Goal: Task Accomplishment & Management: Manage account settings

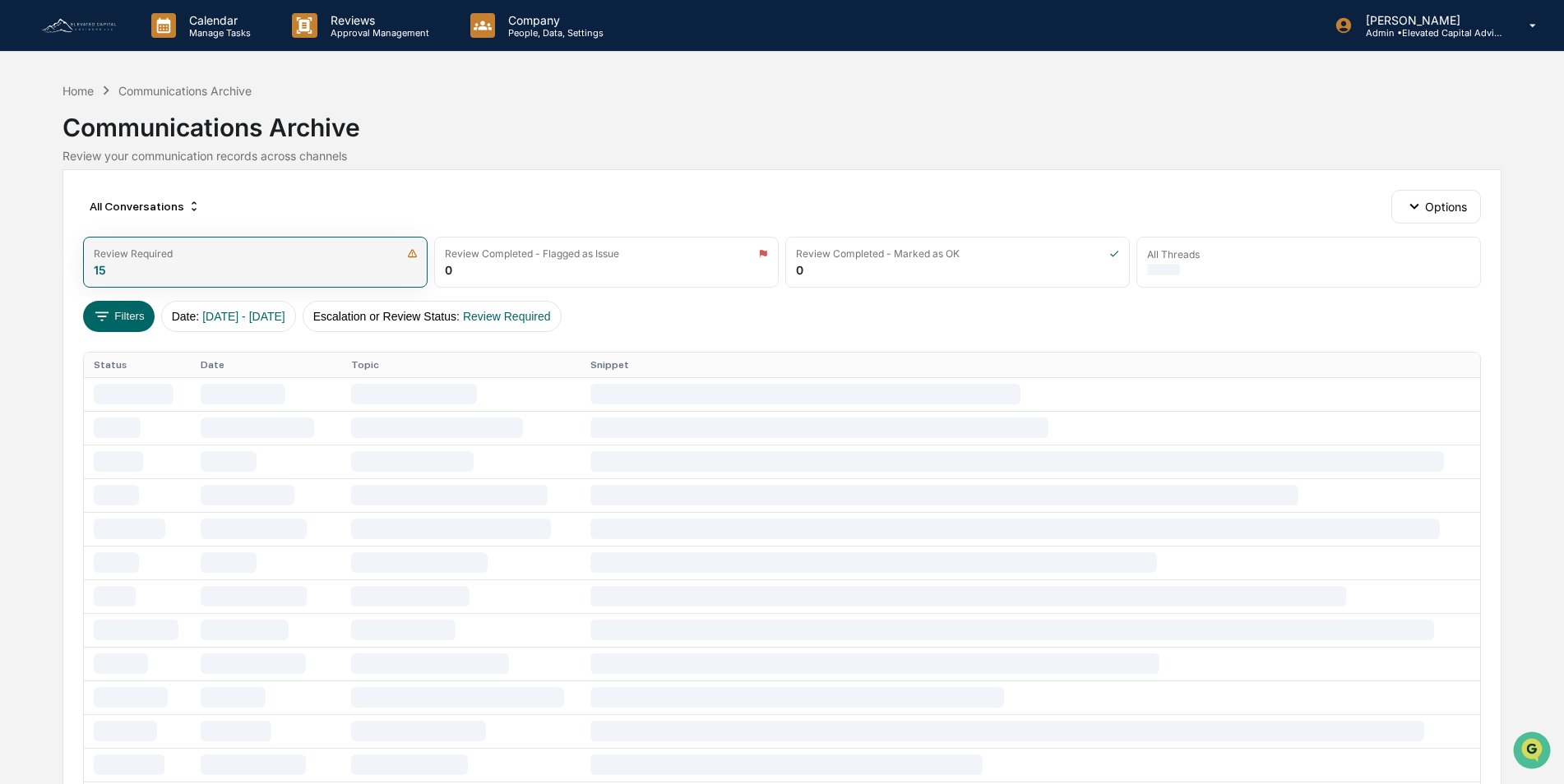
click at [201, 259] on div "Review Required" at bounding box center [256, 253] width 323 height 12
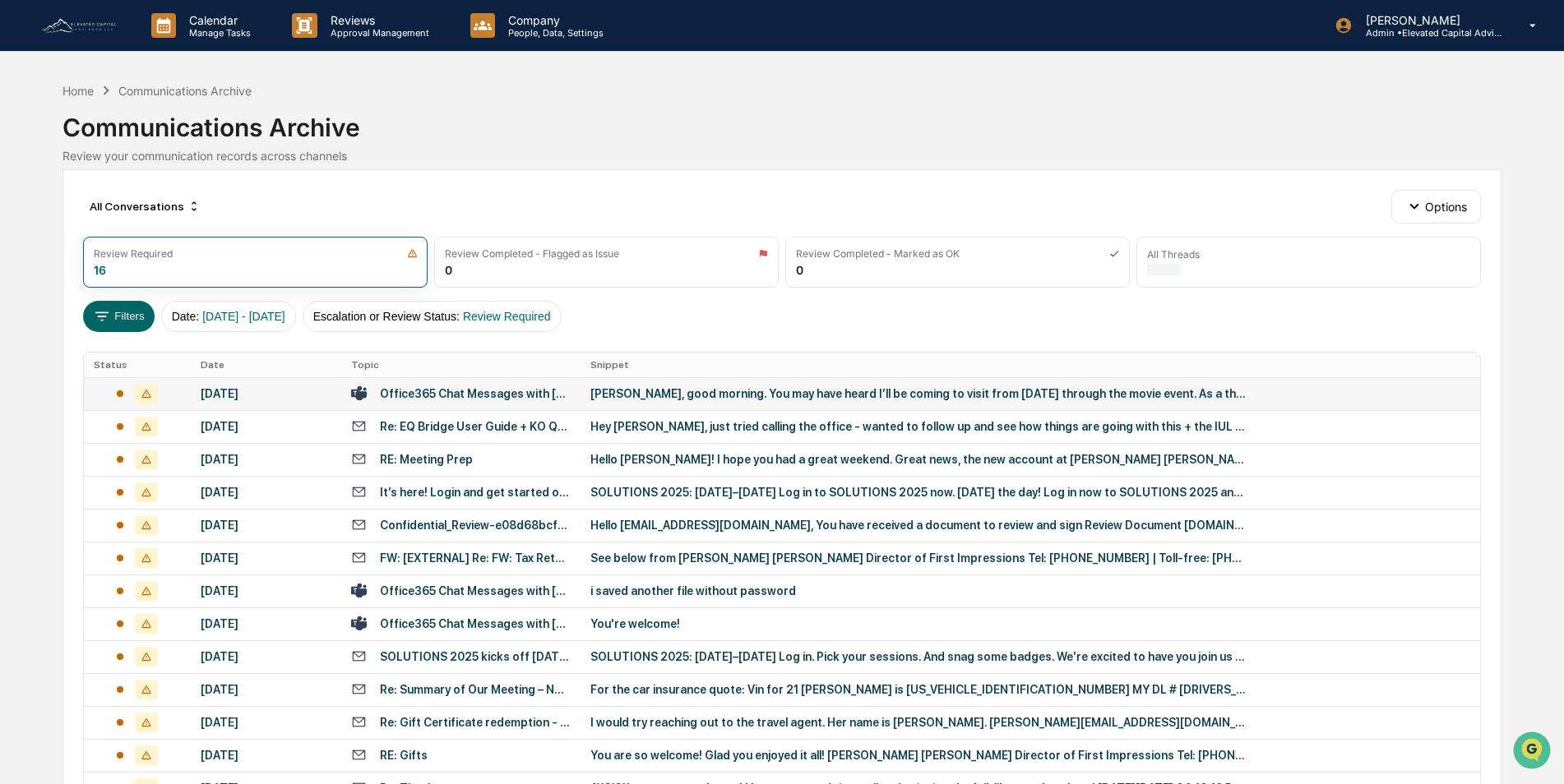
click at [439, 395] on div "Office365 Chat Messages with Jeff Currie, Ellen Whall on 2025-08-19" at bounding box center [474, 394] width 191 height 13
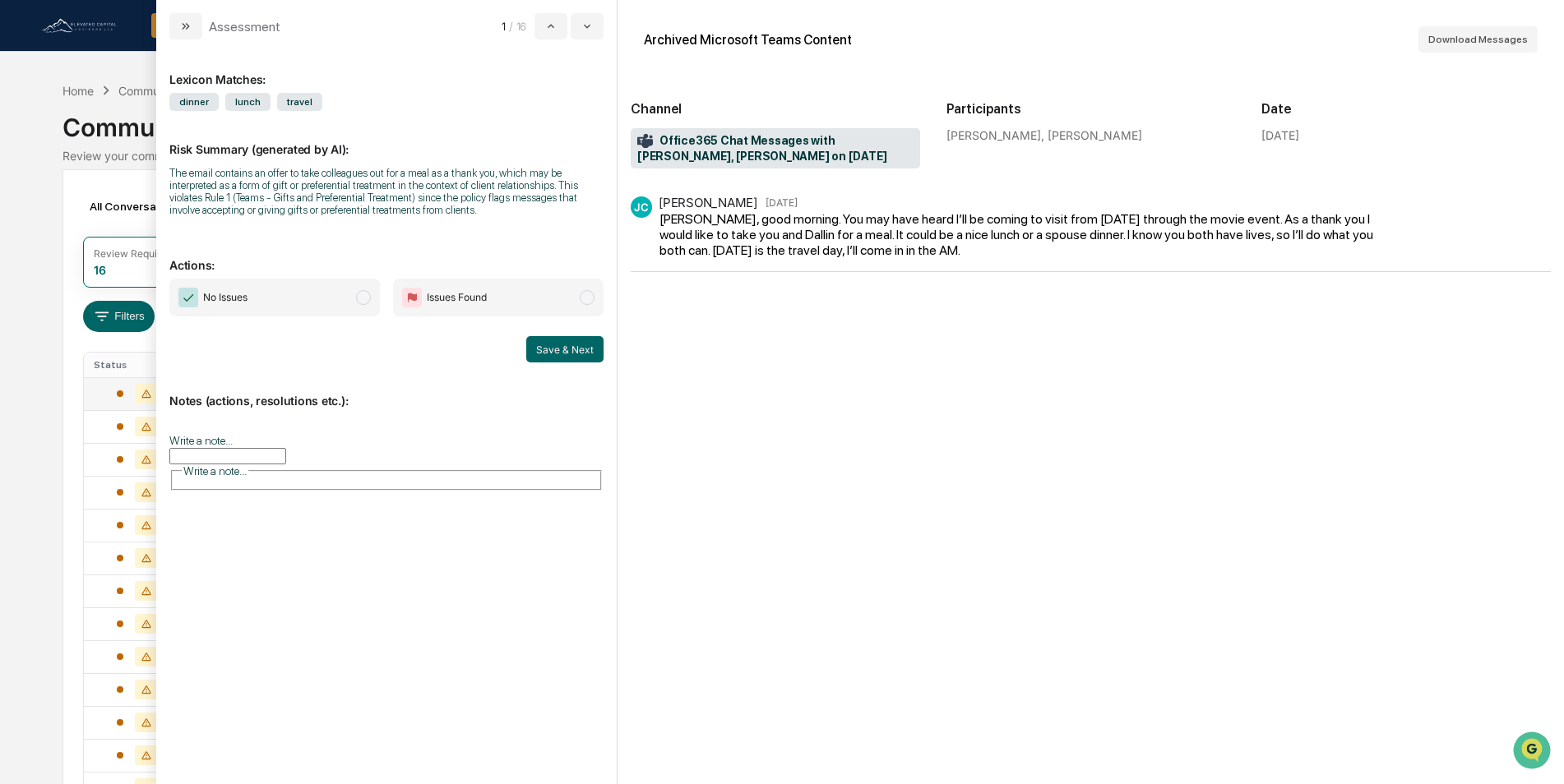
click at [257, 449] on input "Write a note..." at bounding box center [227, 456] width 117 height 17
click at [317, 501] on p "**********" at bounding box center [386, 496] width 413 height 12
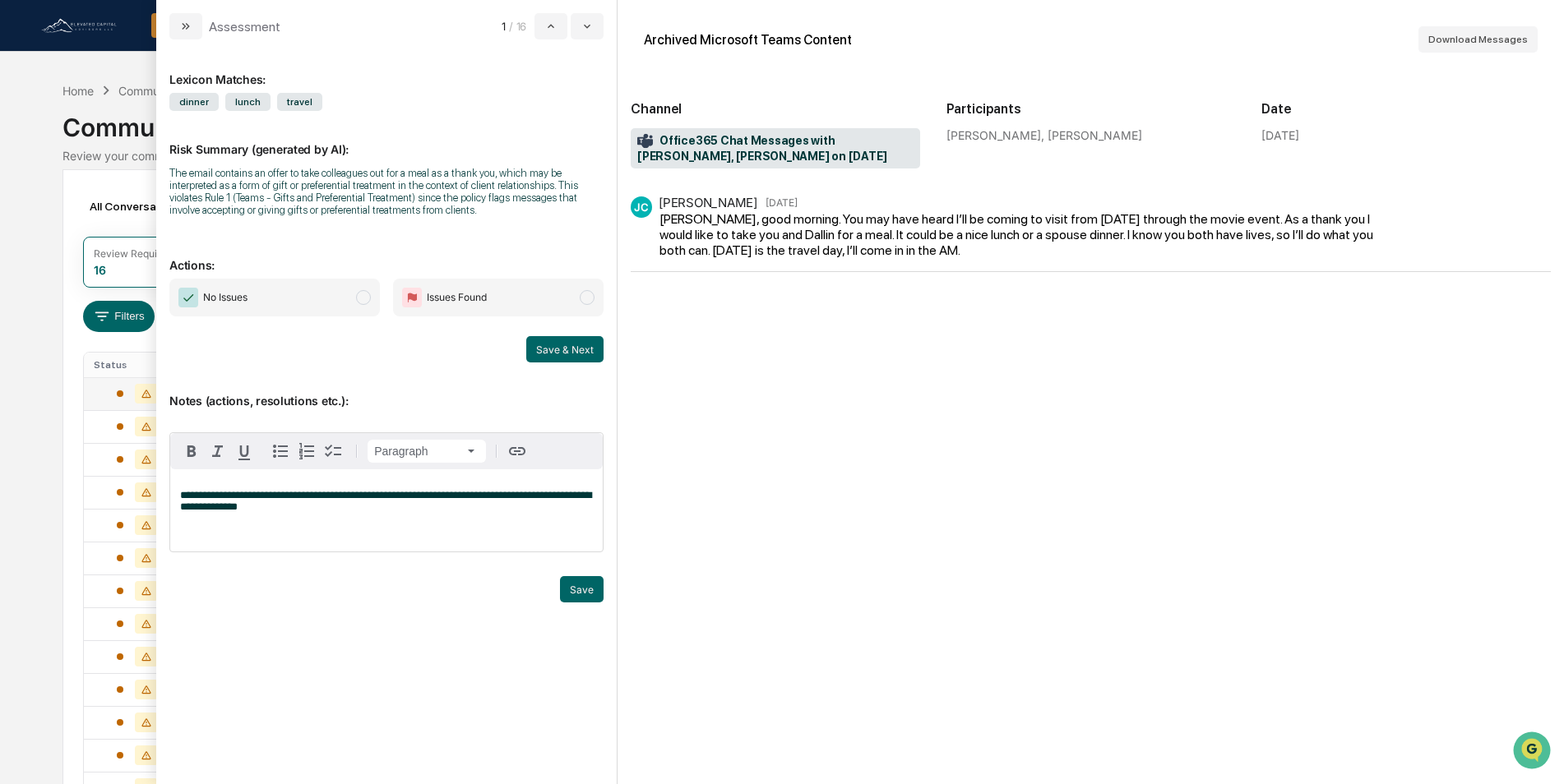
click at [290, 494] on span "**********" at bounding box center [385, 501] width 411 height 22
click at [339, 509] on p "**********" at bounding box center [386, 502] width 413 height 23
click at [365, 300] on span "modal" at bounding box center [364, 298] width 15 height 15
click at [579, 583] on button "Save" at bounding box center [582, 589] width 43 height 27
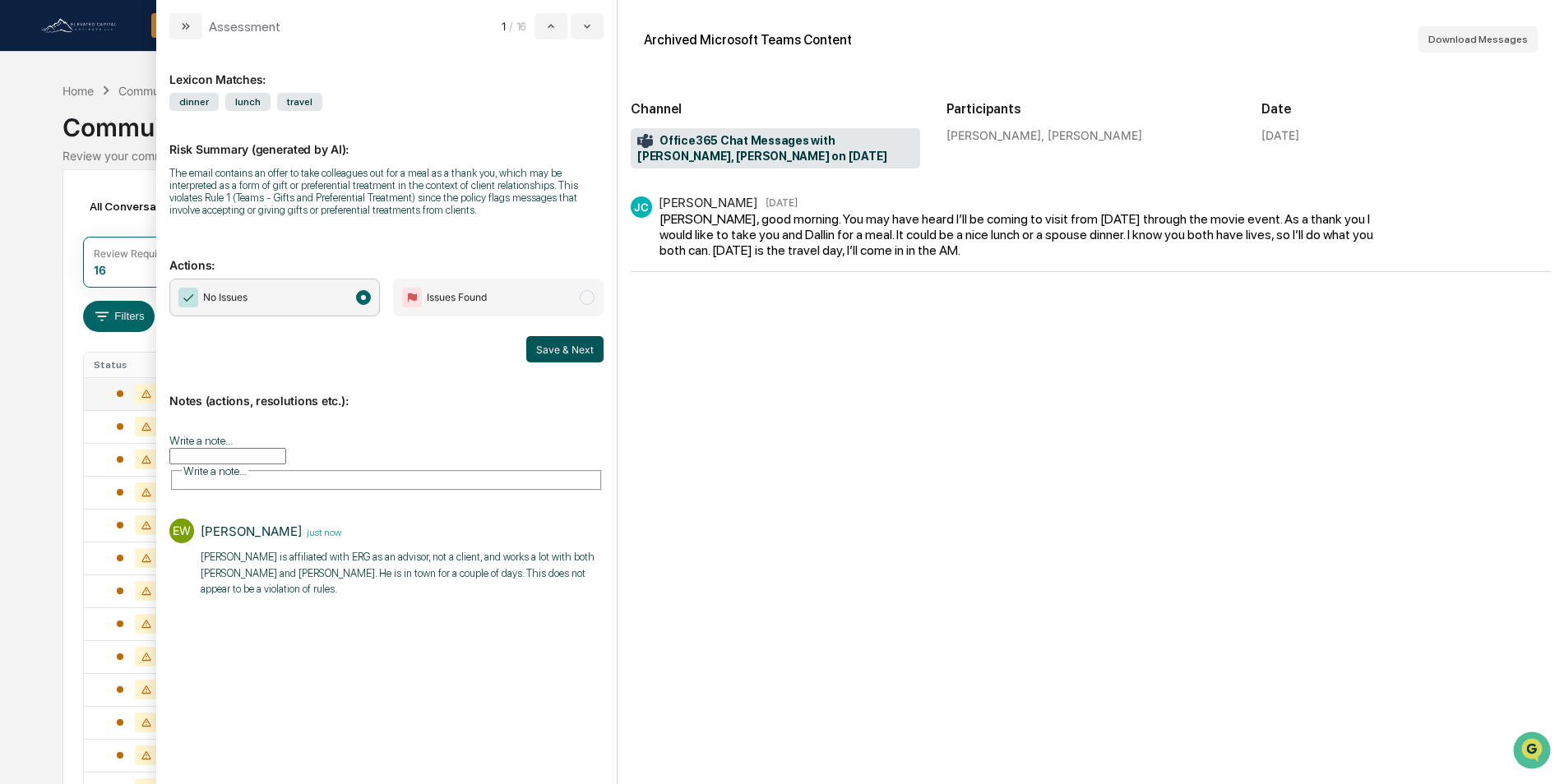
click at [559, 350] on button "Save & Next" at bounding box center [564, 350] width 77 height 27
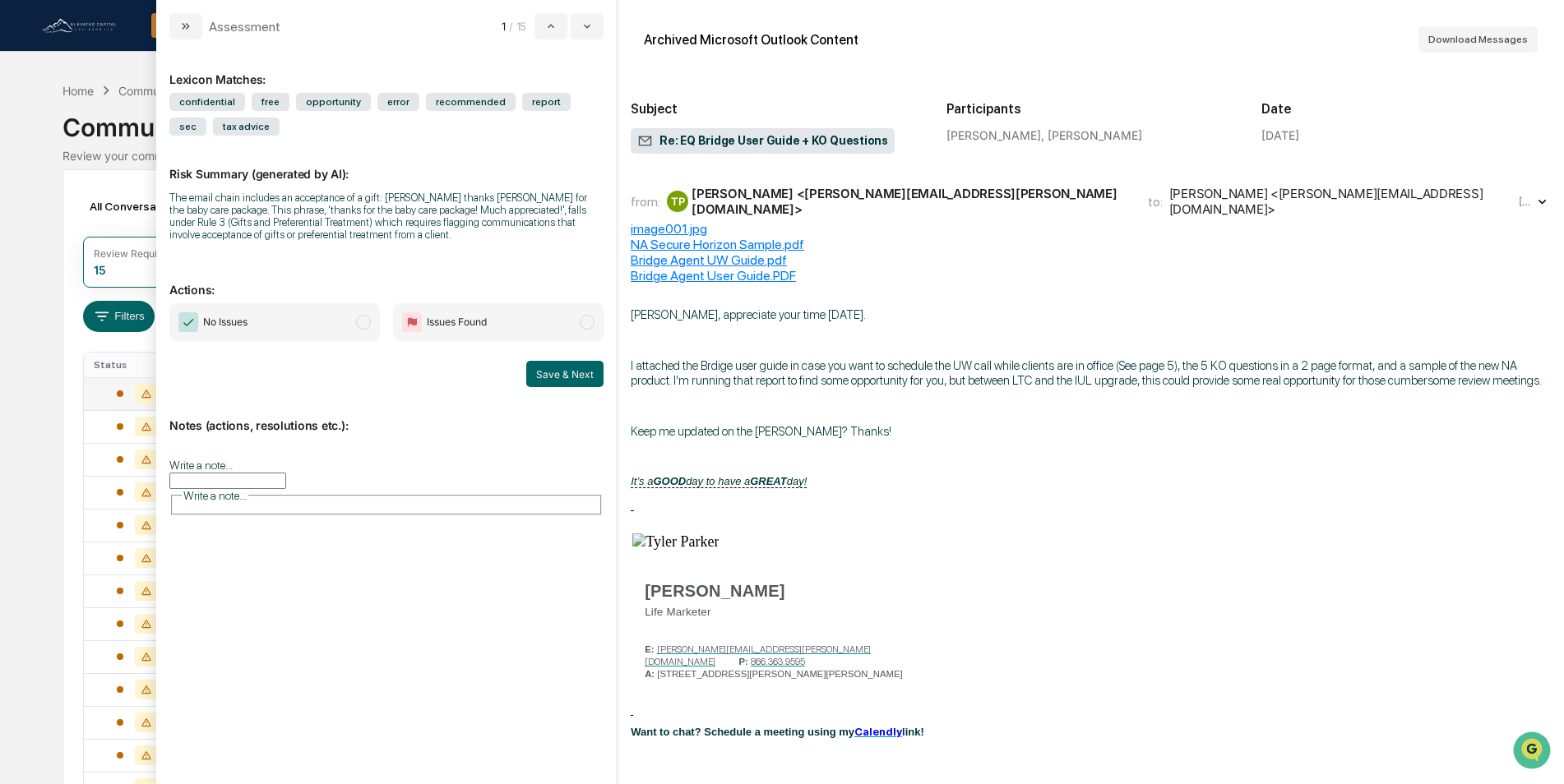
click at [817, 201] on div "Tyler Parker <tyler.parker@advisorsexcel.com>" at bounding box center [910, 201] width 436 height 32
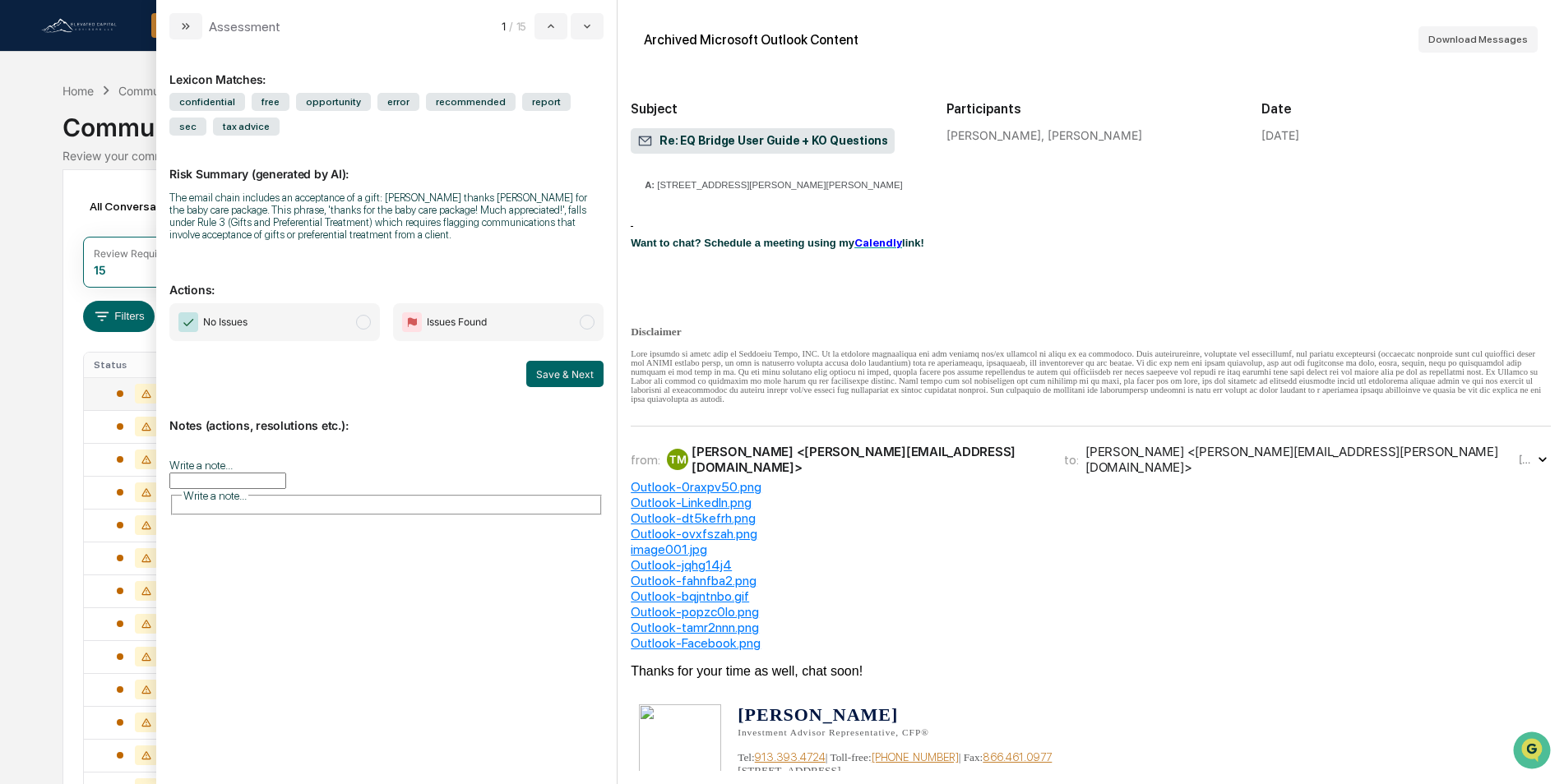
scroll to position [575, 0]
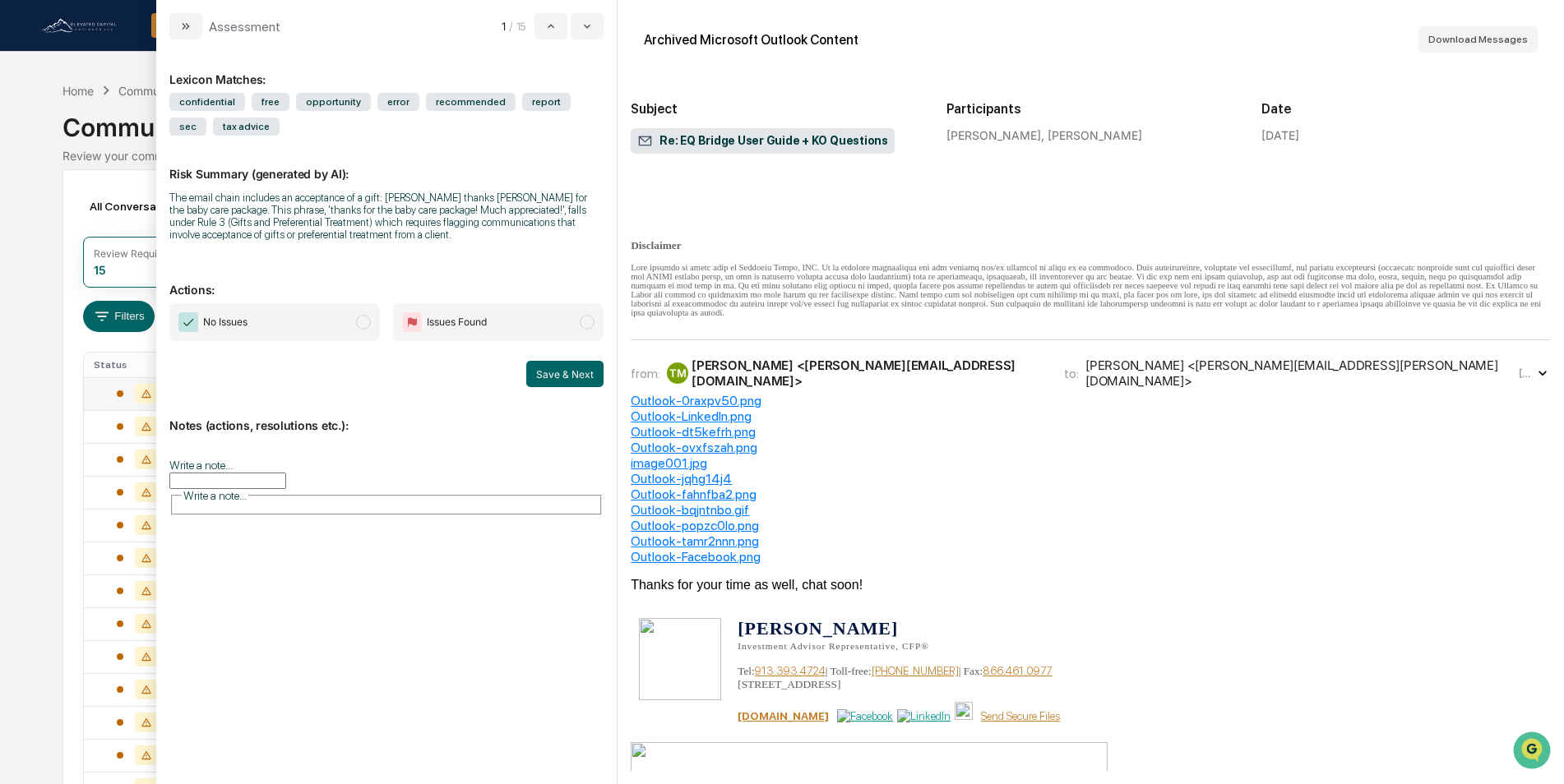
click at [1085, 385] on div "Tyler Parker <tyler.parker@advisorsexcel.com>" at bounding box center [1300, 374] width 430 height 32
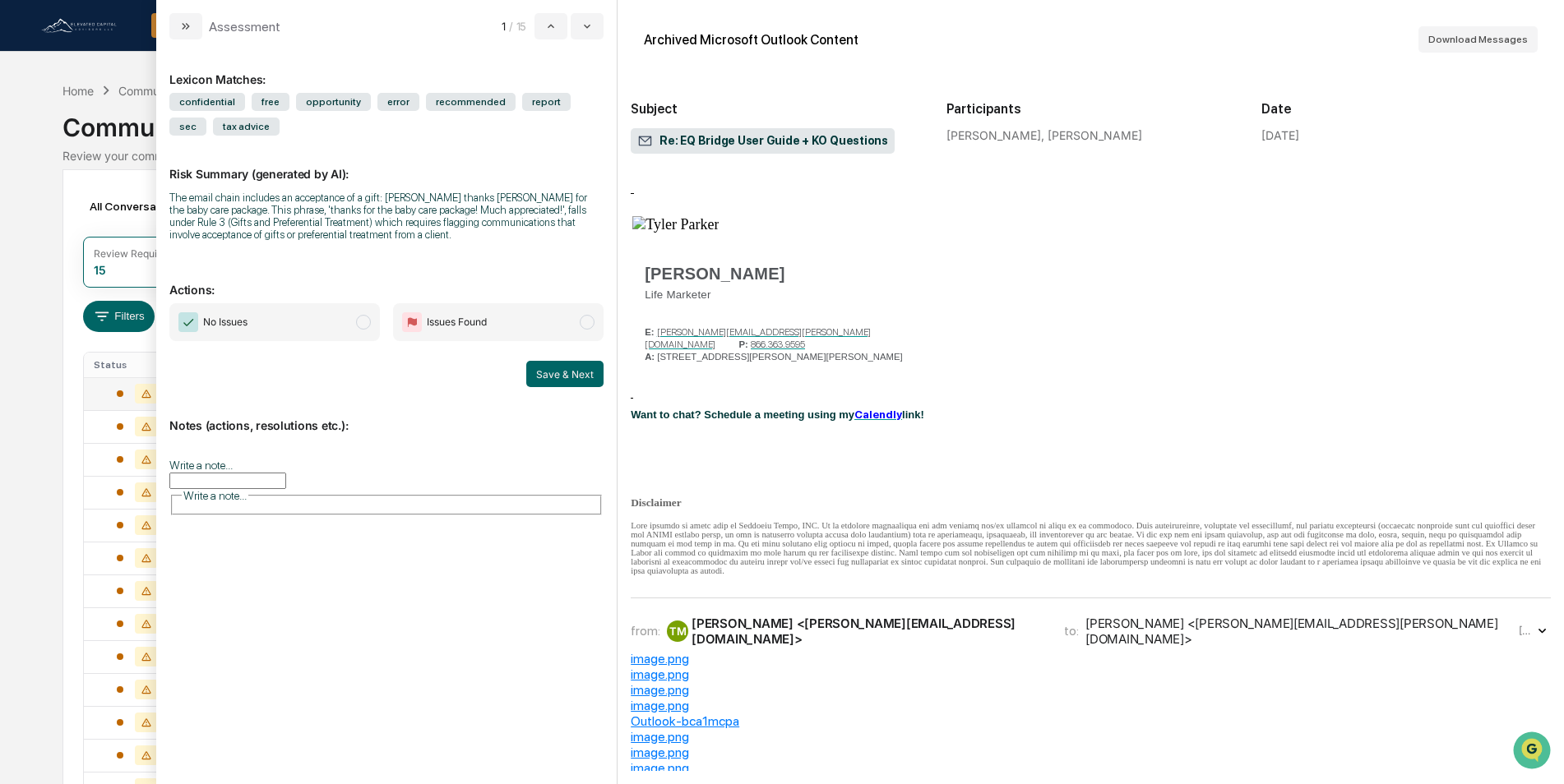
scroll to position [1973, 0]
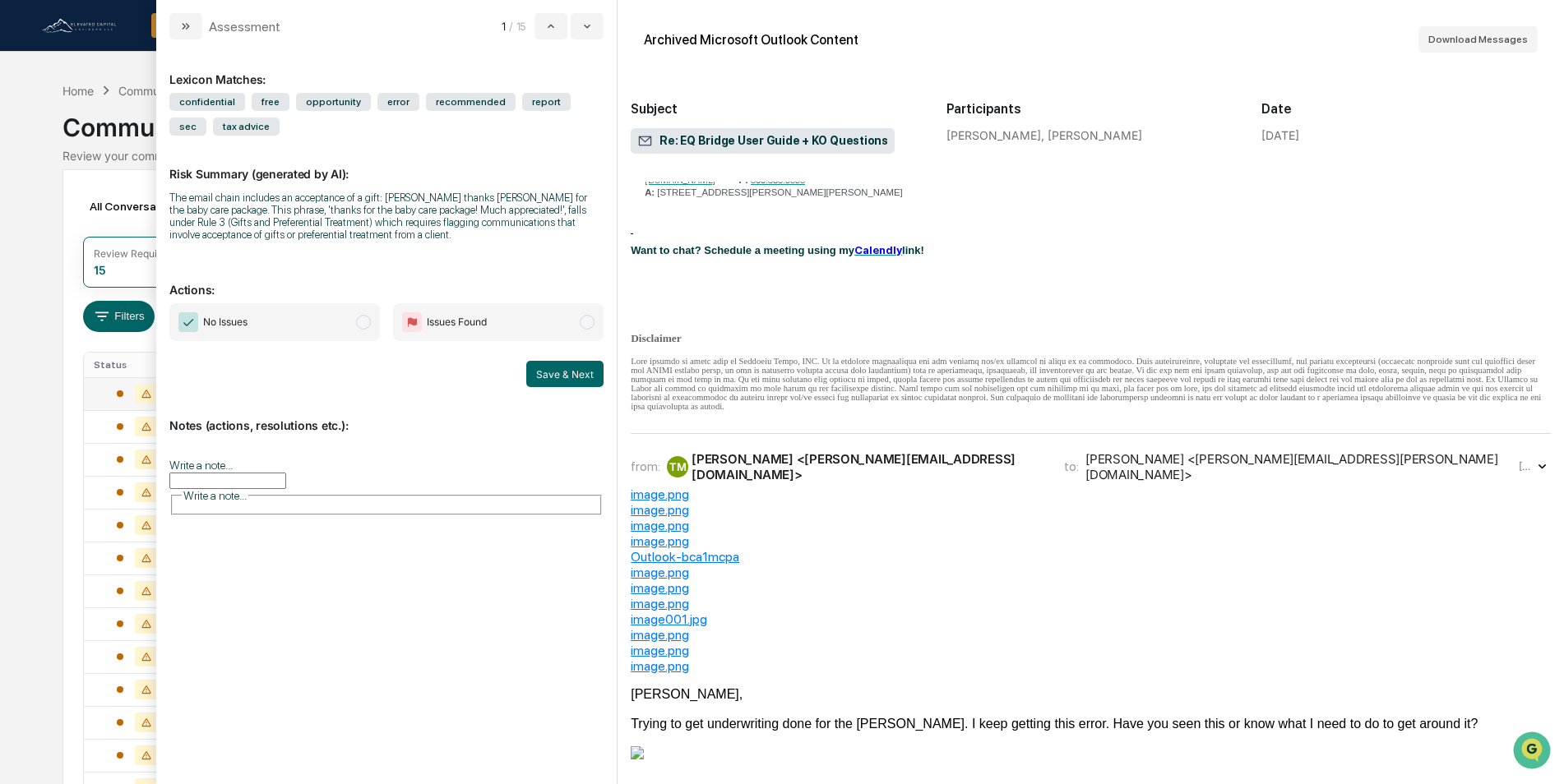
click at [1085, 480] on div "Tyler Parker <tyler.parker@advisorsexcel.com>" at bounding box center [1300, 467] width 430 height 32
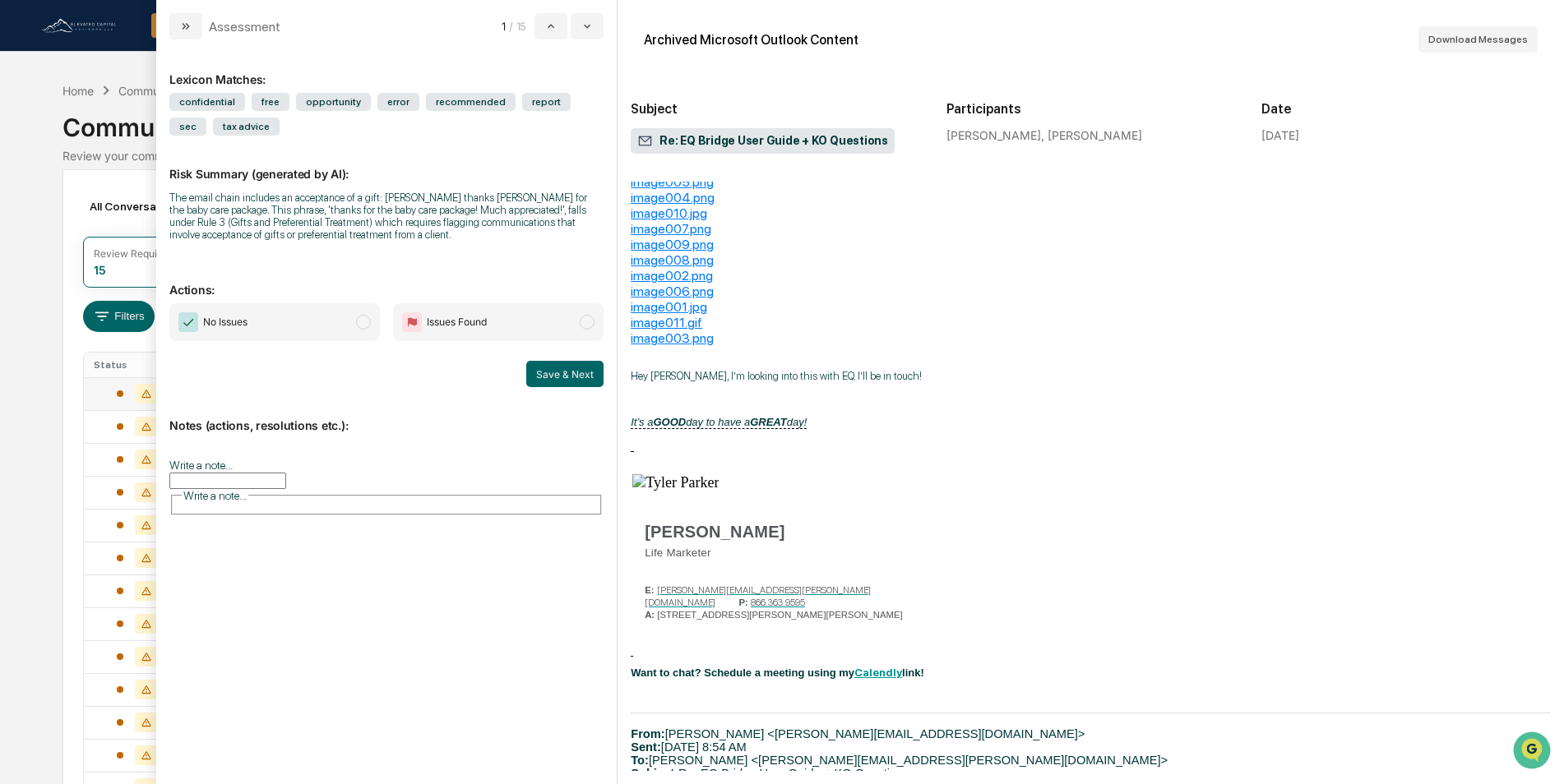
scroll to position [3863, 0]
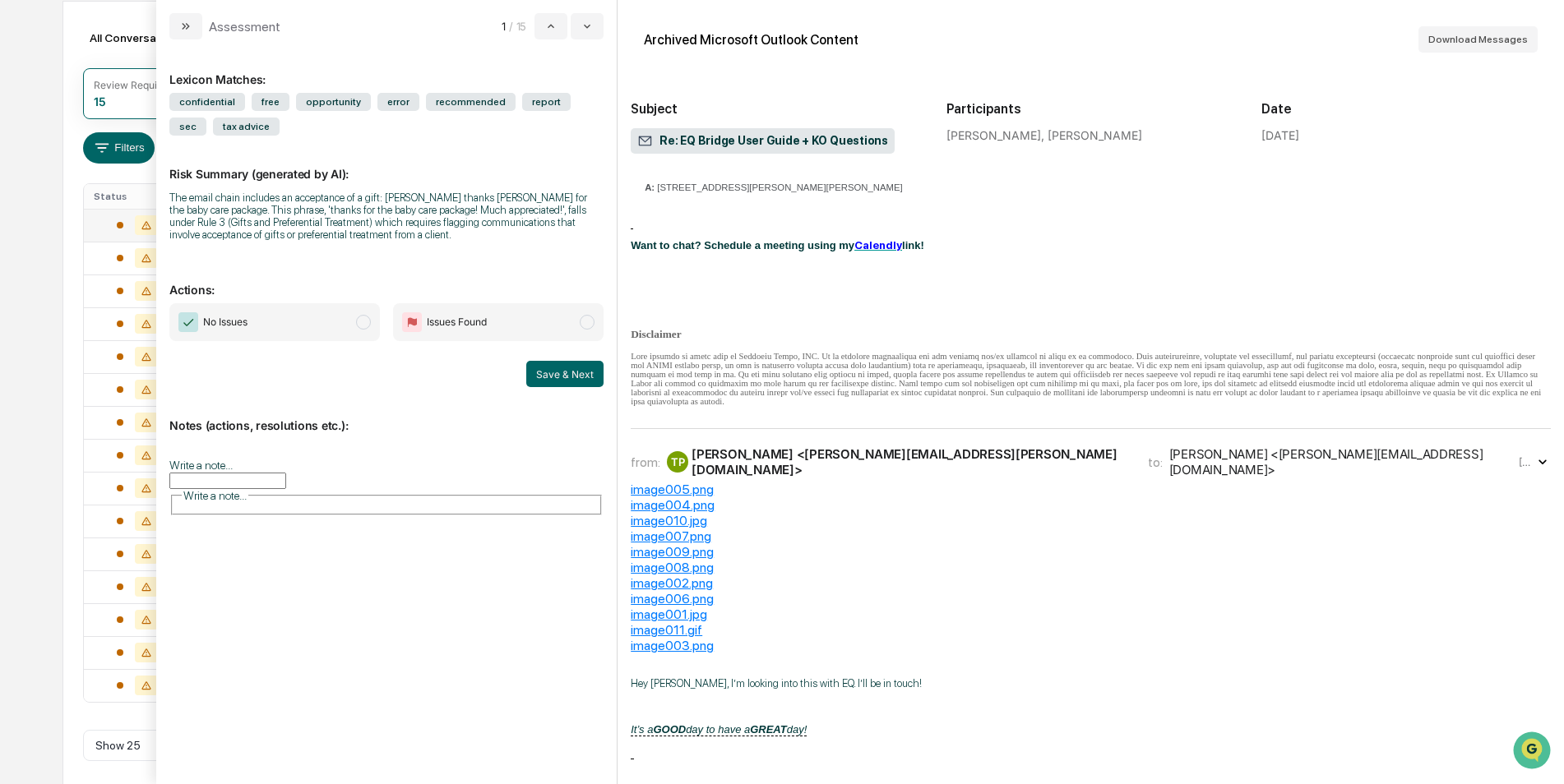
scroll to position [180, 0]
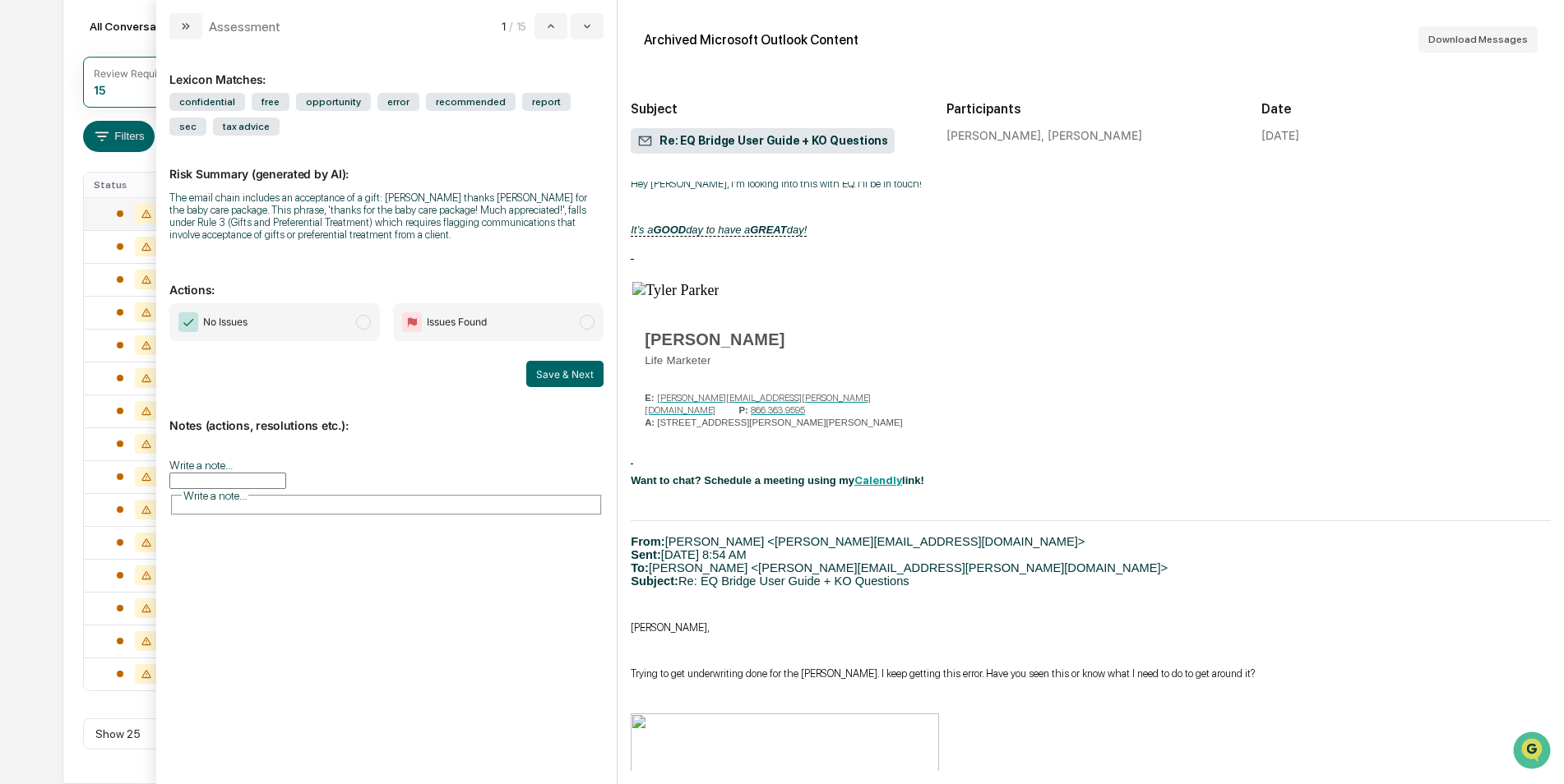
scroll to position [4028, 0]
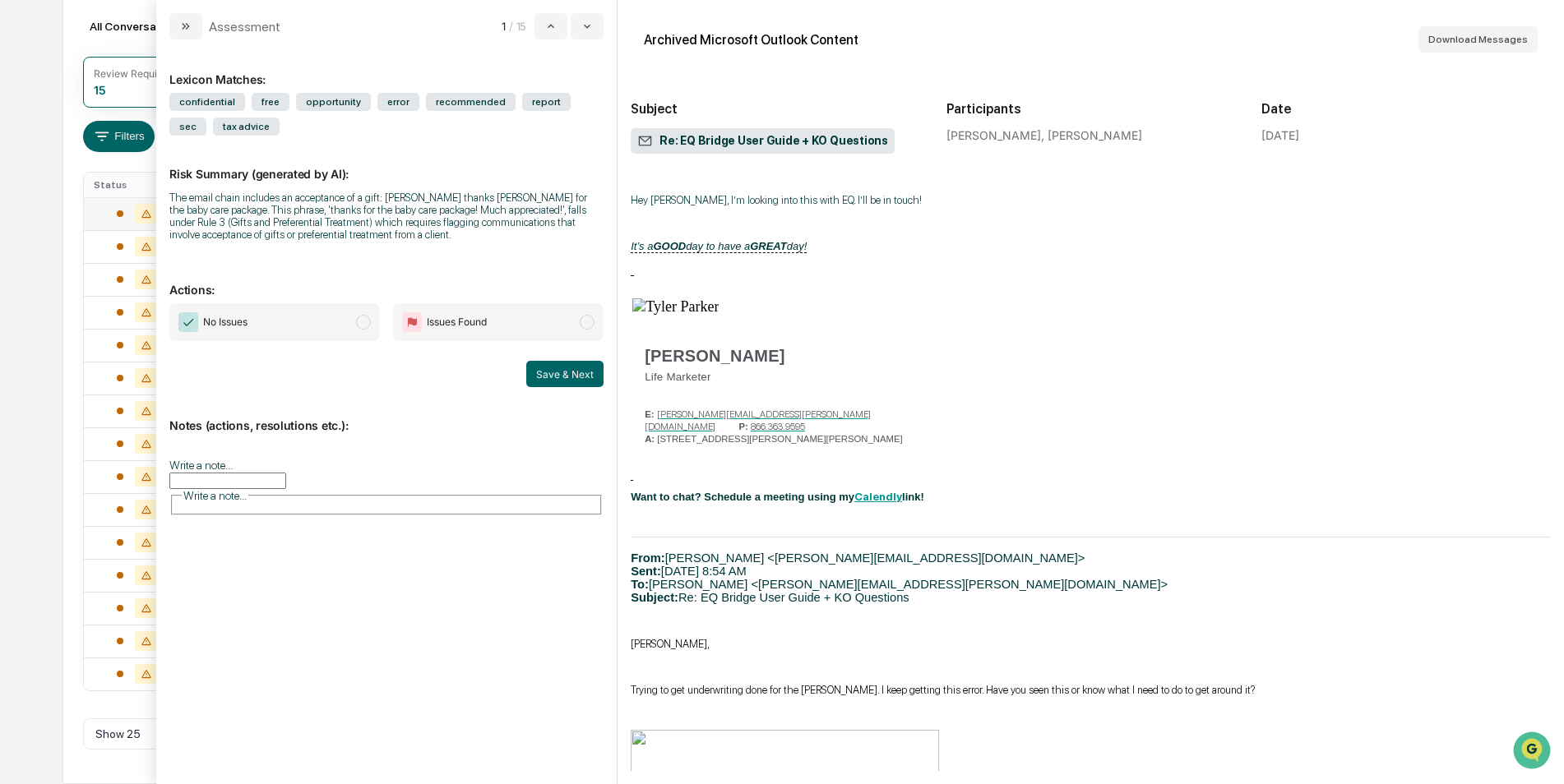
click at [286, 473] on input "Write a note..." at bounding box center [227, 481] width 117 height 17
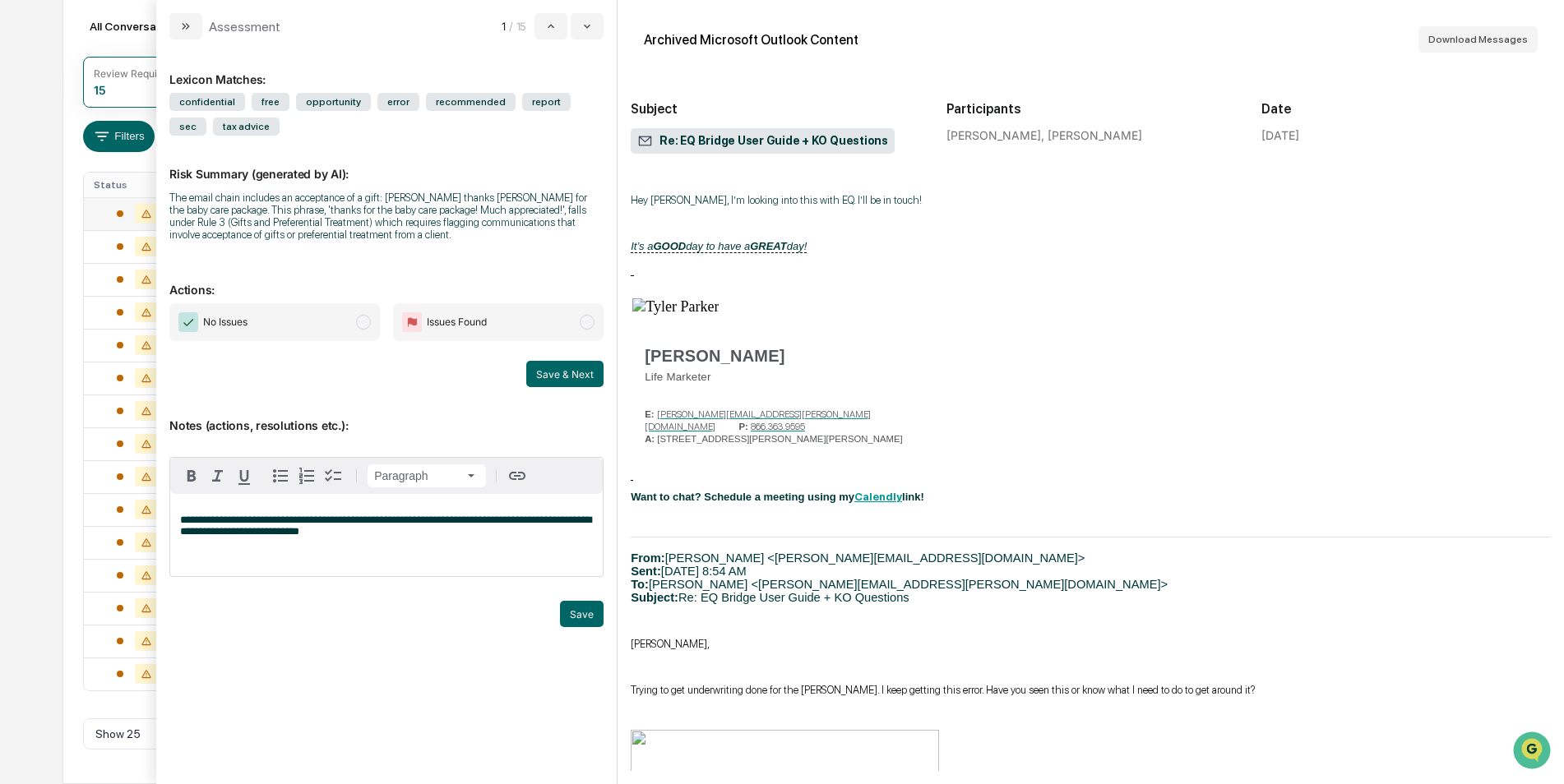
click at [242, 520] on span "**********" at bounding box center [385, 525] width 411 height 22
click at [591, 618] on button "Save" at bounding box center [582, 614] width 43 height 27
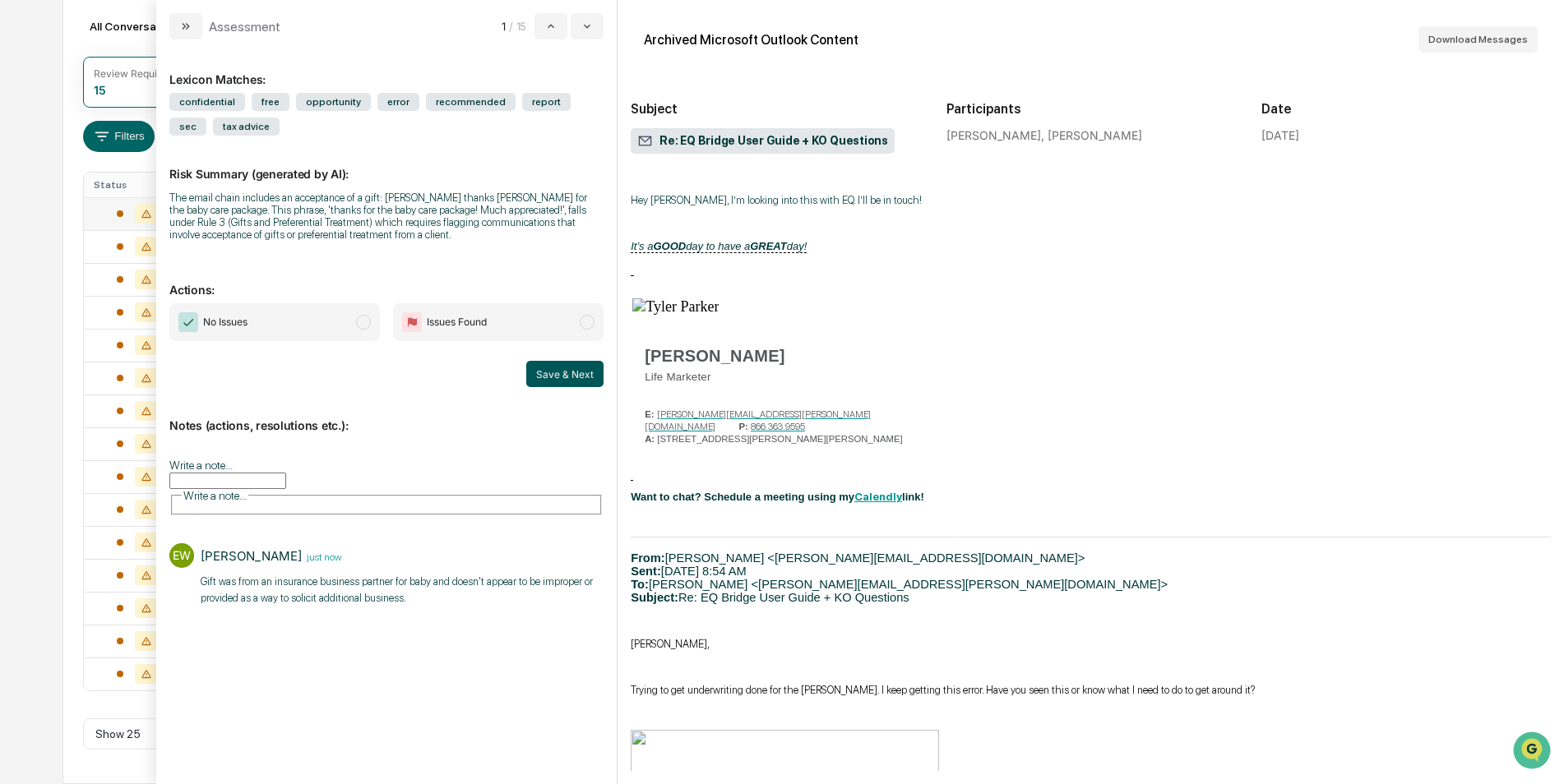
click at [564, 371] on button "Save & Next" at bounding box center [564, 375] width 77 height 27
click at [356, 315] on span "No Issues" at bounding box center [274, 321] width 211 height 37
click at [565, 374] on button "Save & Next" at bounding box center [564, 375] width 77 height 27
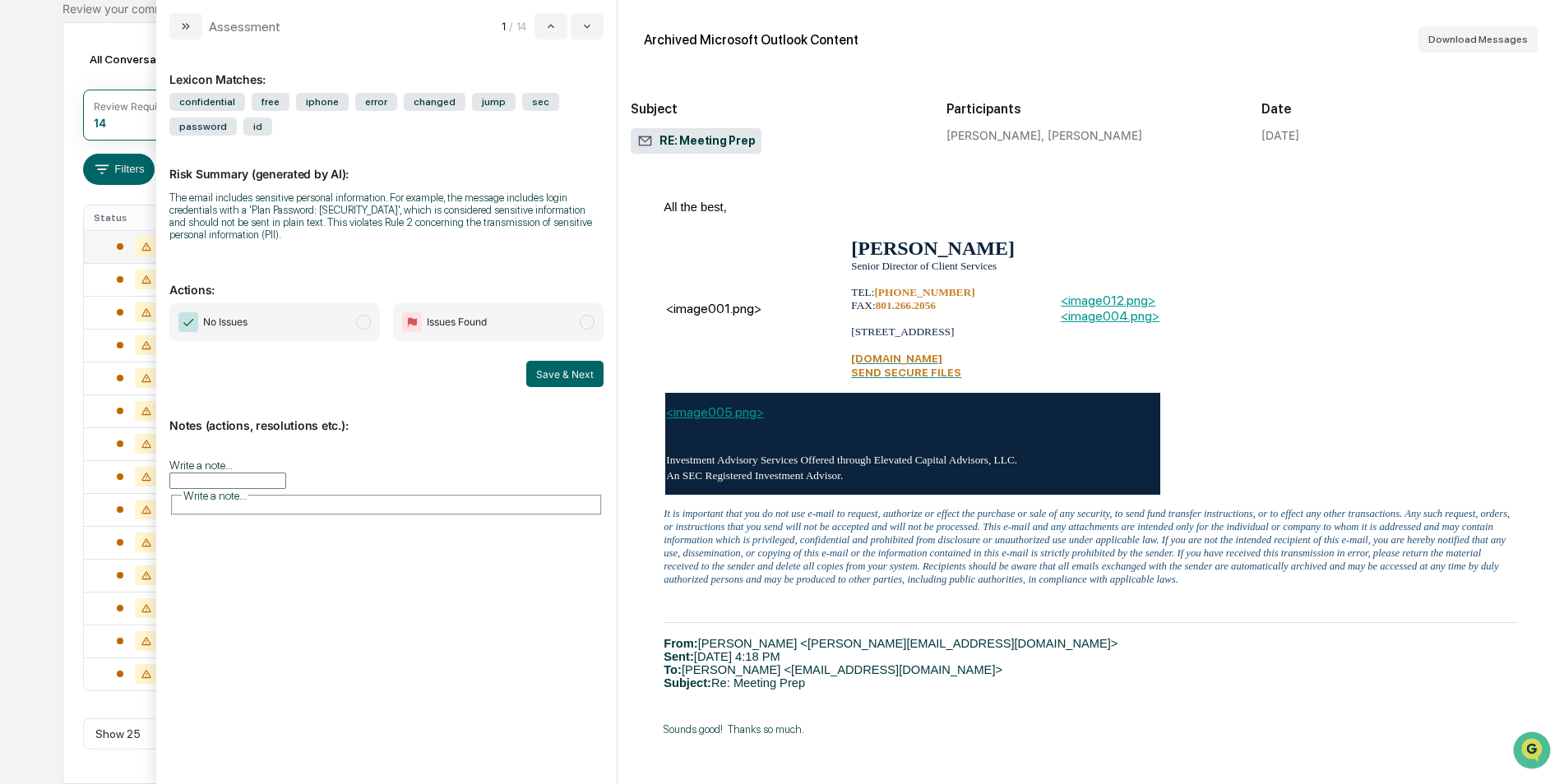
scroll to position [3818, 0]
click at [286, 473] on input "Write a note..." at bounding box center [227, 481] width 117 height 17
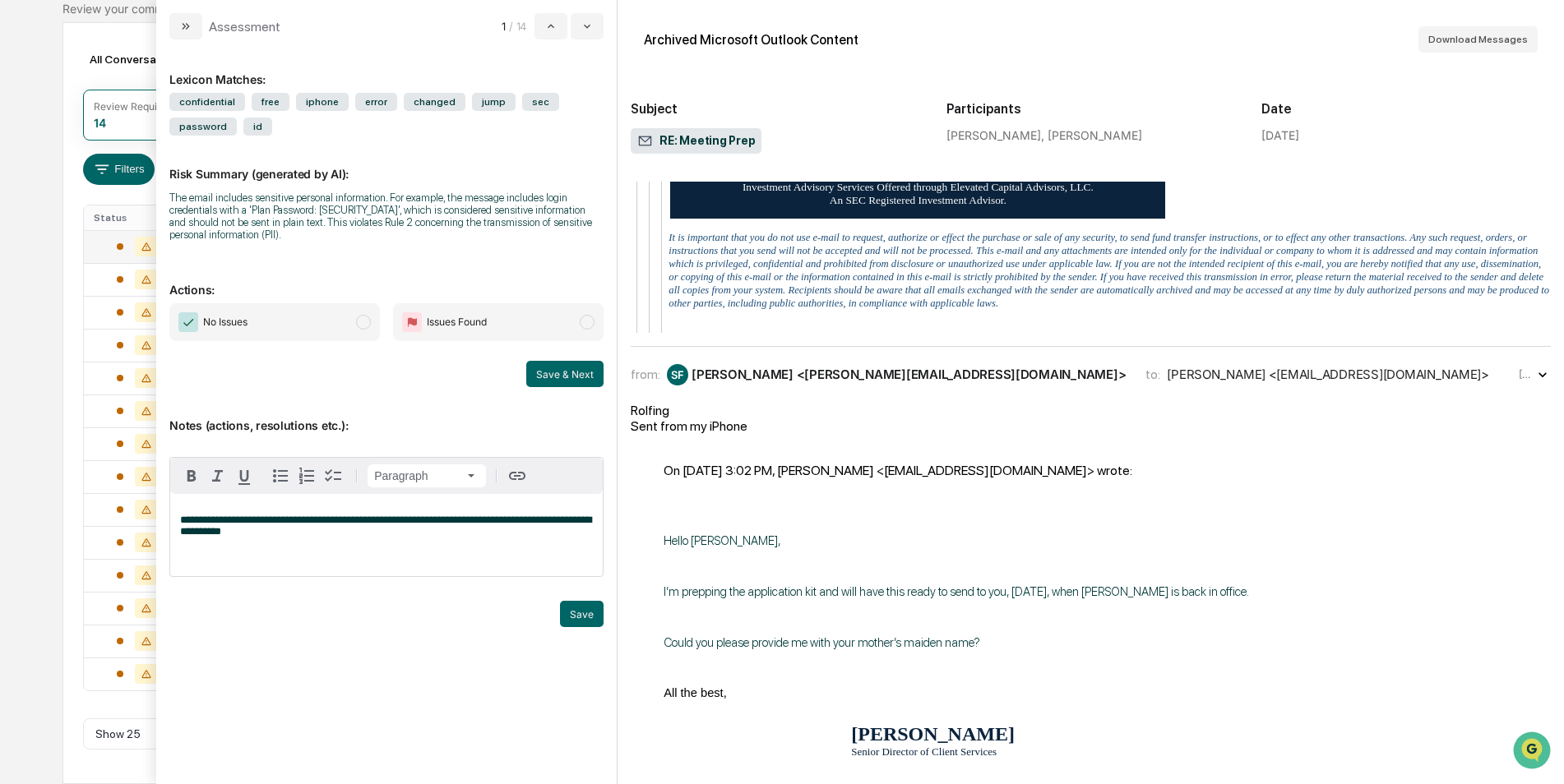
scroll to position [3325, 0]
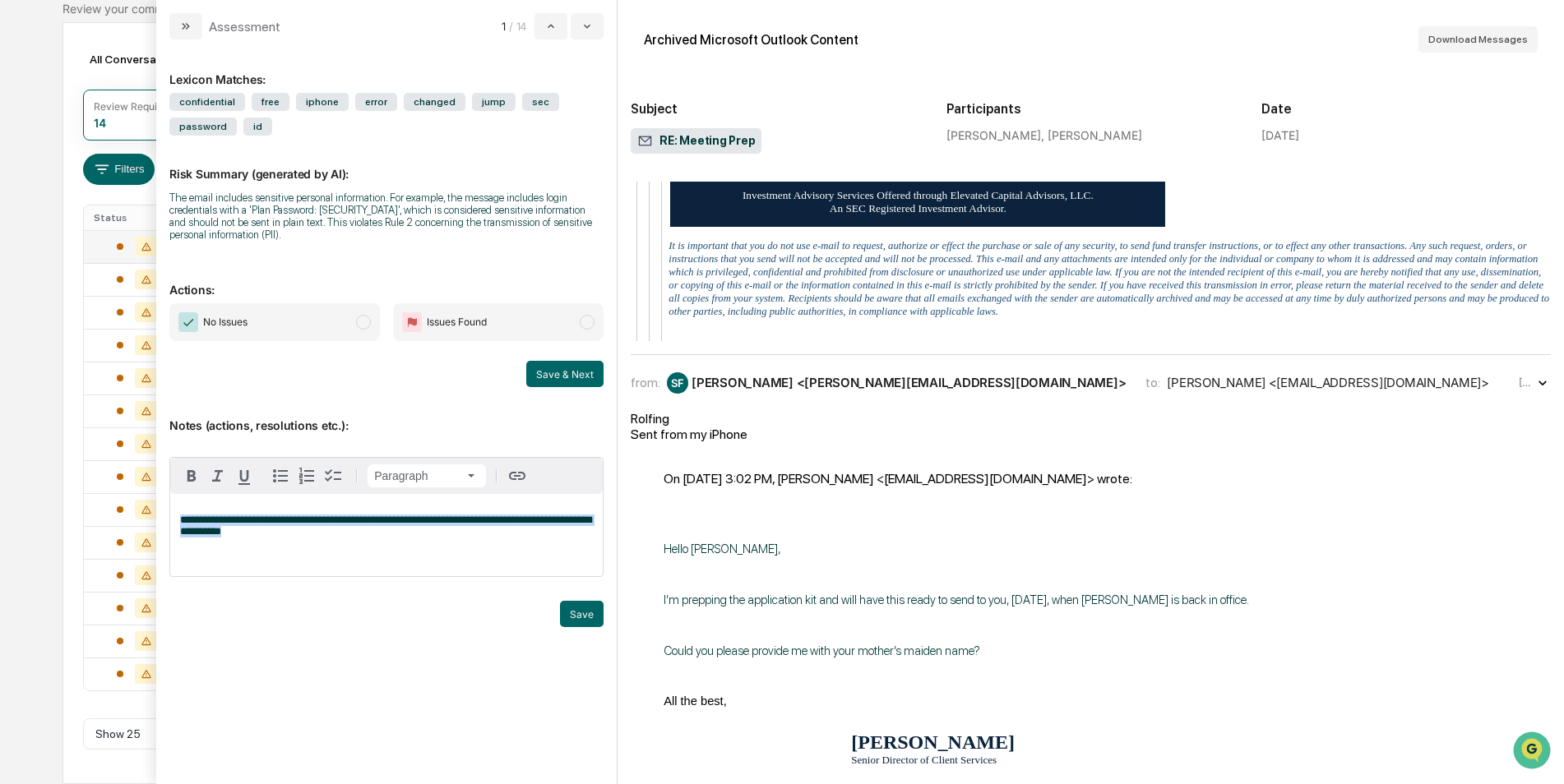
drag, startPoint x: 242, startPoint y: 537, endPoint x: 168, endPoint y: 517, distance: 76.7
click at [168, 517] on div "**********" at bounding box center [386, 411] width 460 height 745
click at [559, 321] on span "Issues Found" at bounding box center [498, 321] width 211 height 37
click at [257, 507] on div "modal" at bounding box center [386, 535] width 433 height 82
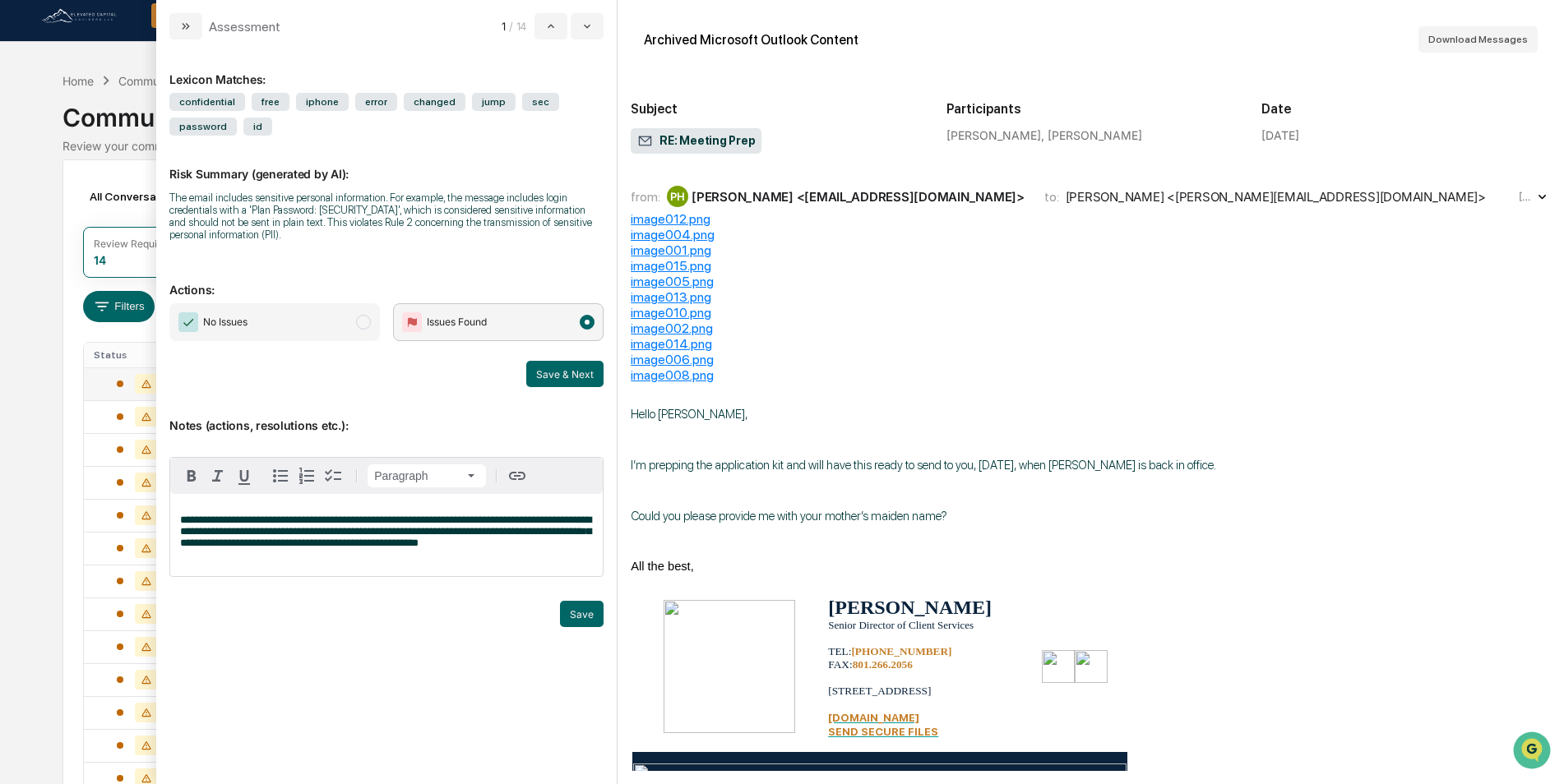
scroll to position [0, 0]
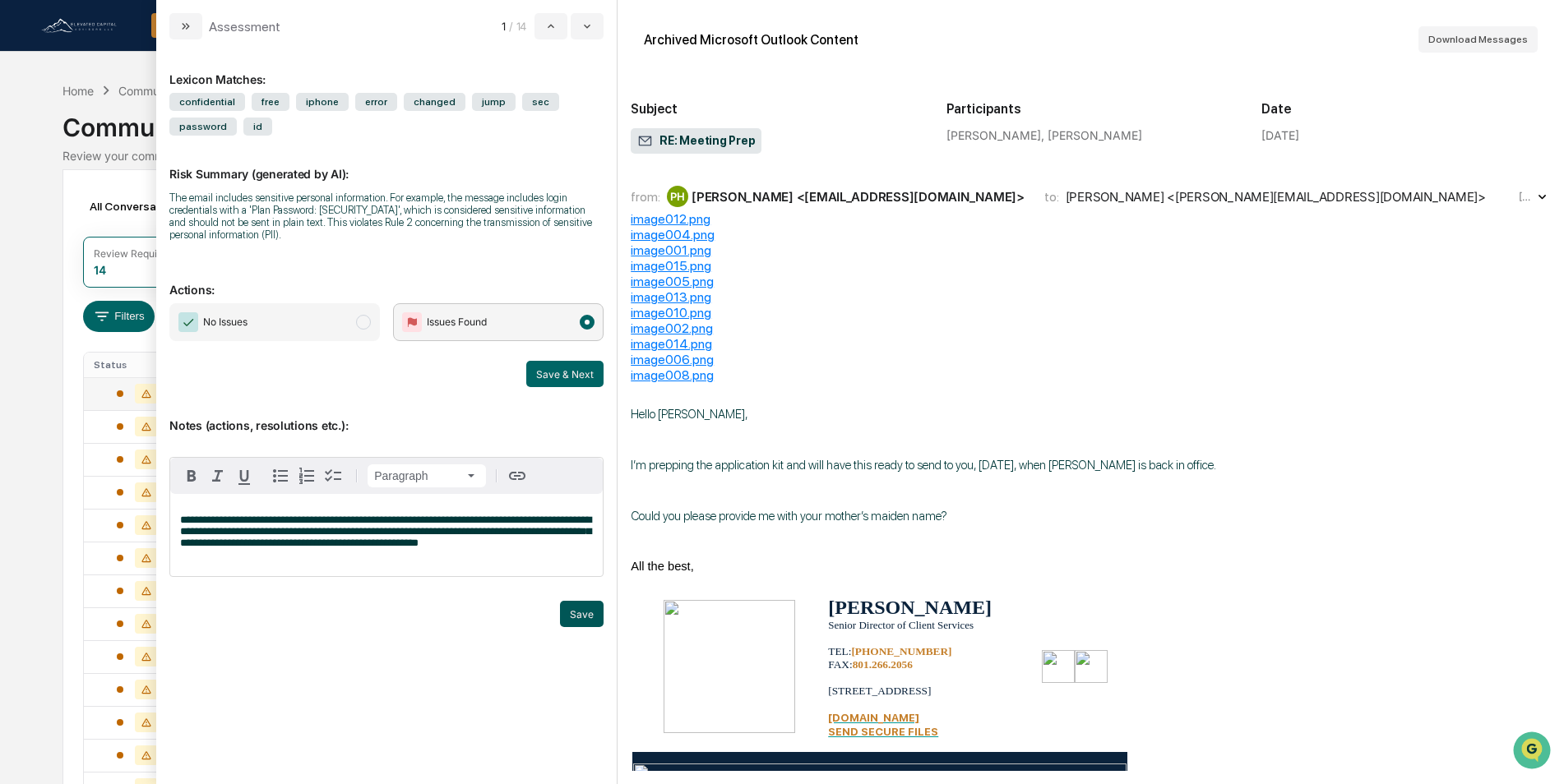
click at [583, 618] on button "Save" at bounding box center [582, 614] width 43 height 27
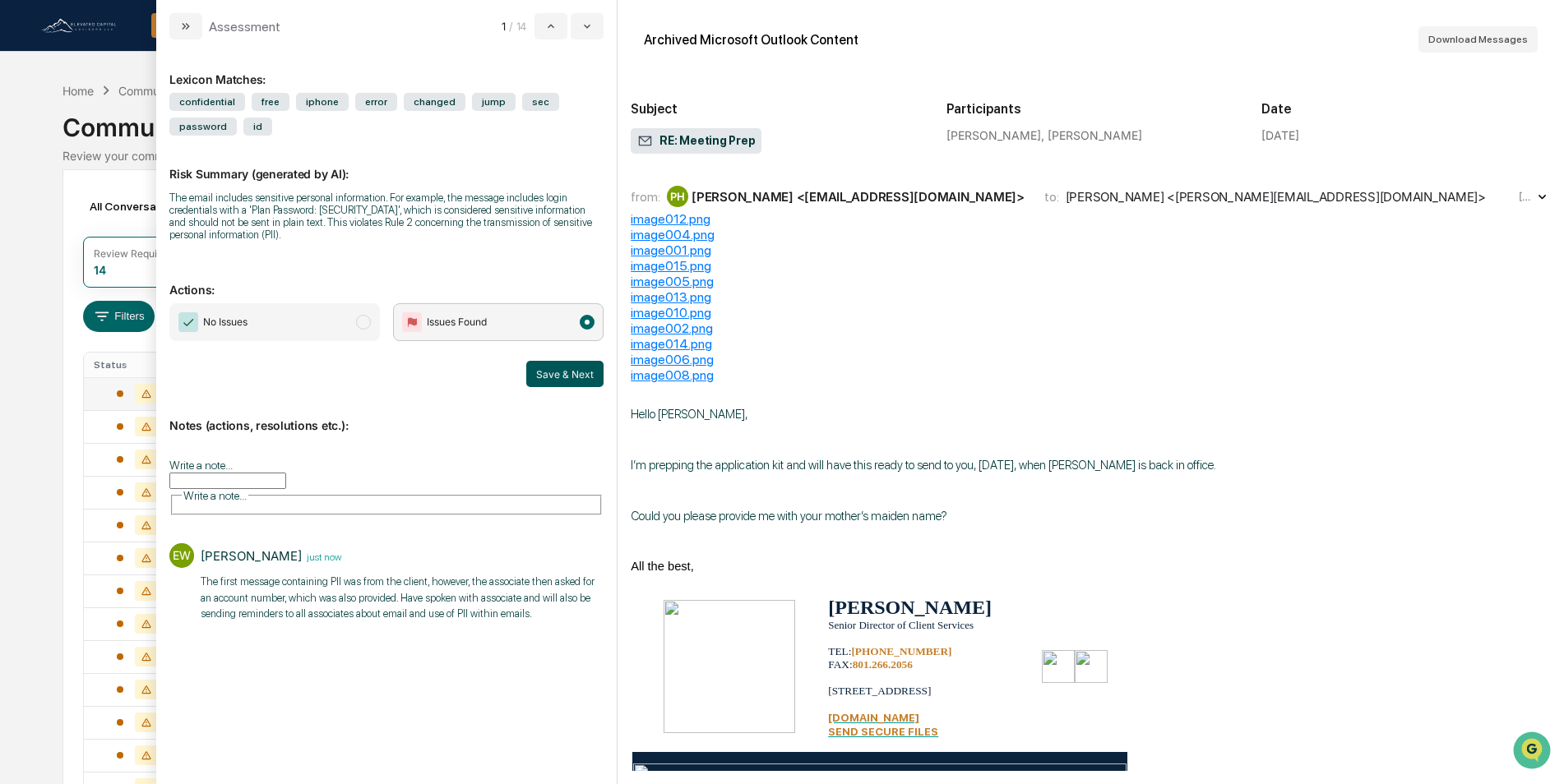
click at [563, 374] on button "Save & Next" at bounding box center [564, 375] width 77 height 27
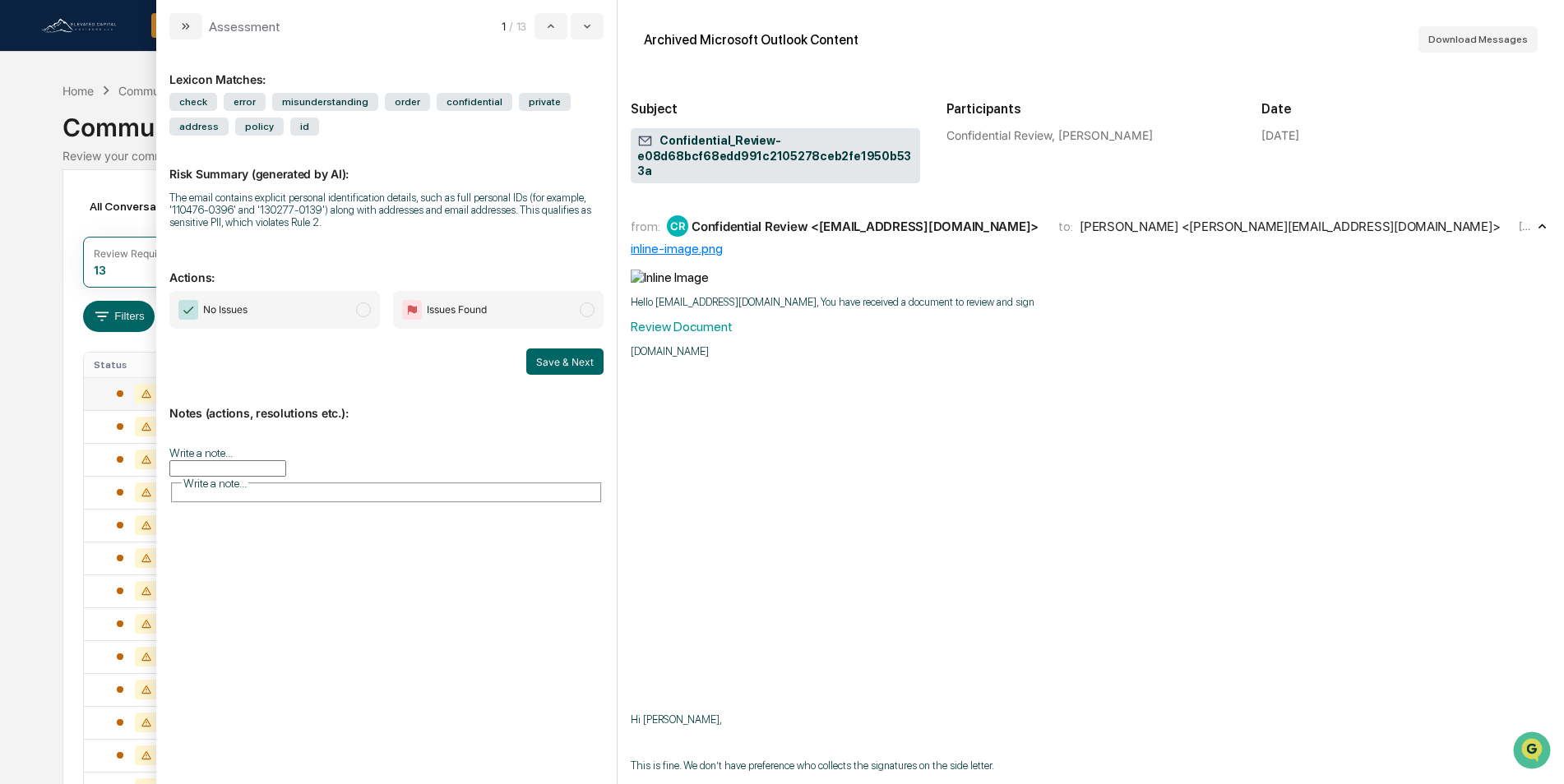
click at [703, 319] on div "Revie‌w Docu‌ment" at bounding box center [682, 326] width 102 height 16
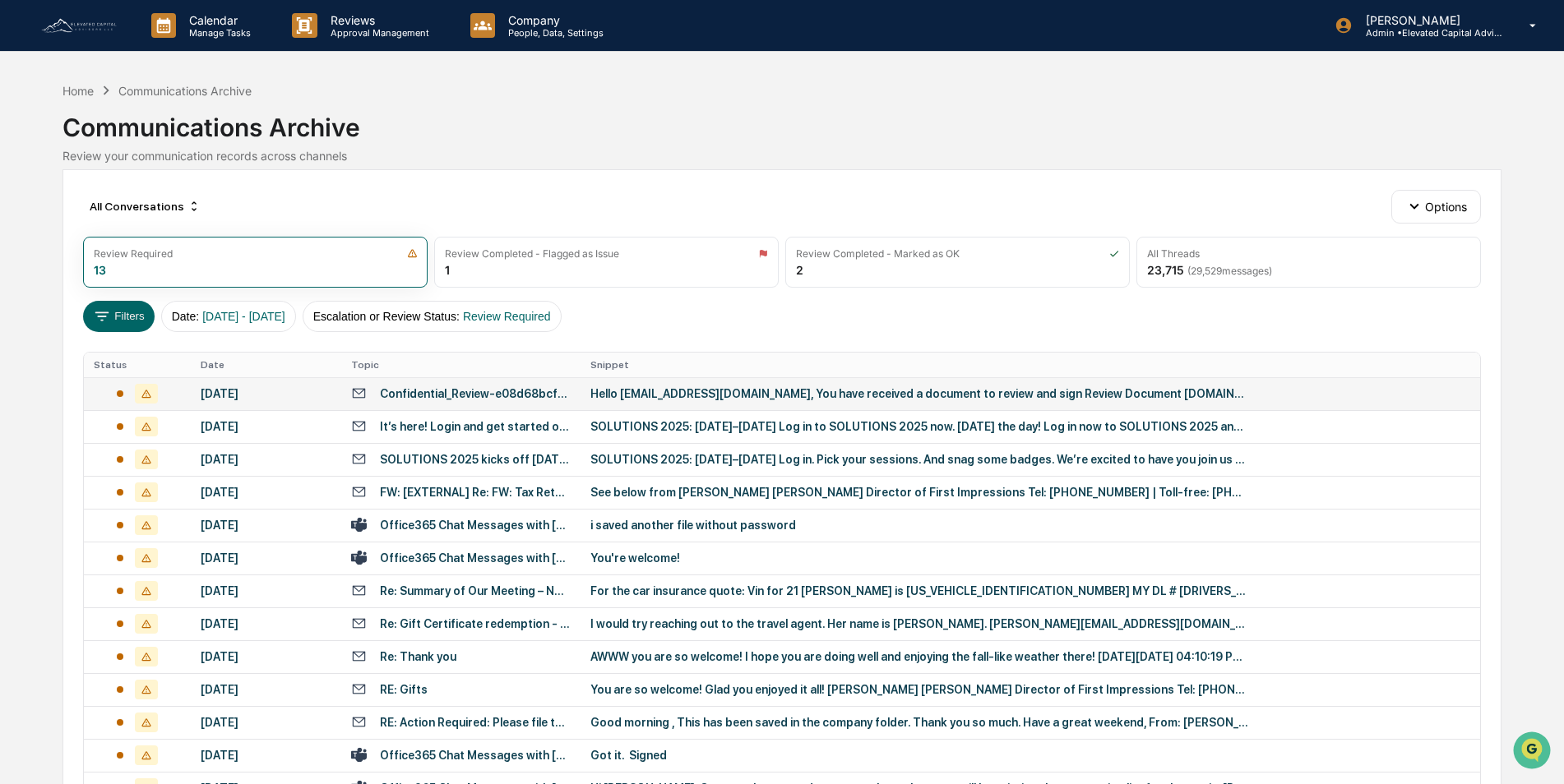
click at [451, 394] on div "Confidential_Review-e08d68bcf68edd991c2105278ceb2fe1950b533a" at bounding box center [474, 394] width 191 height 13
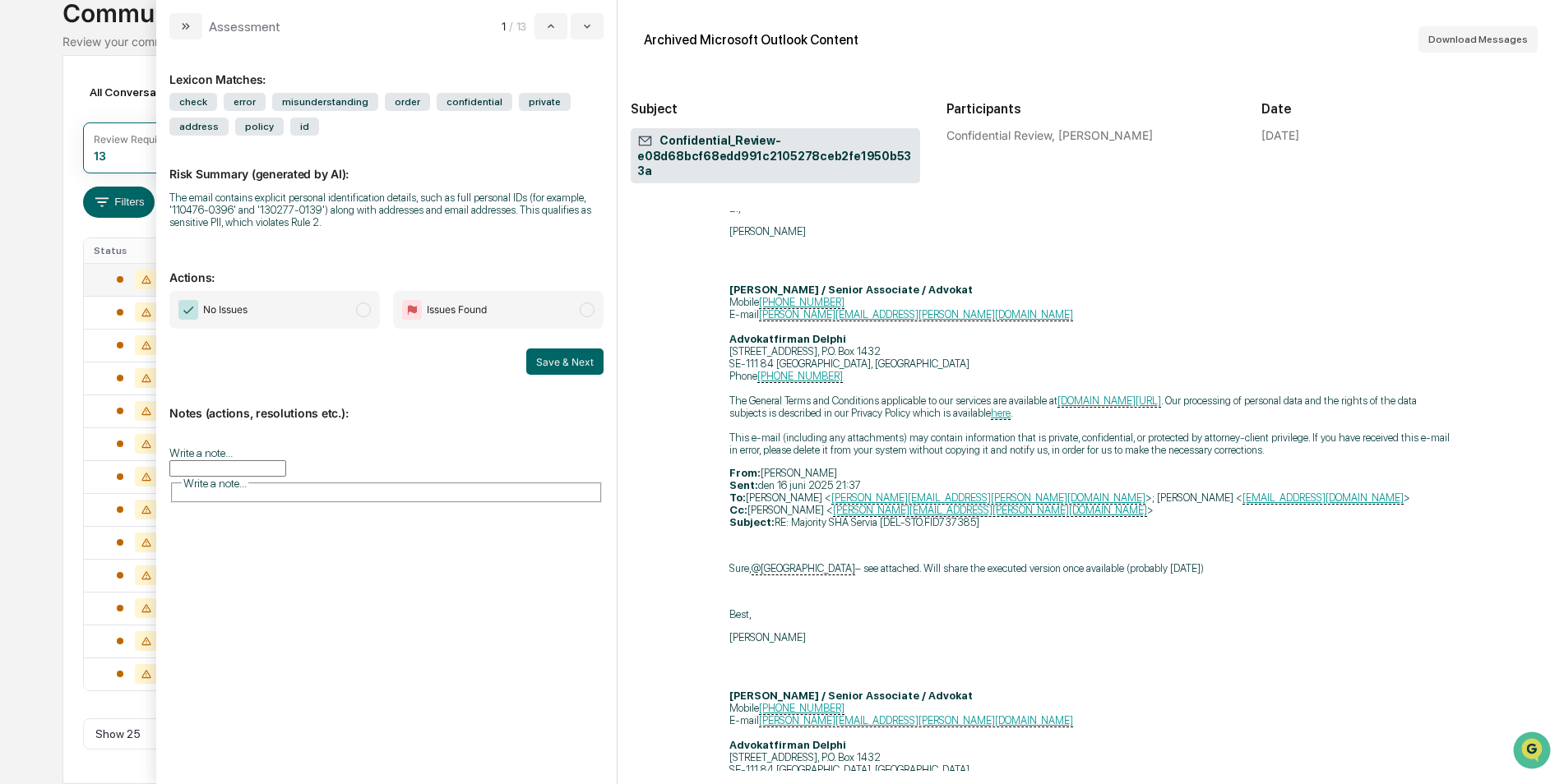
scroll to position [15556, 0]
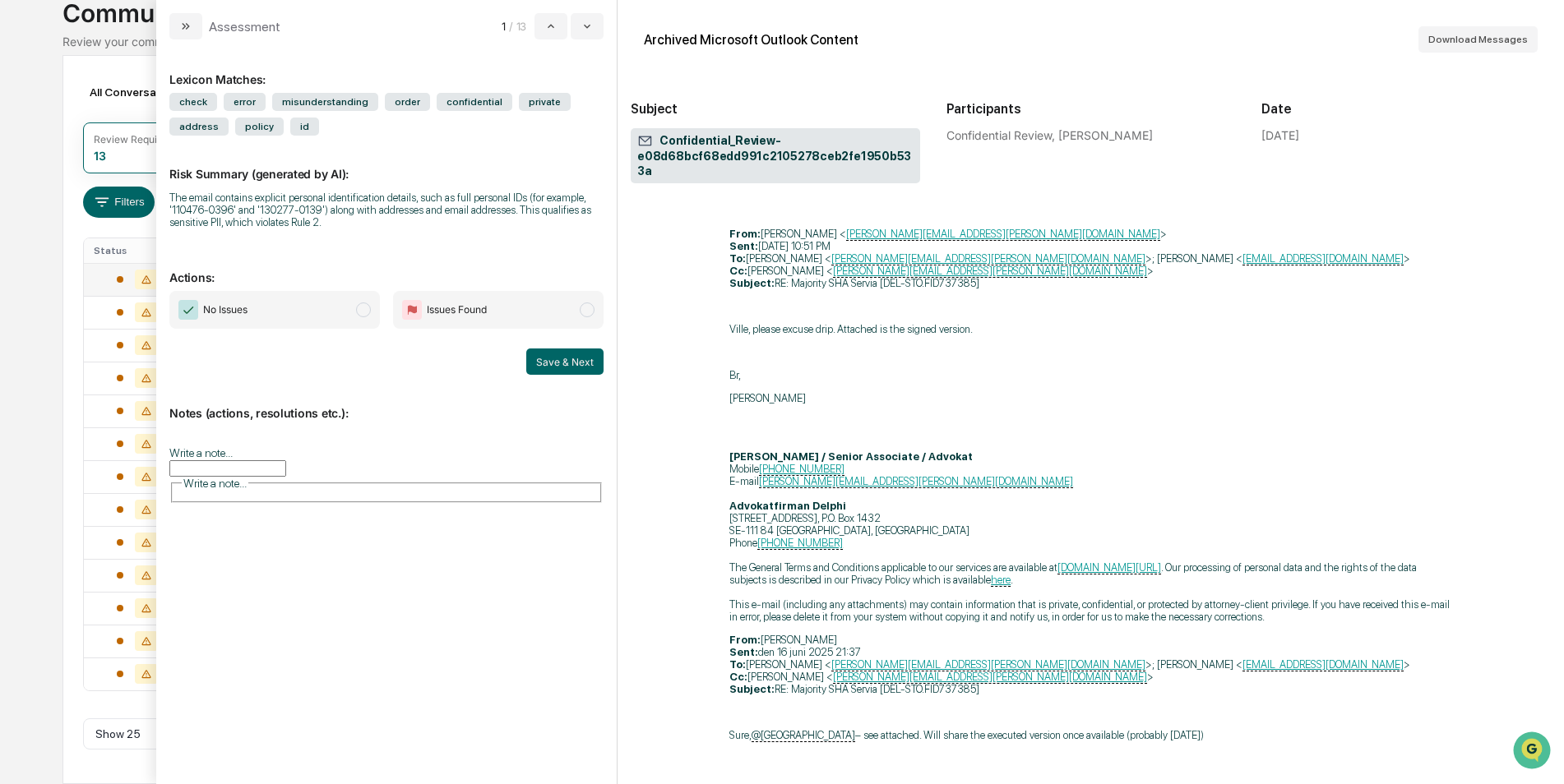
drag, startPoint x: 1548, startPoint y: 730, endPoint x: 1541, endPoint y: 504, distance: 226.1
click at [1541, 730] on html at bounding box center [1533, 752] width 44 height 44
drag, startPoint x: 1547, startPoint y: 730, endPoint x: 1560, endPoint y: 449, distance: 281.3
click at [1556, 730] on html at bounding box center [1533, 752] width 44 height 44
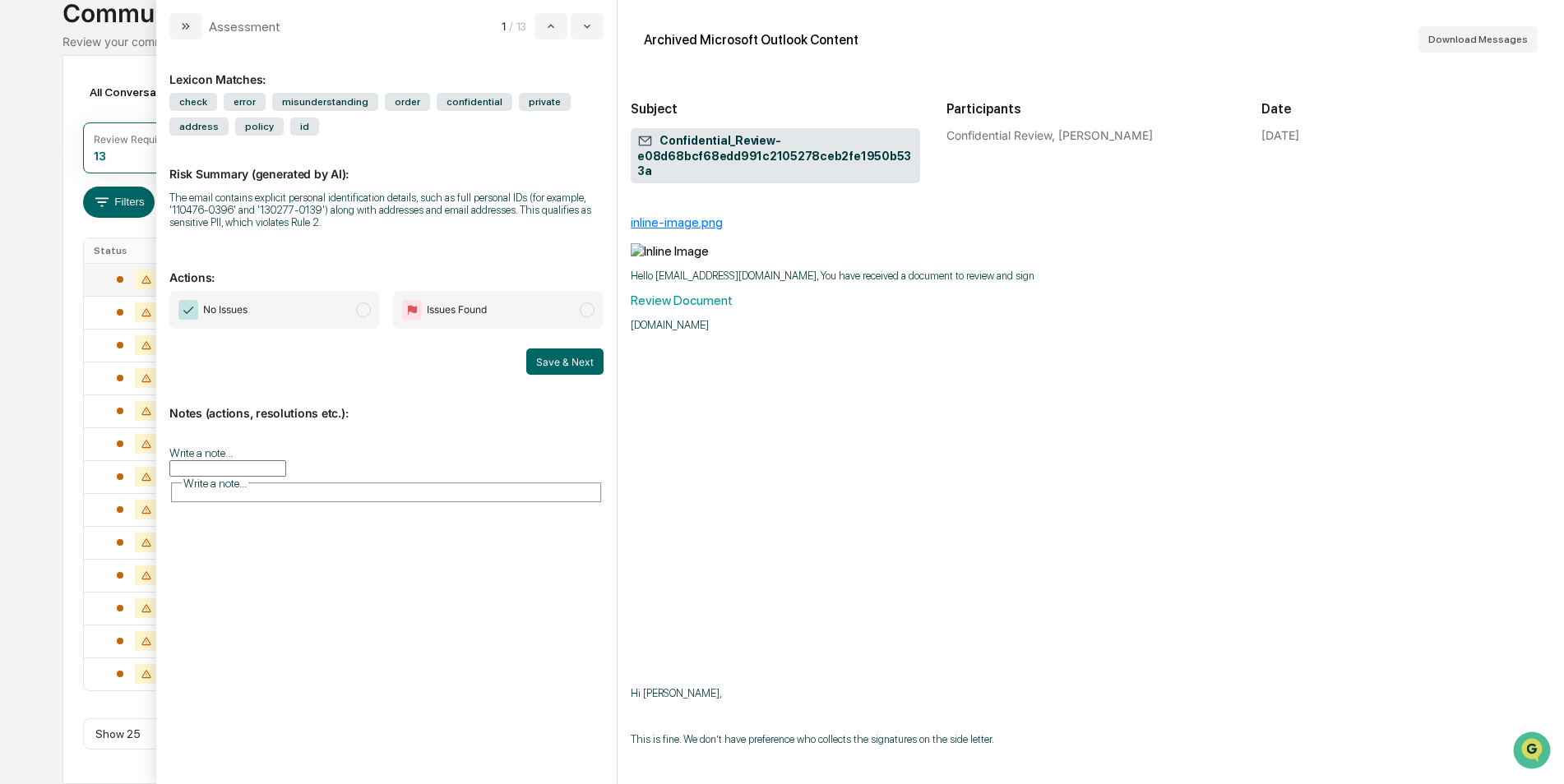
scroll to position [0, 0]
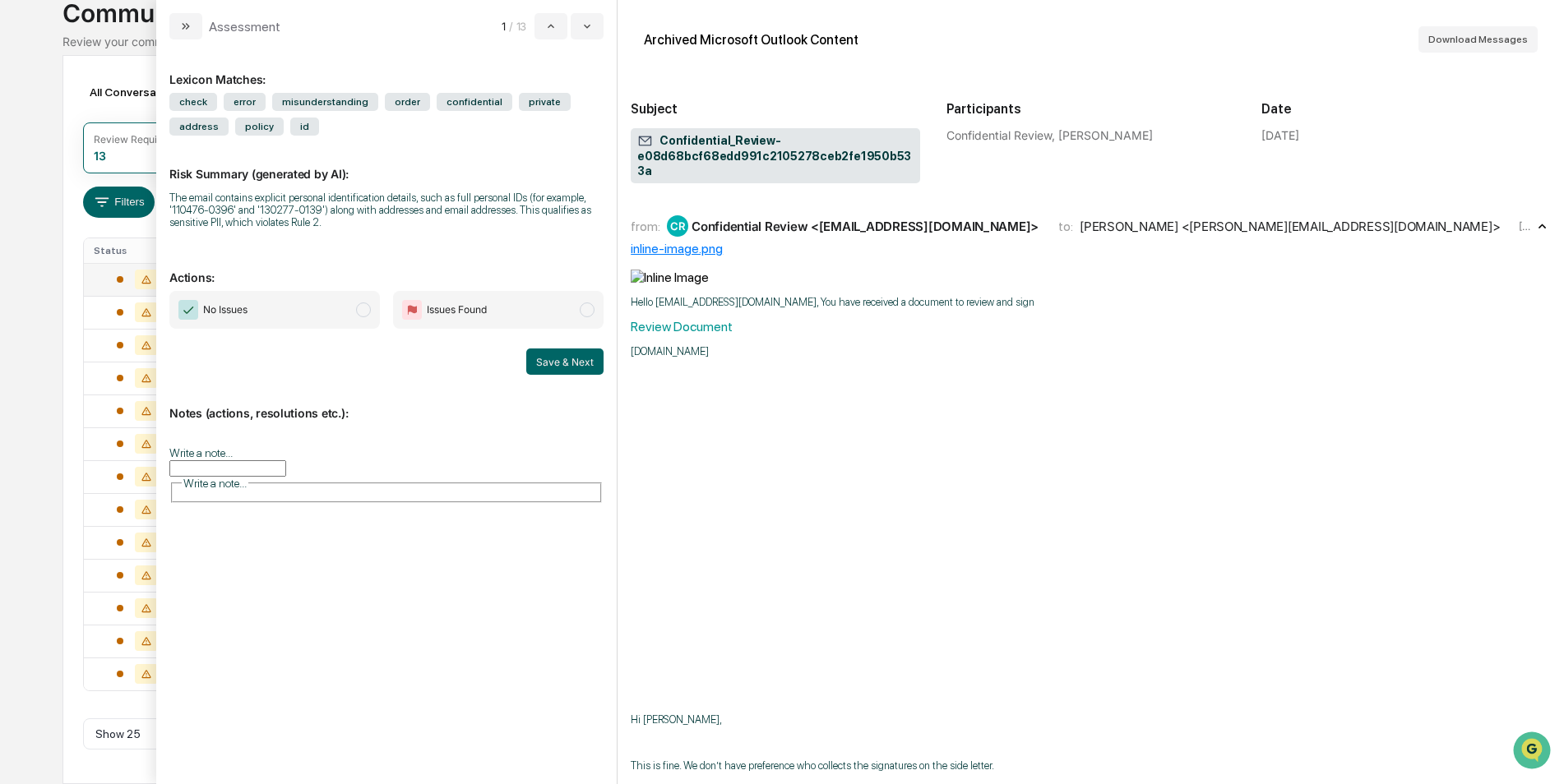
click at [751, 219] on div "Confidential Review <[EMAIL_ADDRESS][DOMAIN_NAME]>" at bounding box center [865, 226] width 347 height 16
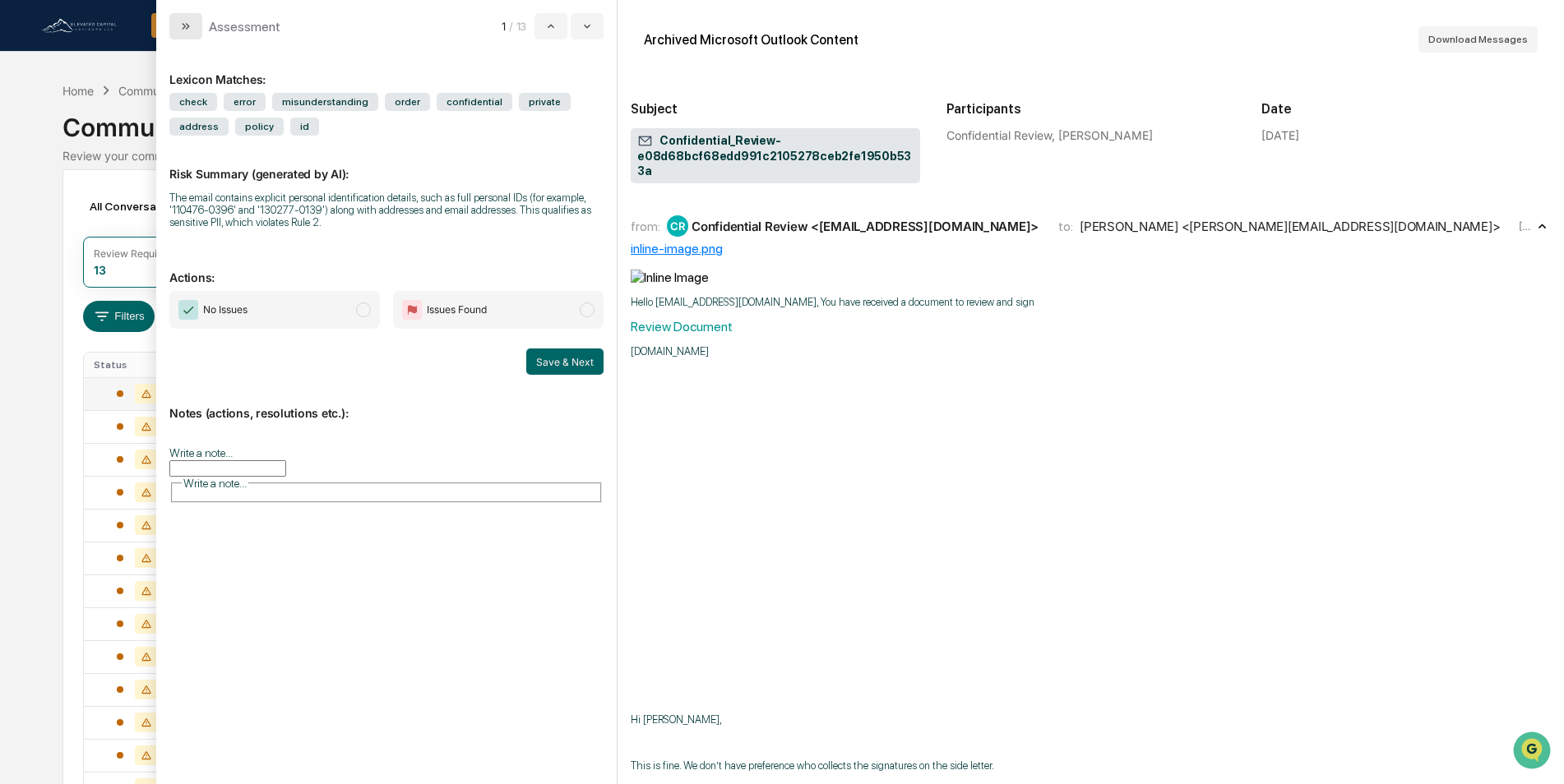
click at [186, 28] on icon "modal" at bounding box center [186, 27] width 13 height 13
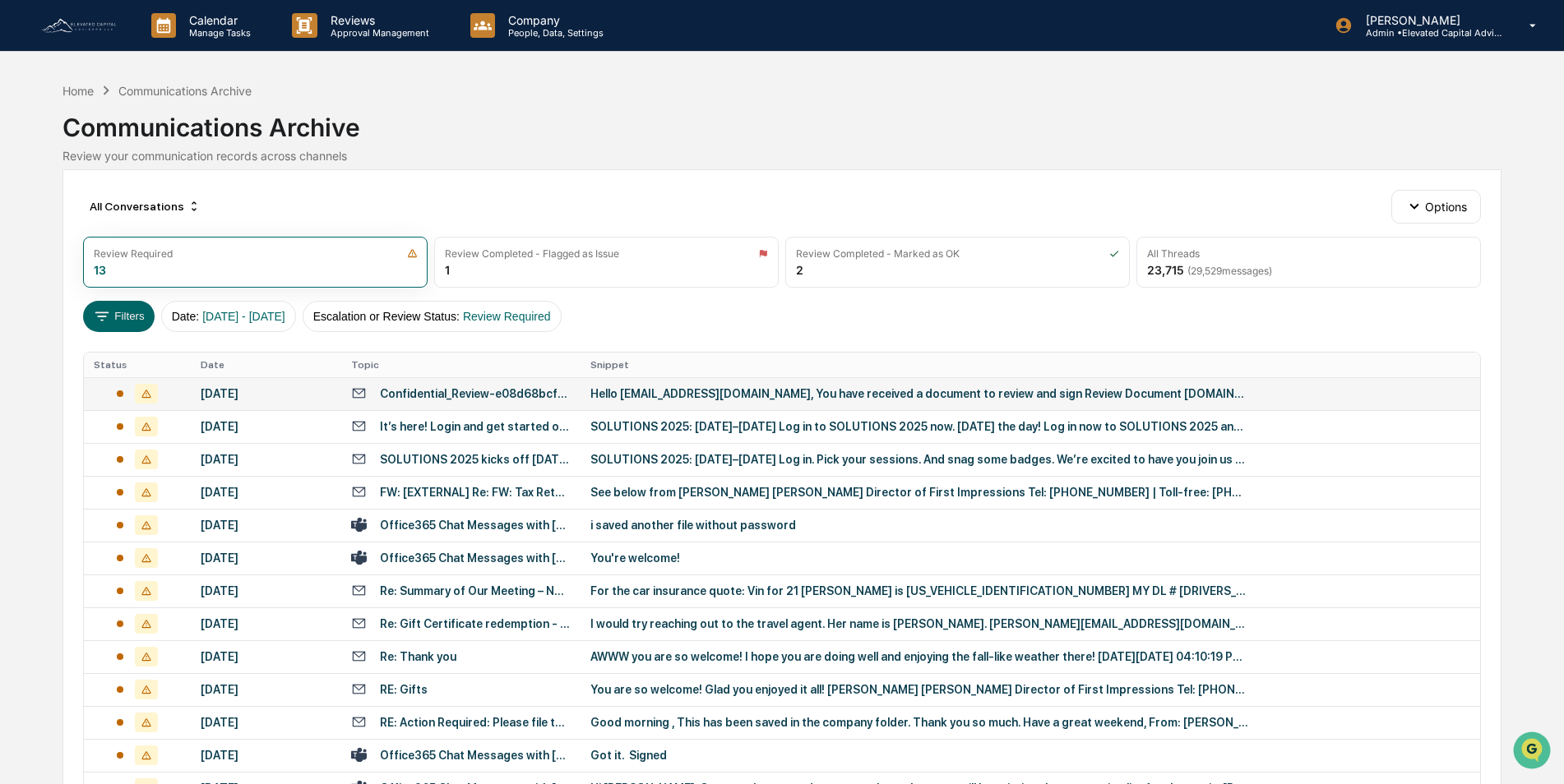
click at [473, 394] on div "Confidential_Review-e08d68bcf68edd991c2105278ceb2fe1950b533a" at bounding box center [474, 394] width 191 height 13
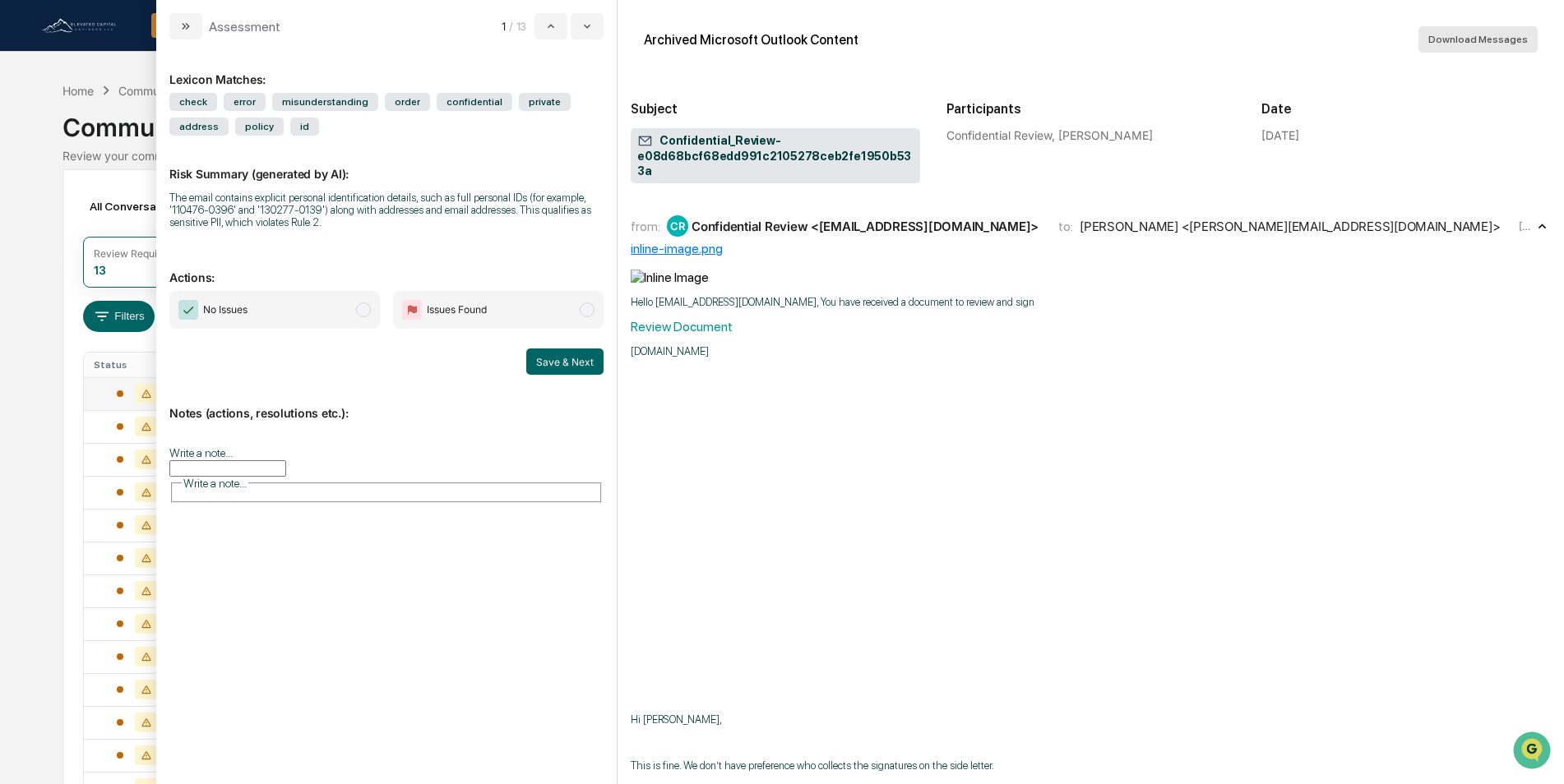
click at [1472, 37] on span "Download Messages" at bounding box center [1478, 39] width 100 height 12
click at [1072, 47] on div "Archived Microsoft Outlook Content Download Messages" at bounding box center [1090, 39] width 920 height 52
drag, startPoint x: 944, startPoint y: 214, endPoint x: 700, endPoint y: 219, distance: 244.1
click at [696, 218] on div "from: CR Confidential Review <[EMAIL_ADDRESS][DOMAIN_NAME]> to: [PERSON_NAME] <…" at bounding box center [1073, 226] width 885 height 22
click at [936, 236] on div "from: CR Confidential Review <[EMAIL_ADDRESS][DOMAIN_NAME]> to: [PERSON_NAME] <…" at bounding box center [1090, 233] width 920 height 43
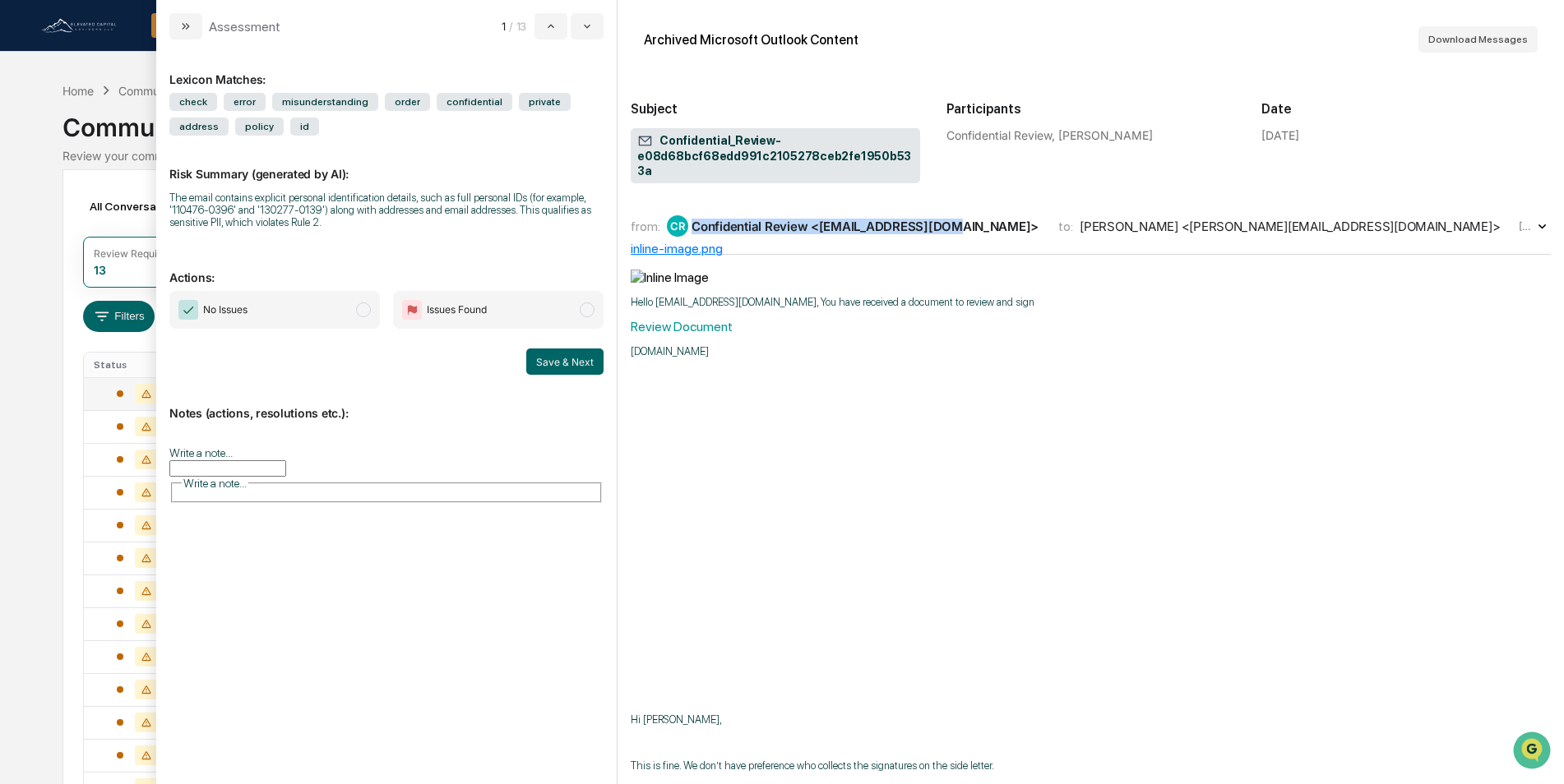
drag, startPoint x: 941, startPoint y: 216, endPoint x: 694, endPoint y: 220, distance: 247.0
click at [694, 220] on div "from: CR Confidential Review <[EMAIL_ADDRESS][DOMAIN_NAME]> to: [PERSON_NAME] <…" at bounding box center [1073, 226] width 885 height 22
drag, startPoint x: 699, startPoint y: 220, endPoint x: 777, endPoint y: 216, distance: 78.1
copy div "Confidential Review <[EMAIL_ADDRESS][DOMAIN_NAME]>"
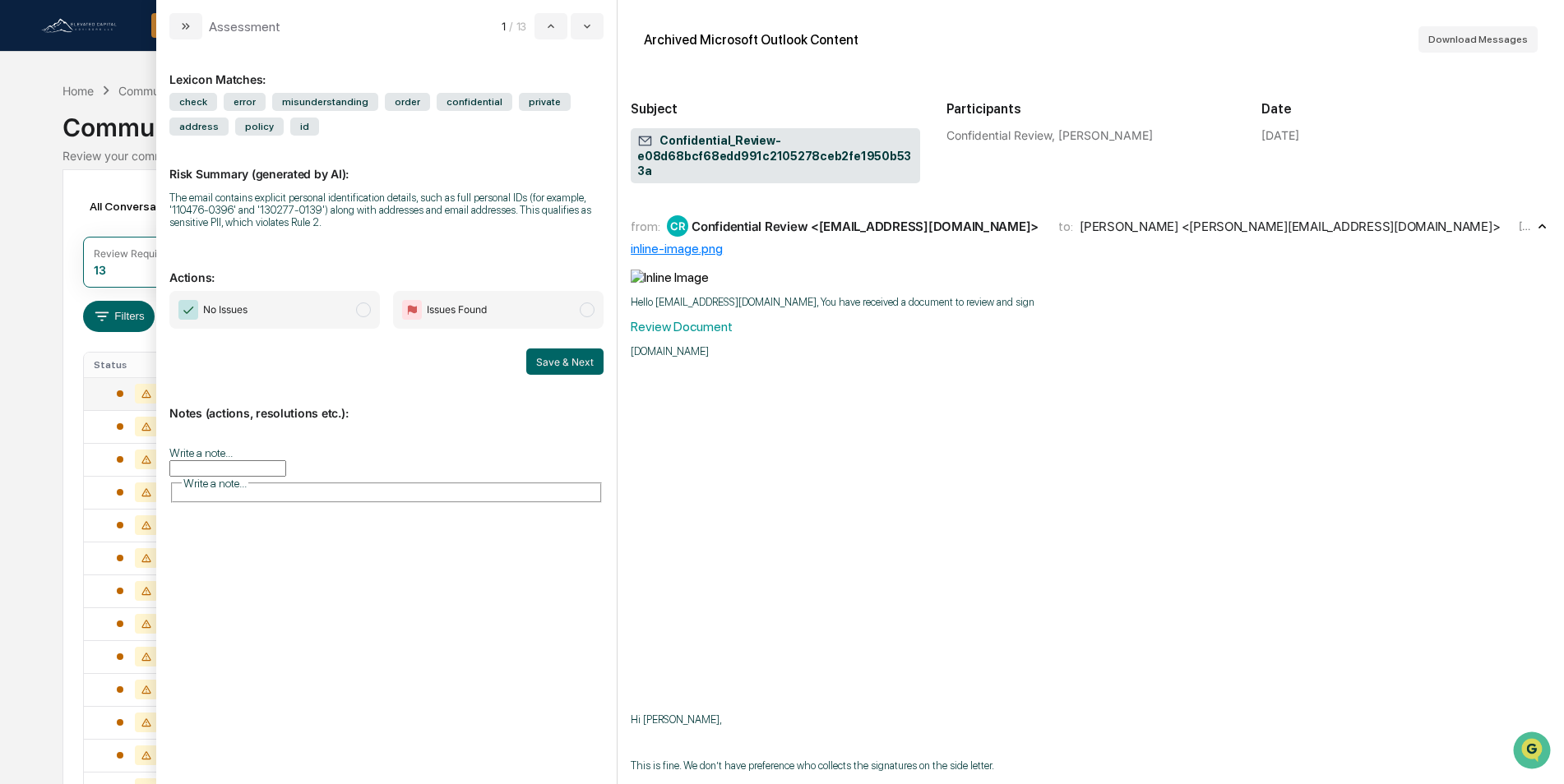
click at [286, 460] on input "Write a note..." at bounding box center [227, 469] width 117 height 17
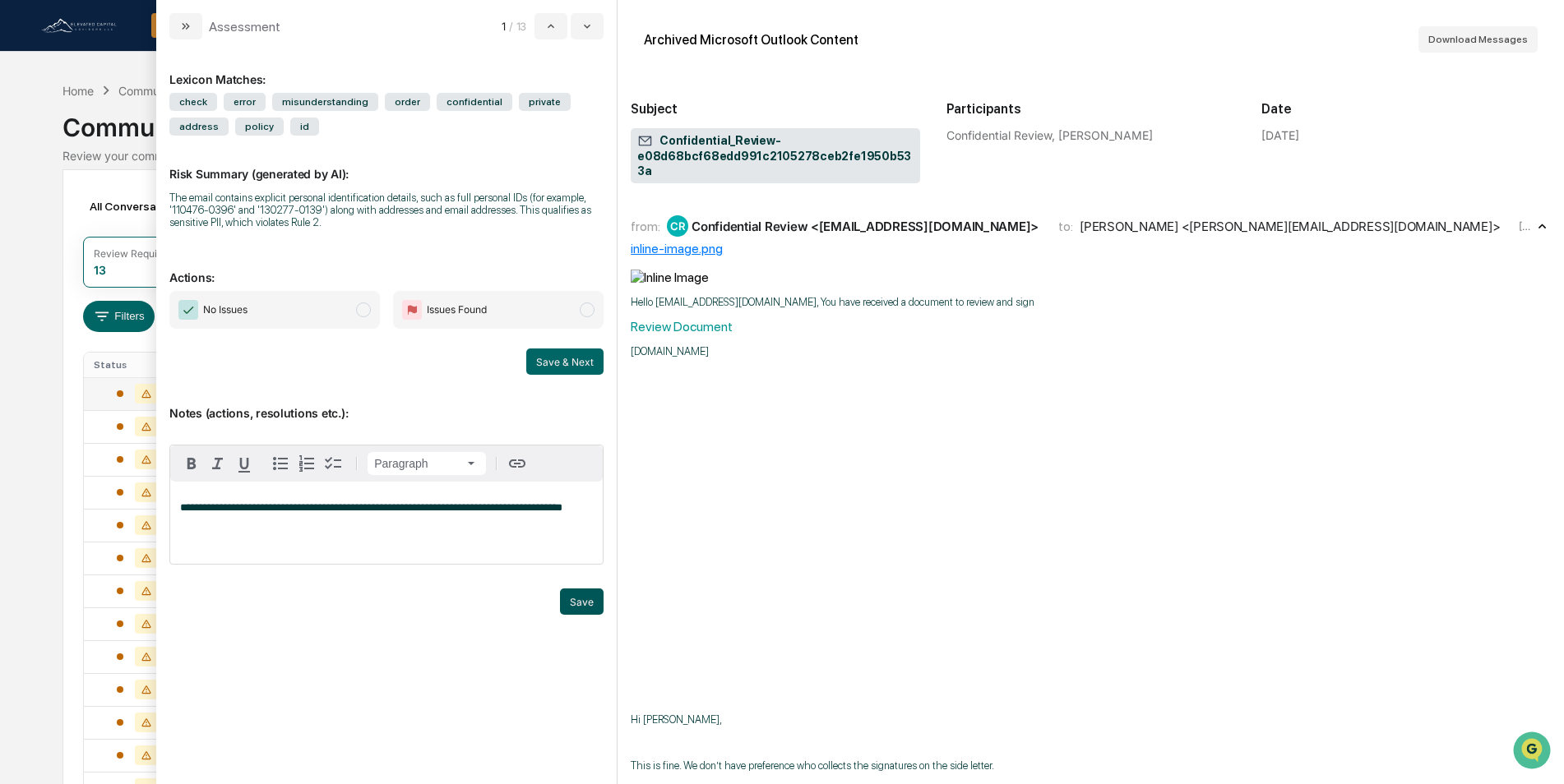
click at [585, 599] on button "Save" at bounding box center [582, 602] width 43 height 27
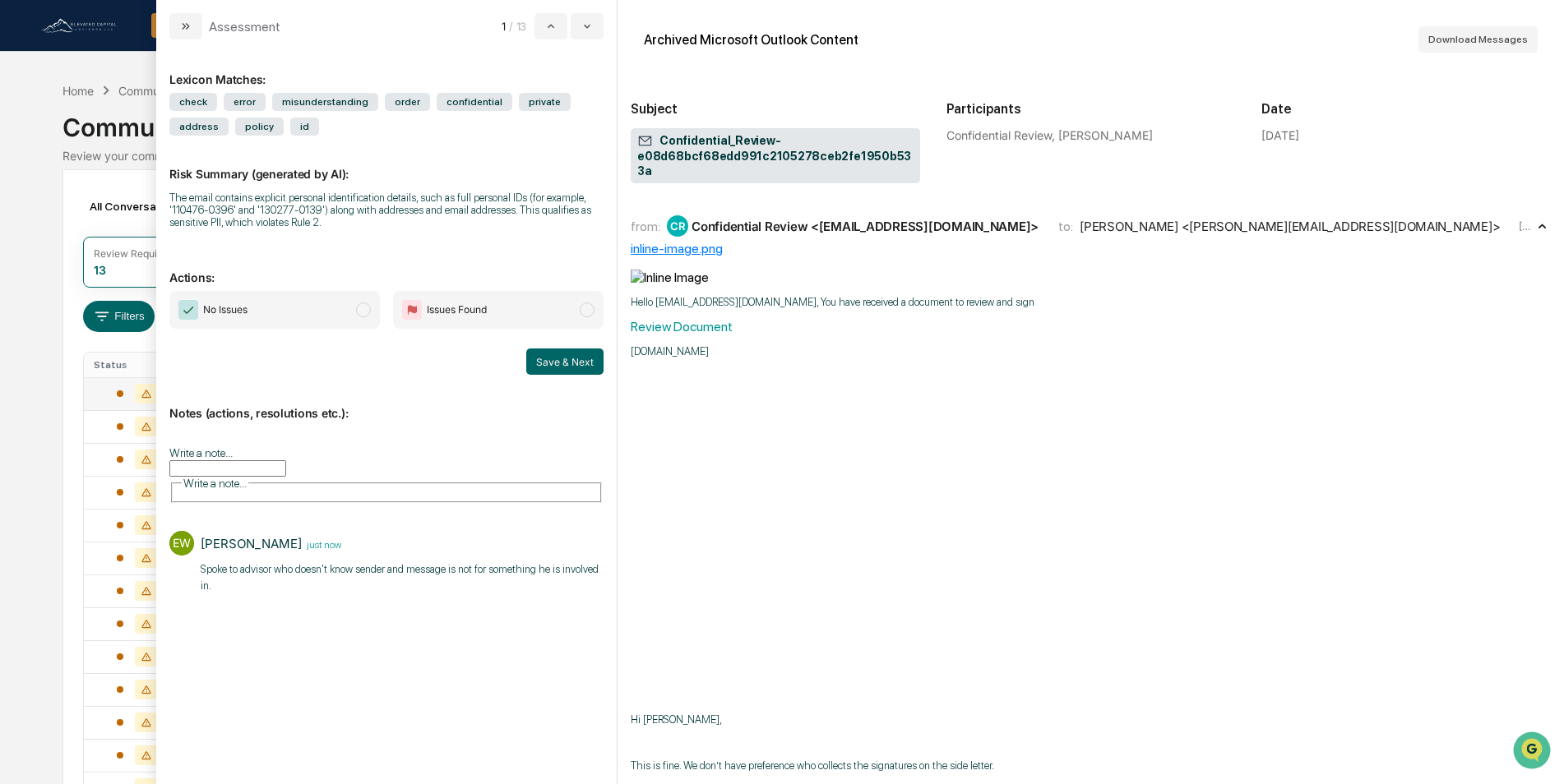
click at [356, 311] on span "modal" at bounding box center [364, 310] width 15 height 15
click at [560, 363] on button "Save & Next" at bounding box center [564, 362] width 77 height 27
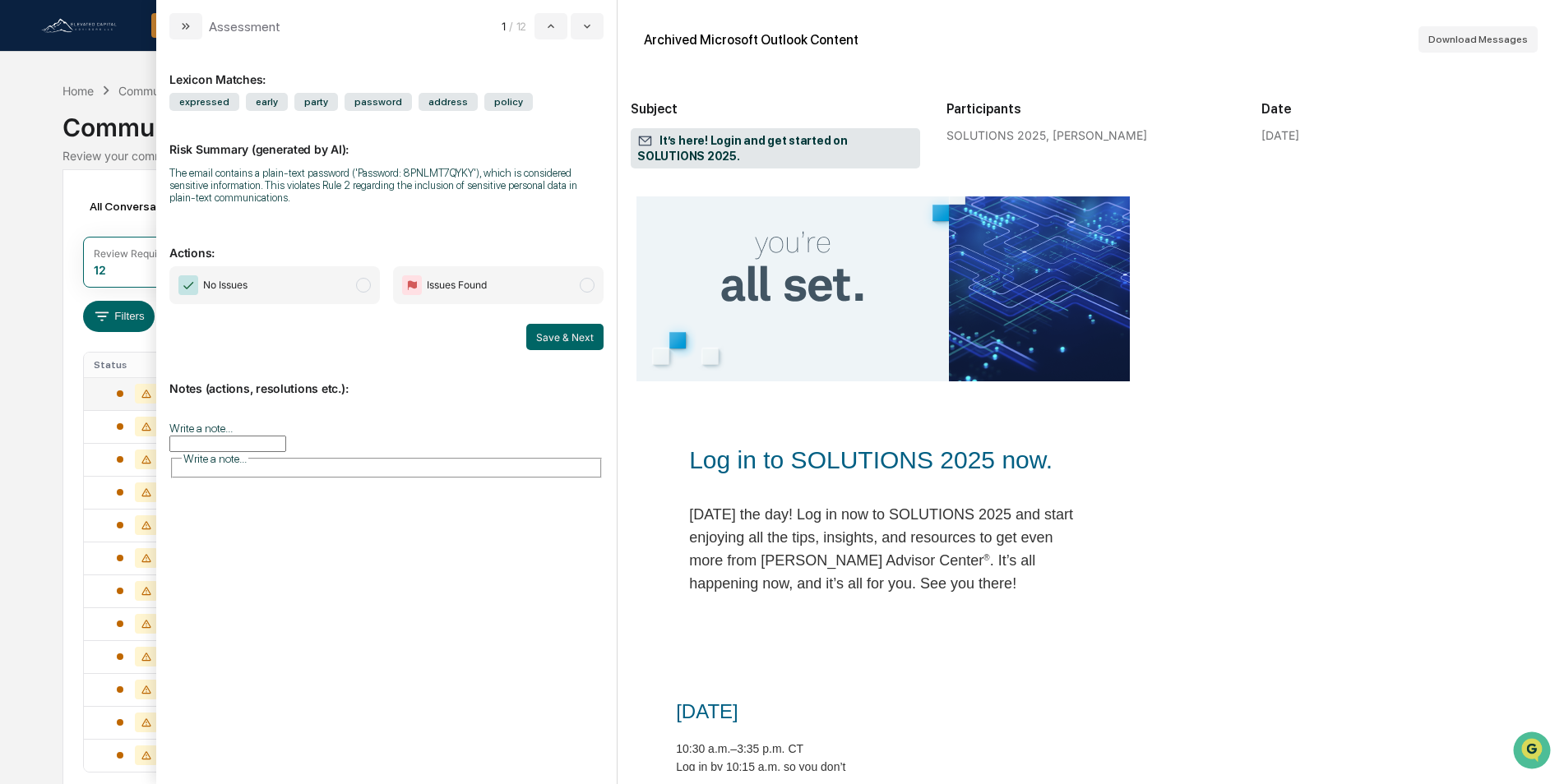
scroll to position [246, 0]
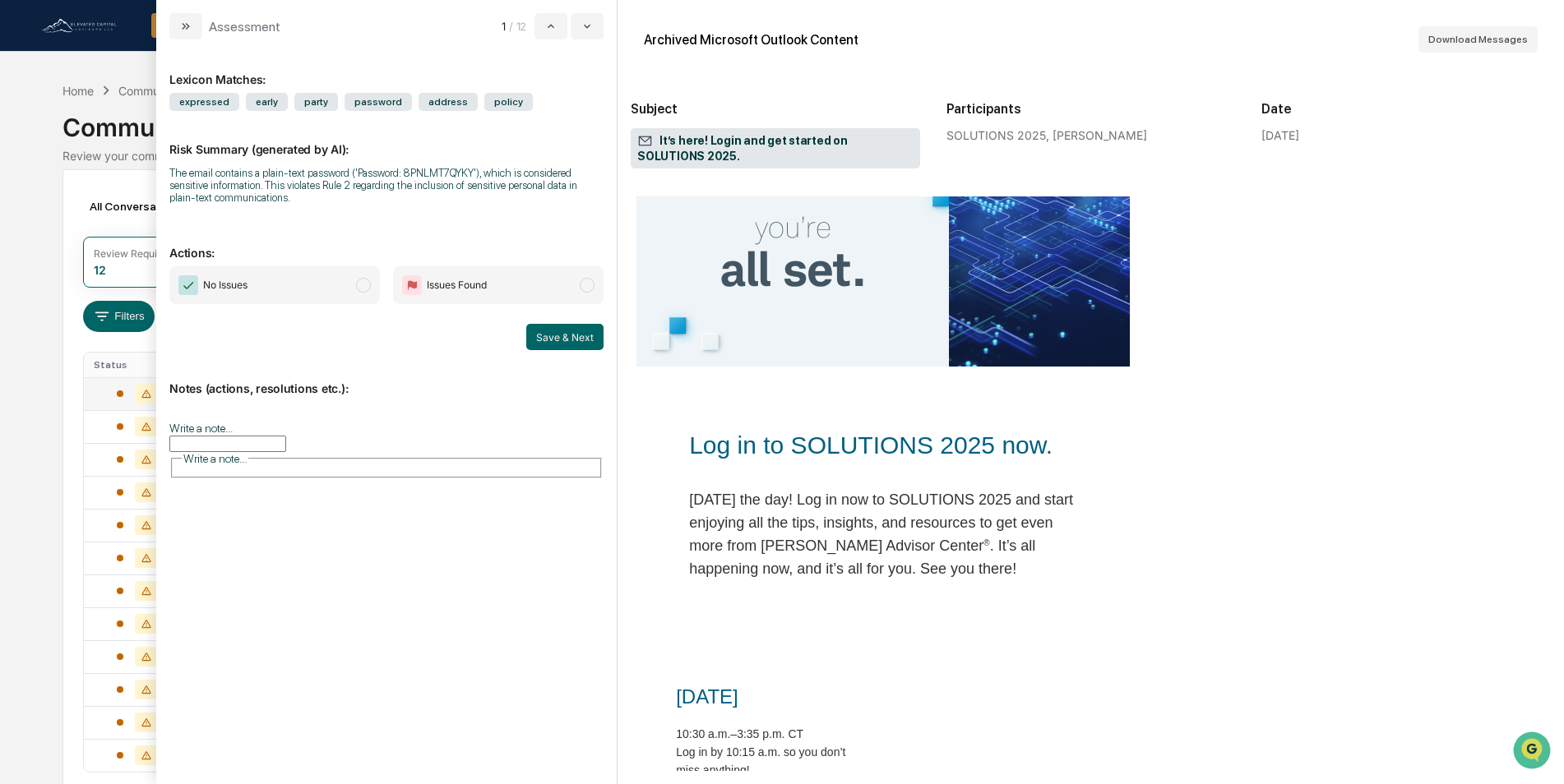
click at [286, 438] on input "Write a note..." at bounding box center [227, 444] width 117 height 17
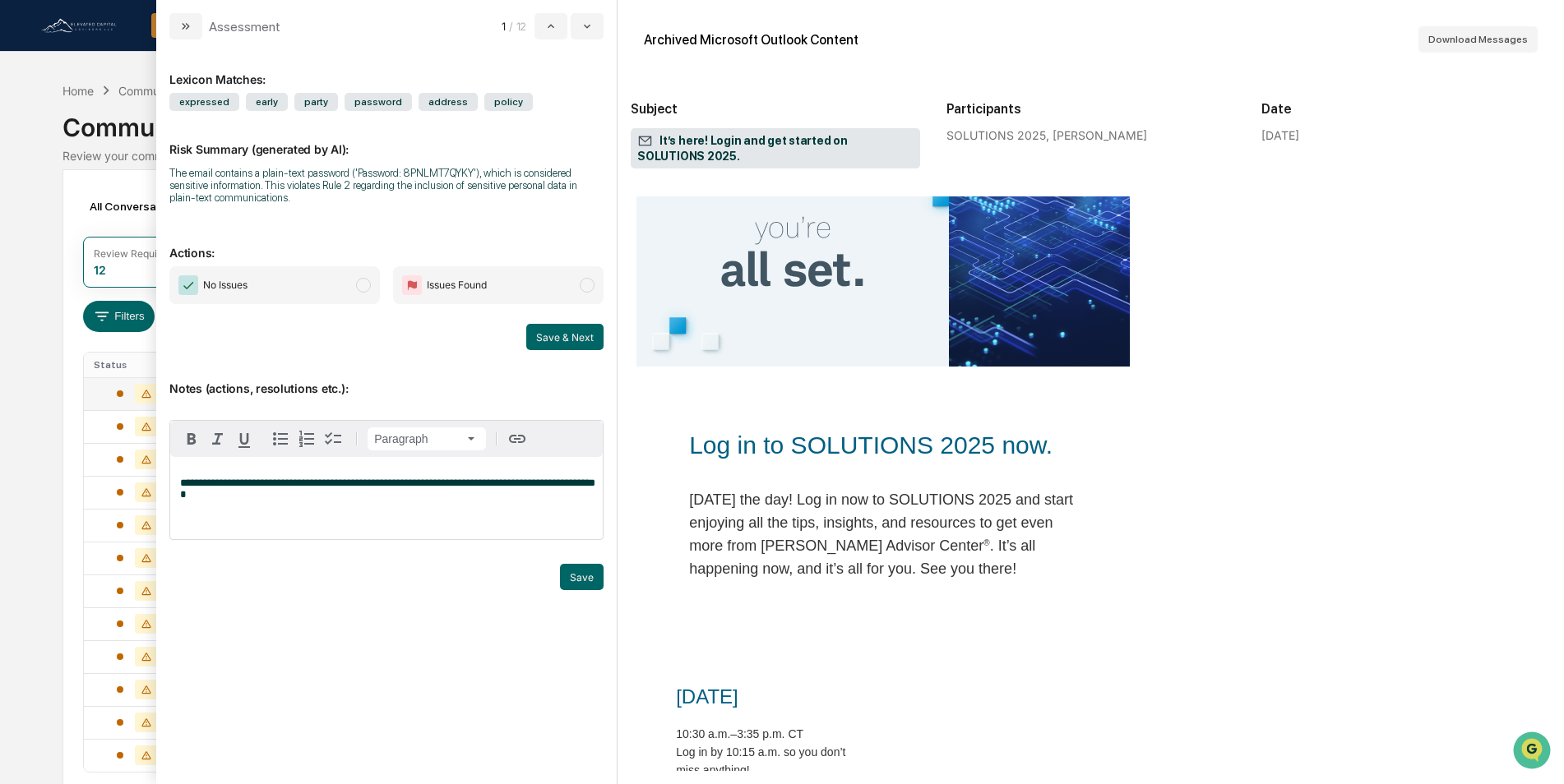
drag, startPoint x: 578, startPoint y: 573, endPoint x: 534, endPoint y: 496, distance: 88.7
click at [579, 573] on button "Save" at bounding box center [582, 578] width 43 height 27
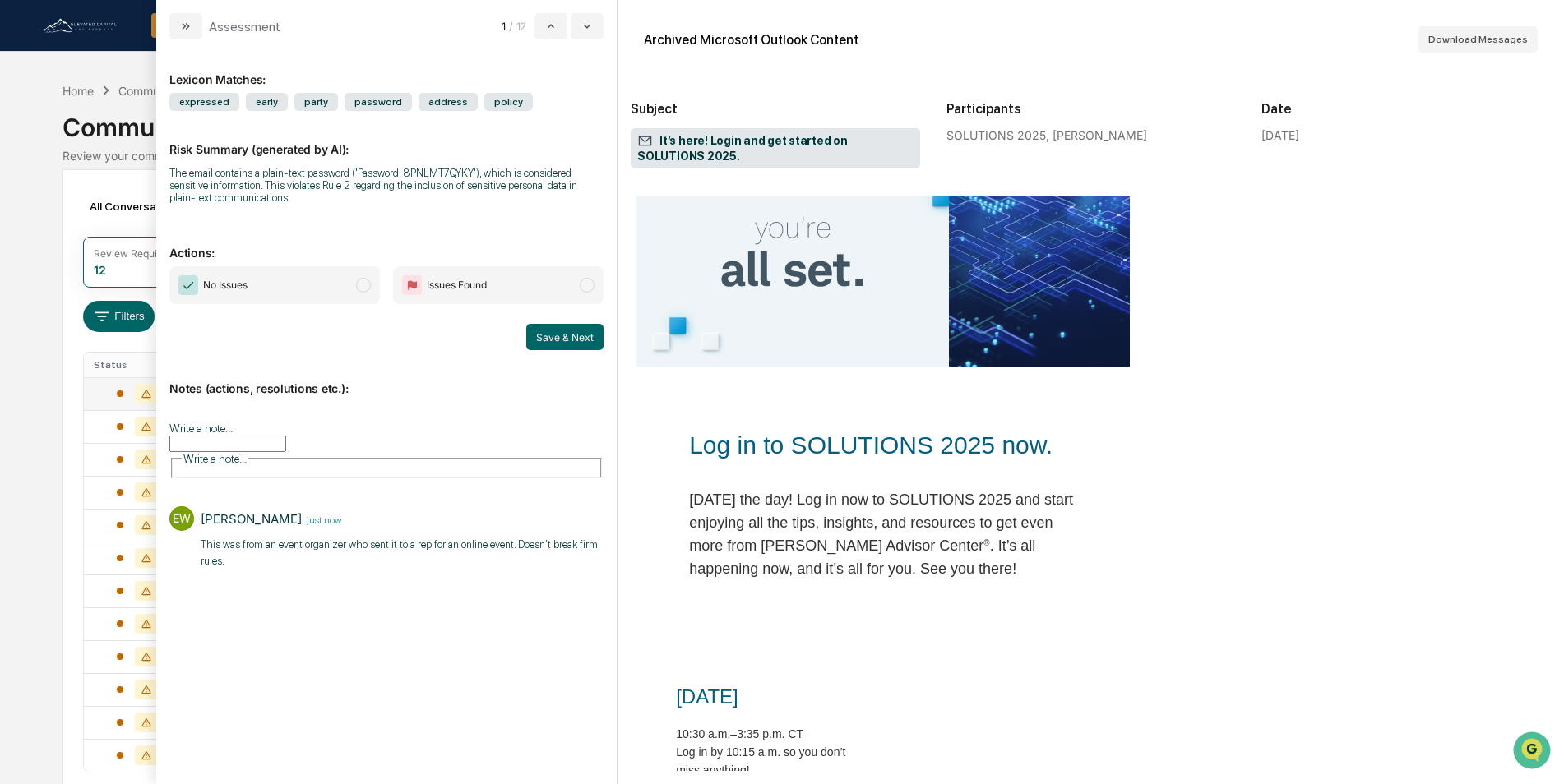
click at [365, 290] on span "modal" at bounding box center [364, 285] width 15 height 15
click at [566, 335] on button "Save & Next" at bounding box center [564, 337] width 77 height 27
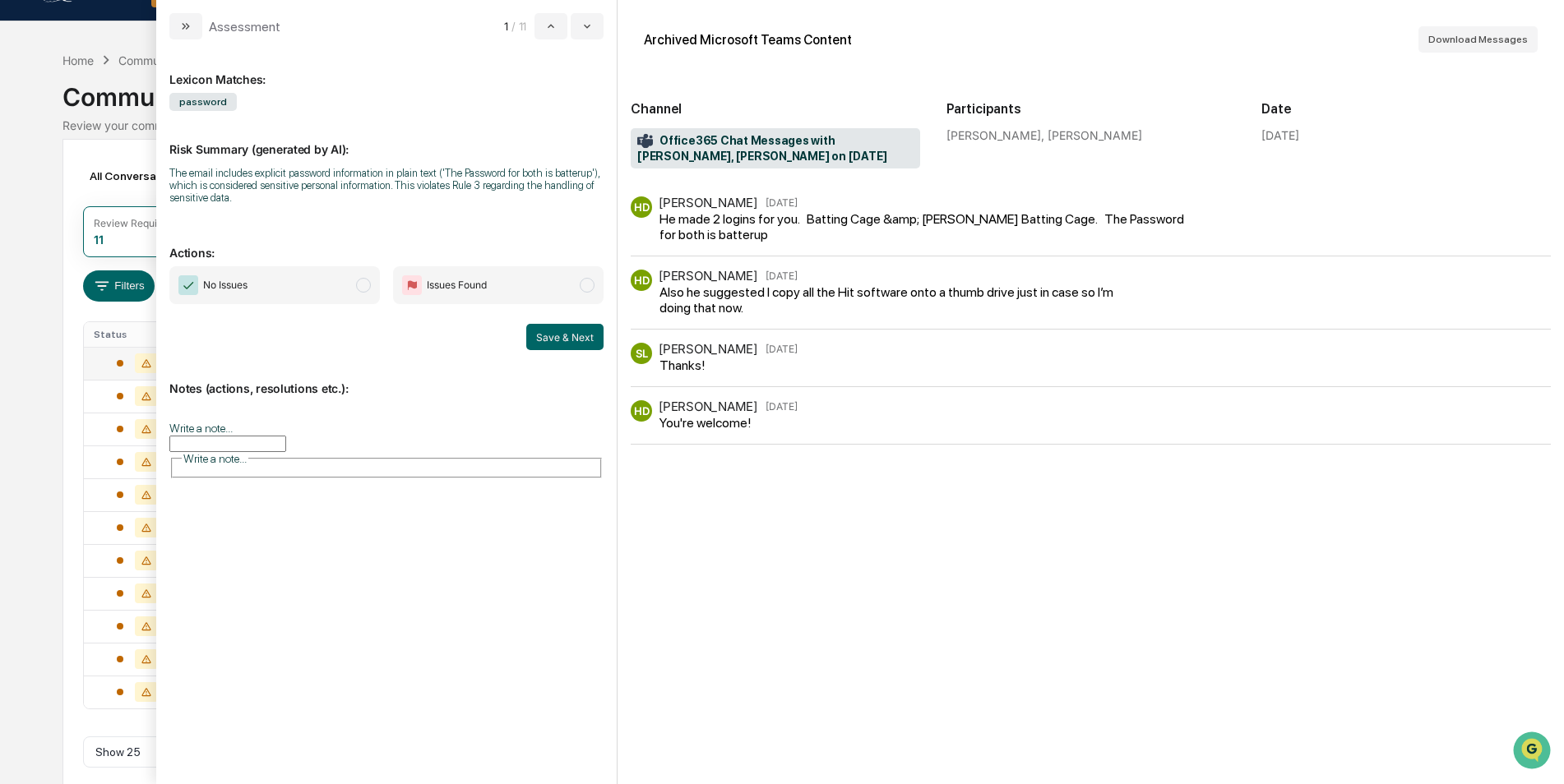
scroll to position [48, 0]
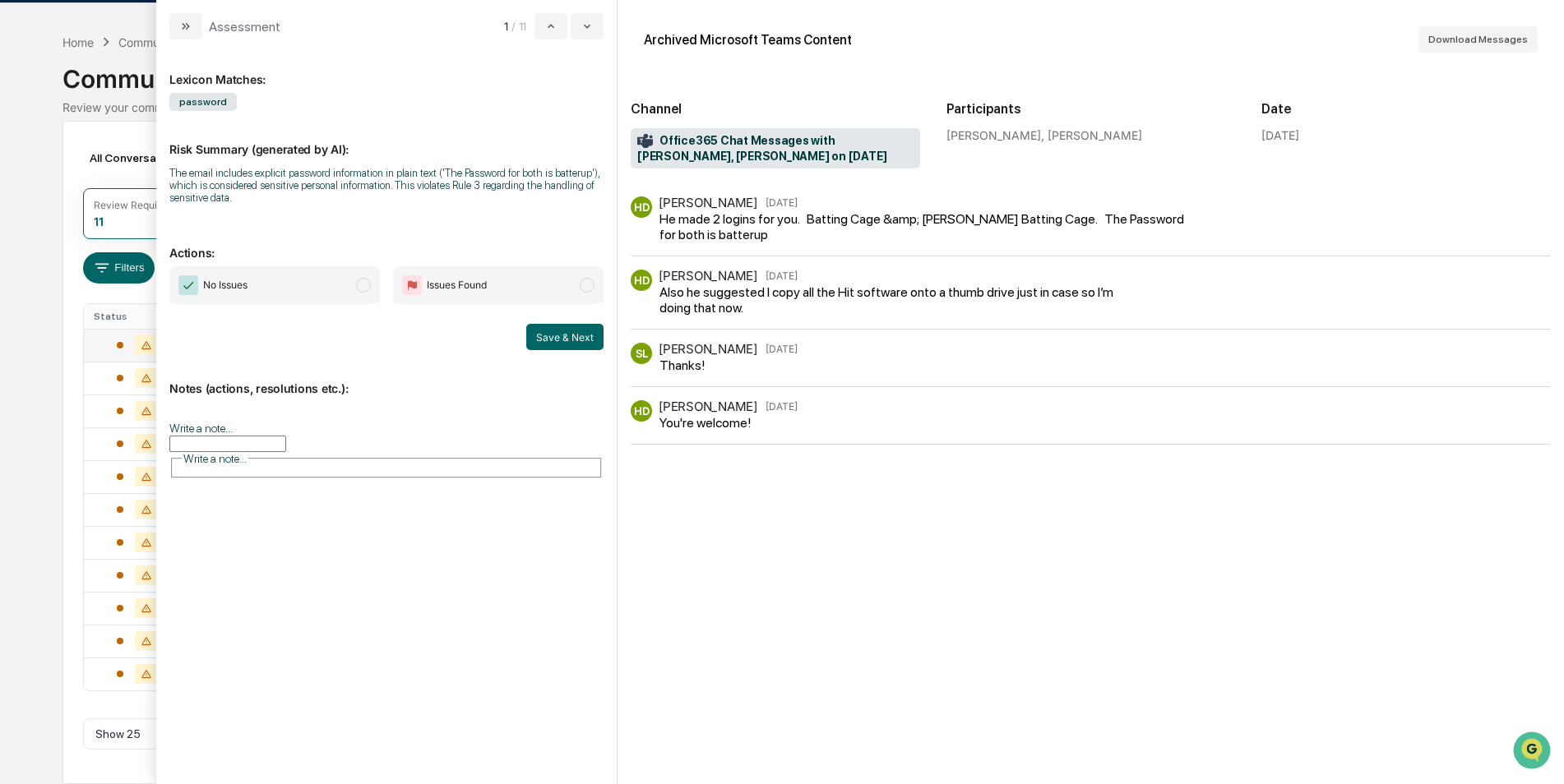
click at [337, 284] on span "No Issues" at bounding box center [274, 285] width 211 height 37
click at [286, 436] on input "Write a note..." at bounding box center [227, 444] width 117 height 17
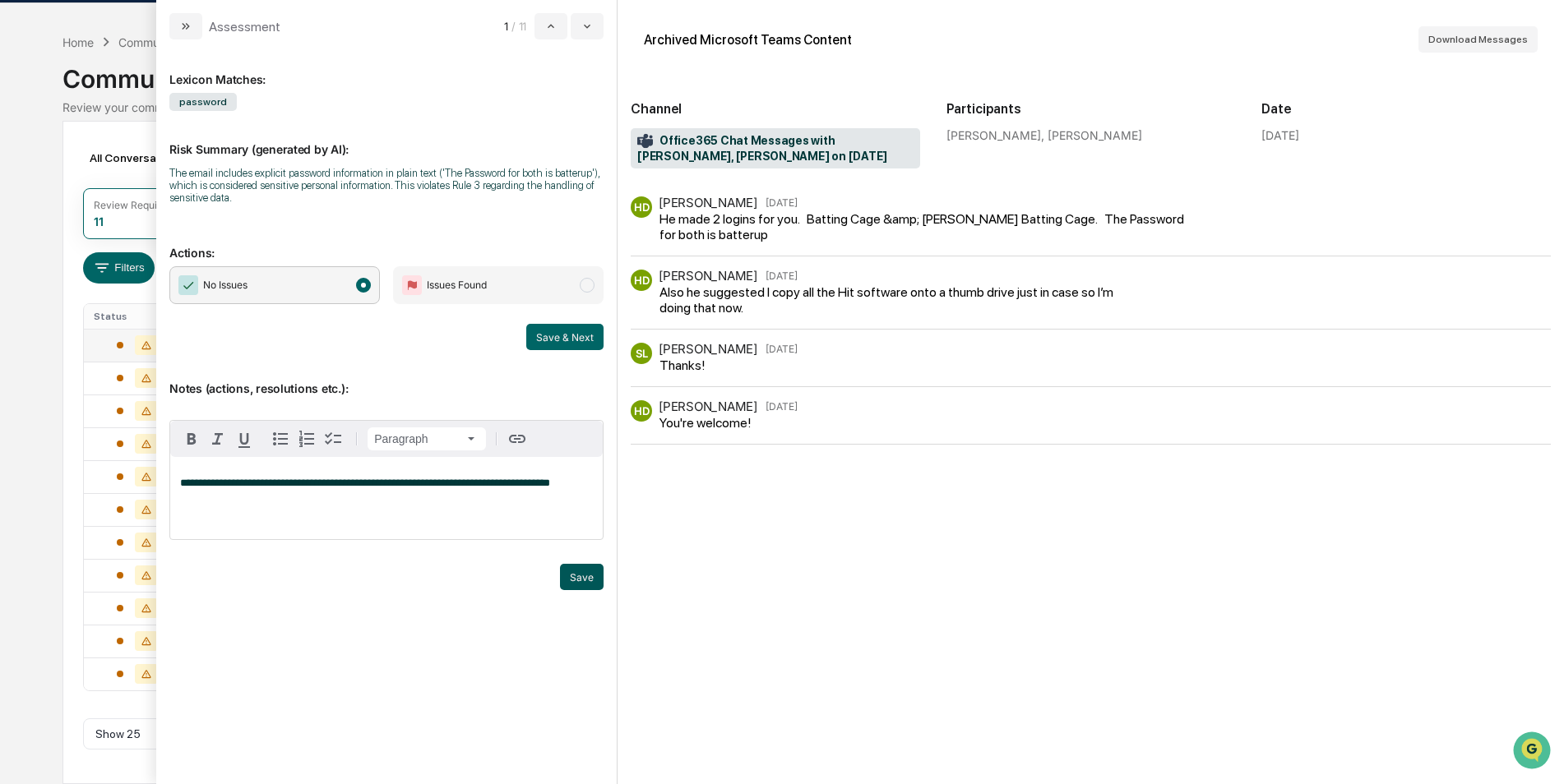
click at [596, 572] on button "Save" at bounding box center [582, 578] width 43 height 27
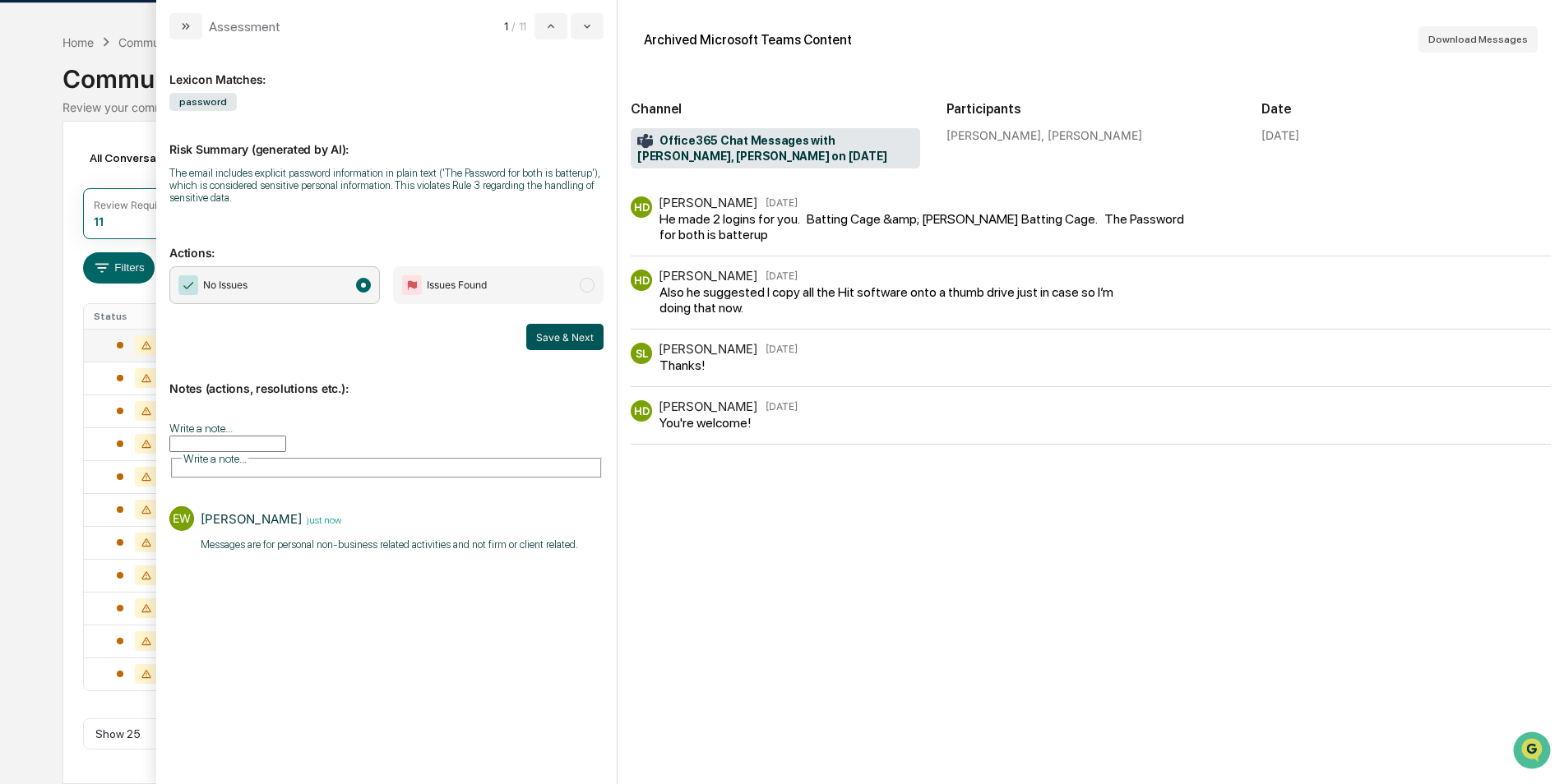
click at [559, 338] on button "Save & Next" at bounding box center [564, 337] width 77 height 27
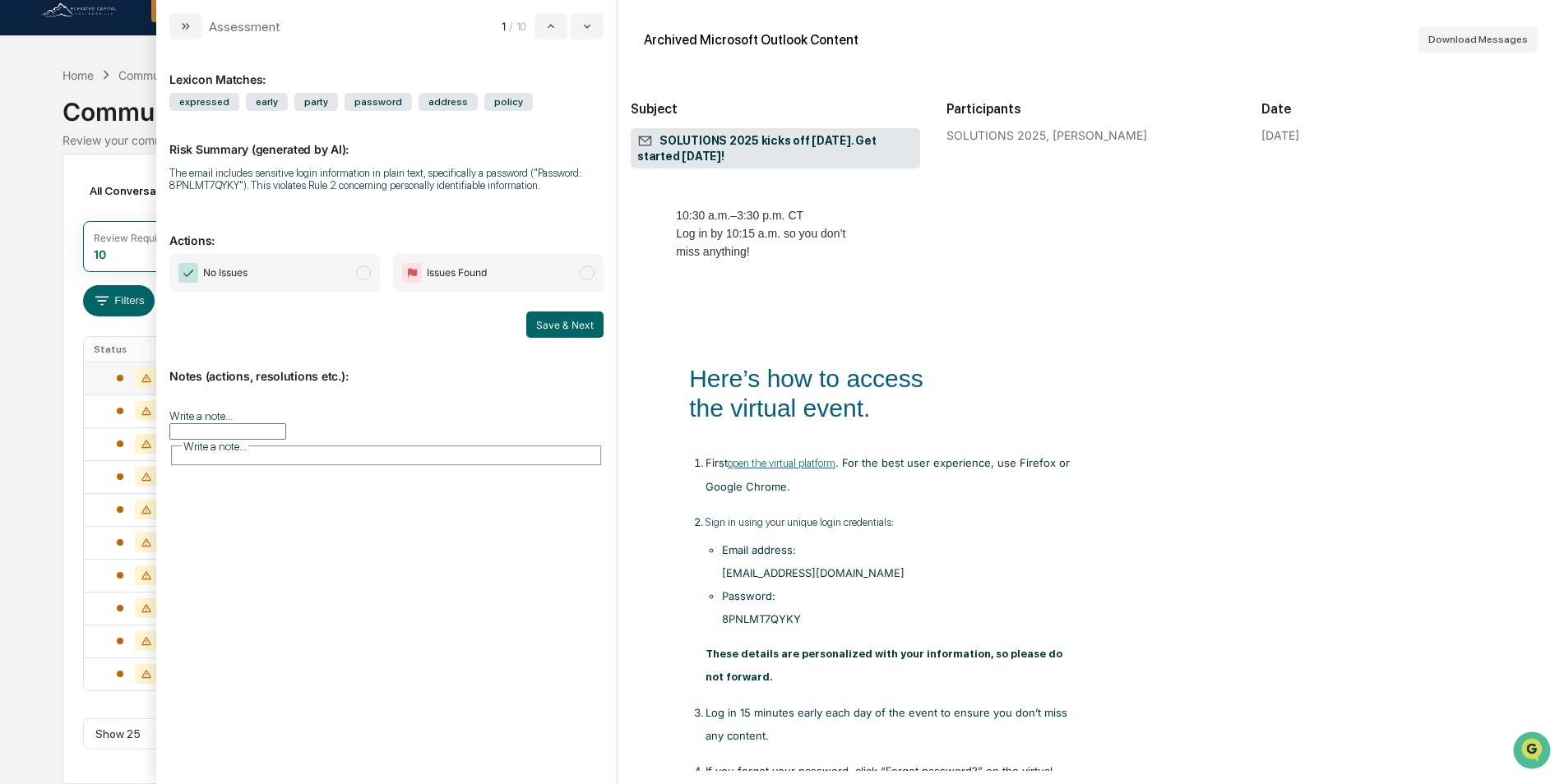
scroll to position [1233, 0]
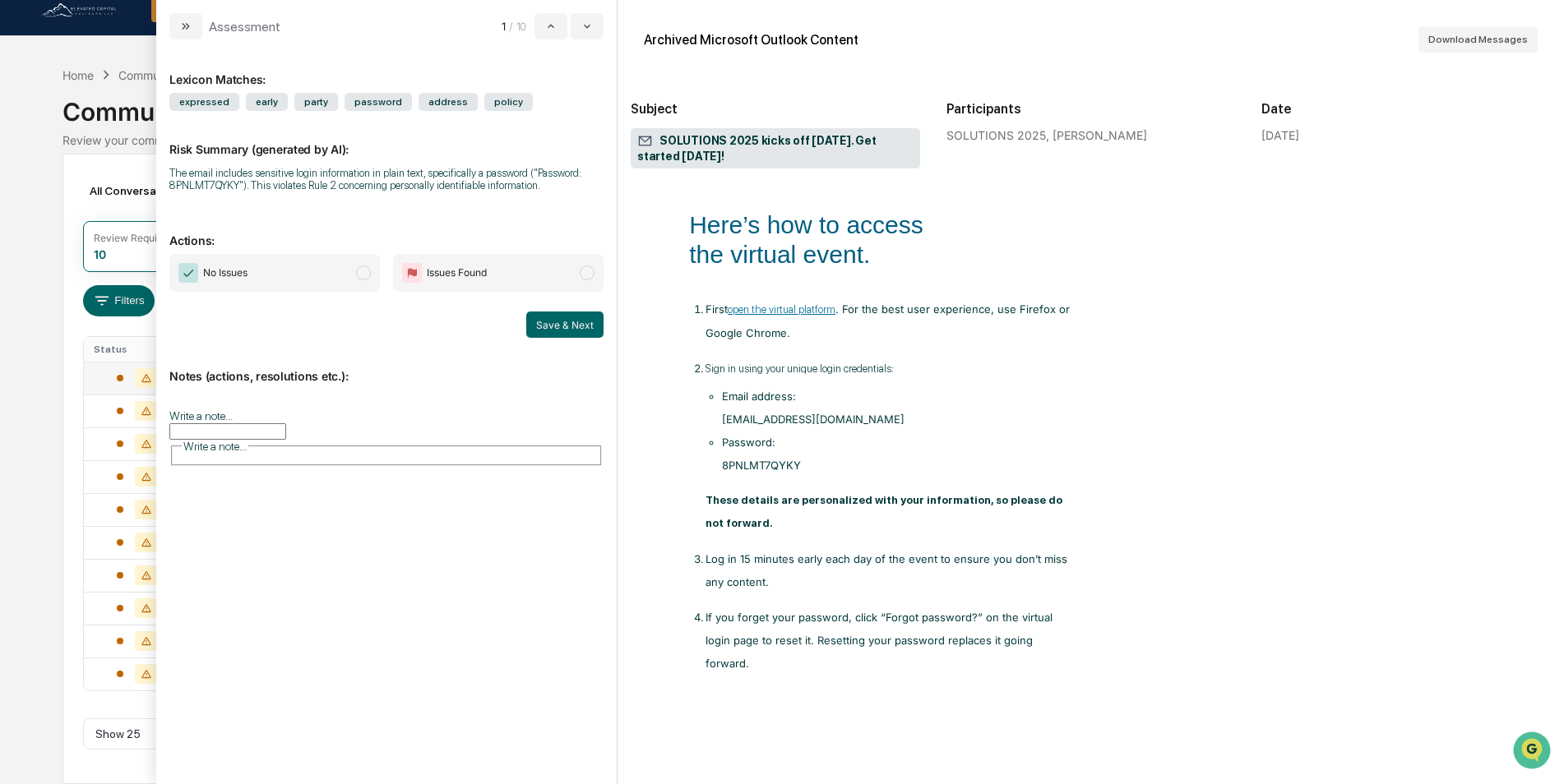
click at [286, 424] on input "Write a note..." at bounding box center [227, 432] width 117 height 17
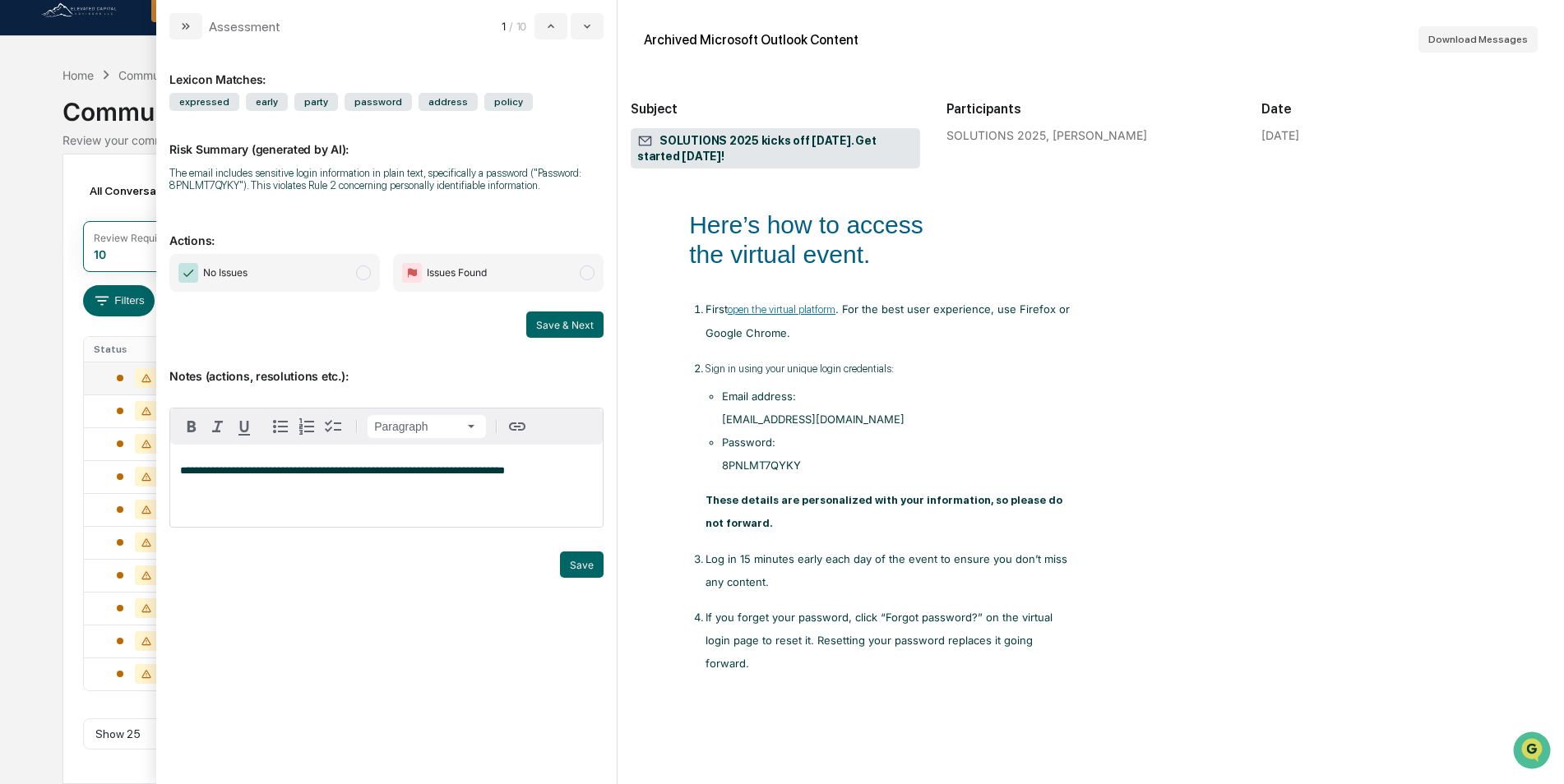
click at [344, 276] on span "No Issues" at bounding box center [274, 272] width 211 height 37
drag, startPoint x: 519, startPoint y: 469, endPoint x: 160, endPoint y: 459, distance: 359.1
click at [160, 459] on div "**********" at bounding box center [386, 411] width 460 height 745
copy span "**********"
click at [404, 530] on div "**********" at bounding box center [386, 479] width 434 height 144
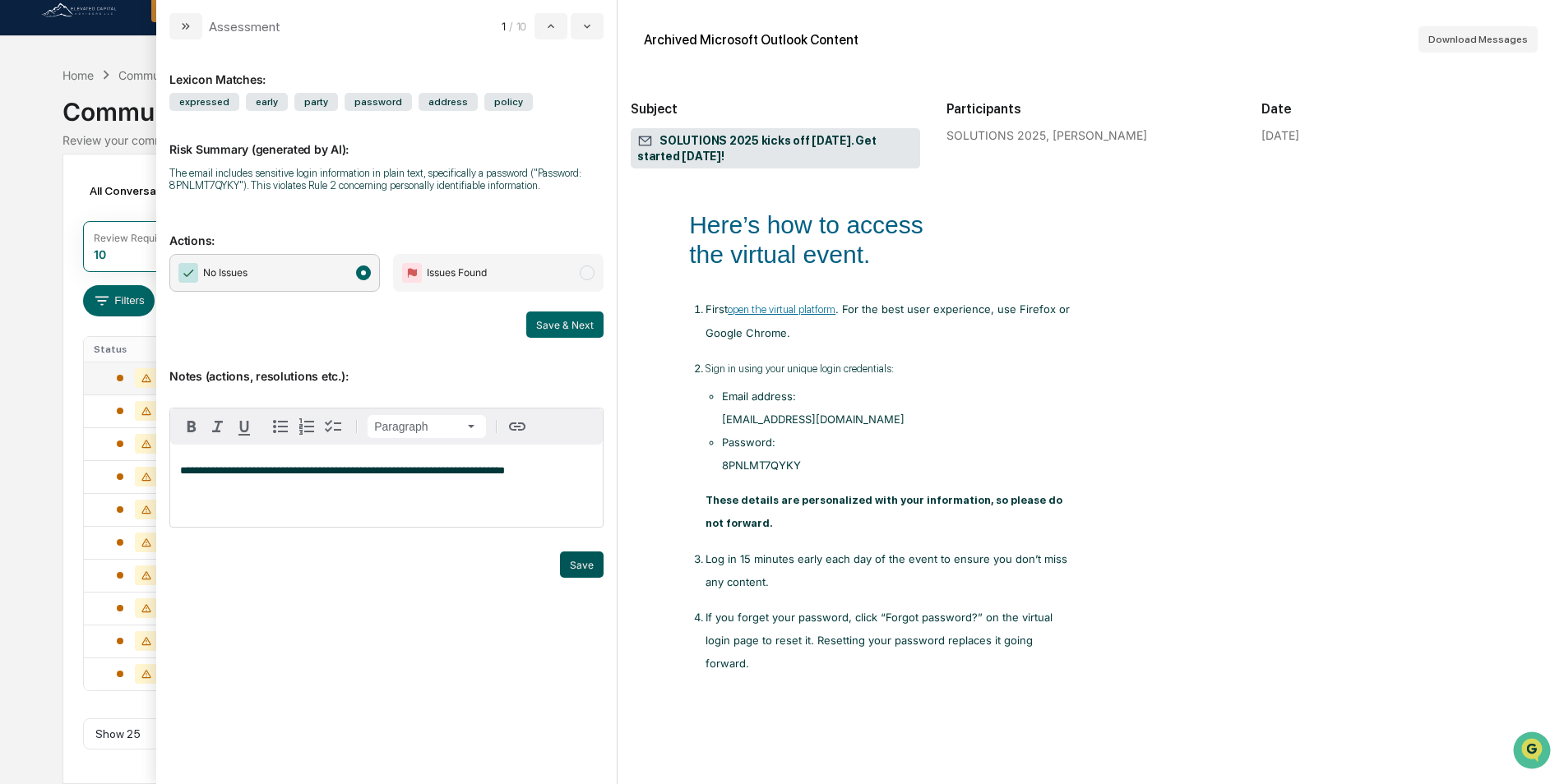
click at [578, 566] on button "Save" at bounding box center [582, 565] width 43 height 27
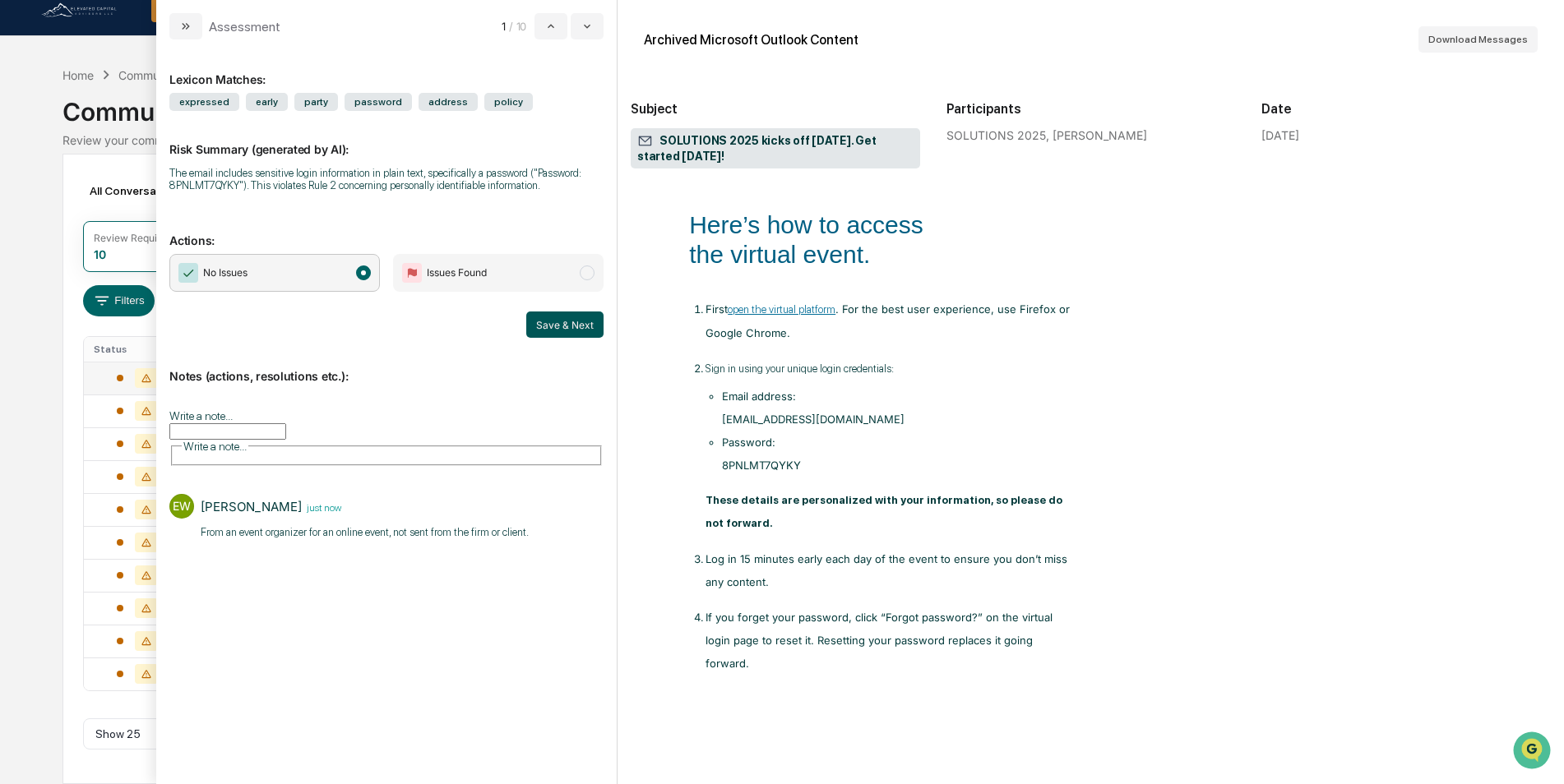
click at [581, 325] on button "Save & Next" at bounding box center [564, 325] width 77 height 27
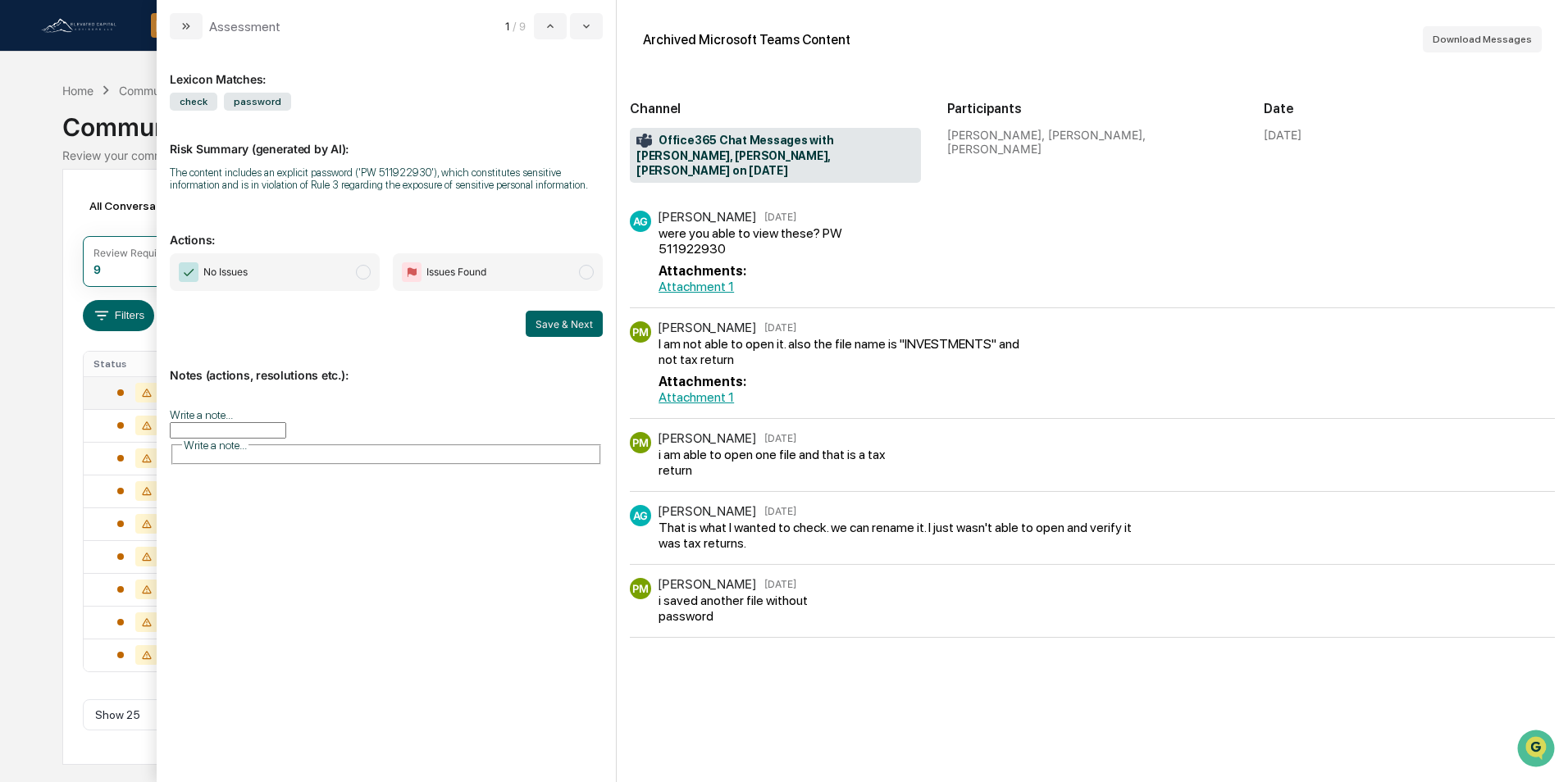
click at [700, 279] on link "Attachment 1" at bounding box center [696, 286] width 76 height 16
click at [695, 279] on link "Attachment 1" at bounding box center [696, 286] width 76 height 16
click at [286, 423] on input "Write a note..." at bounding box center [227, 431] width 116 height 17
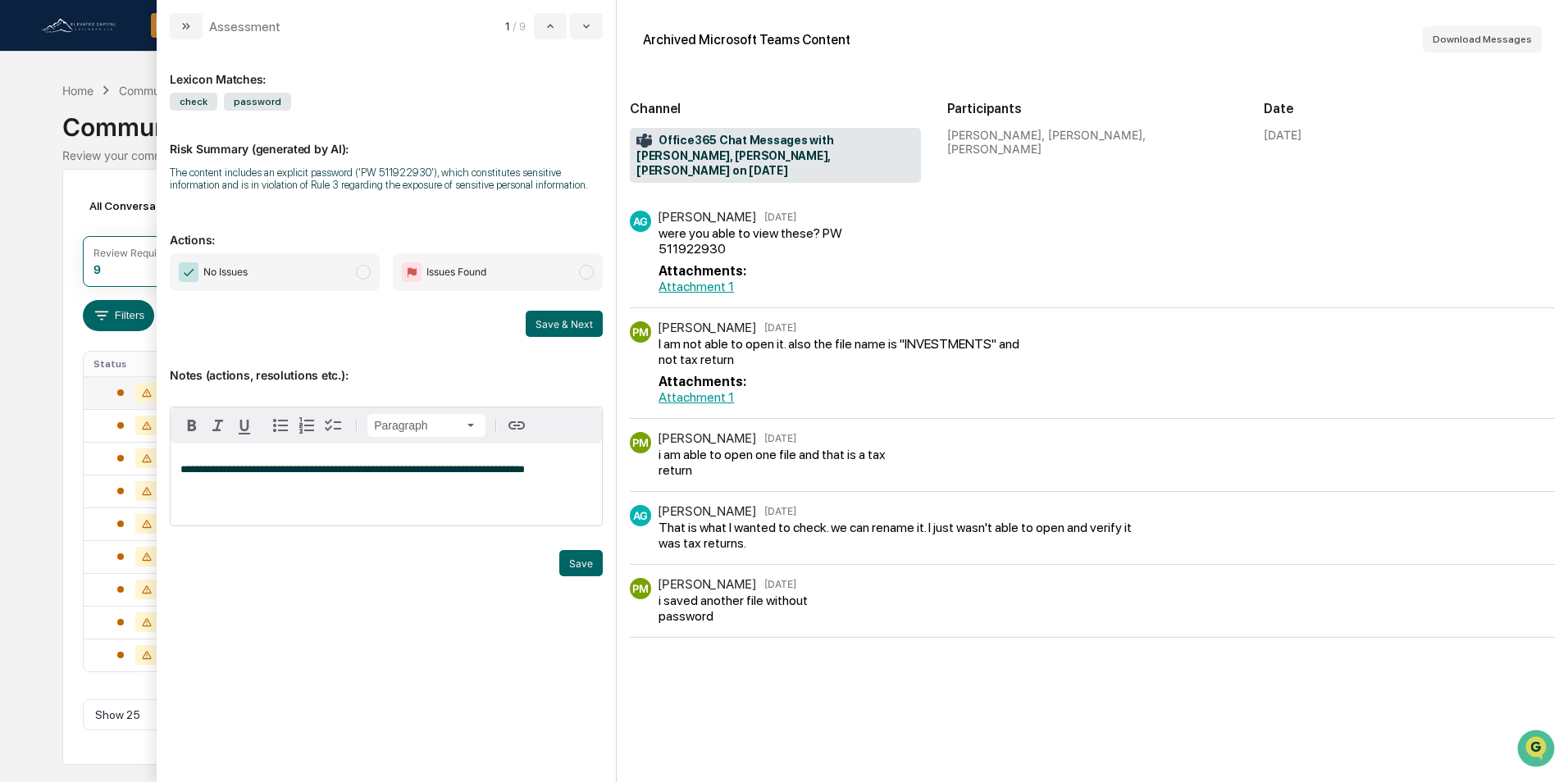
click at [349, 263] on span "No Issues" at bounding box center [274, 271] width 210 height 37
click at [589, 569] on button "Save" at bounding box center [581, 564] width 43 height 27
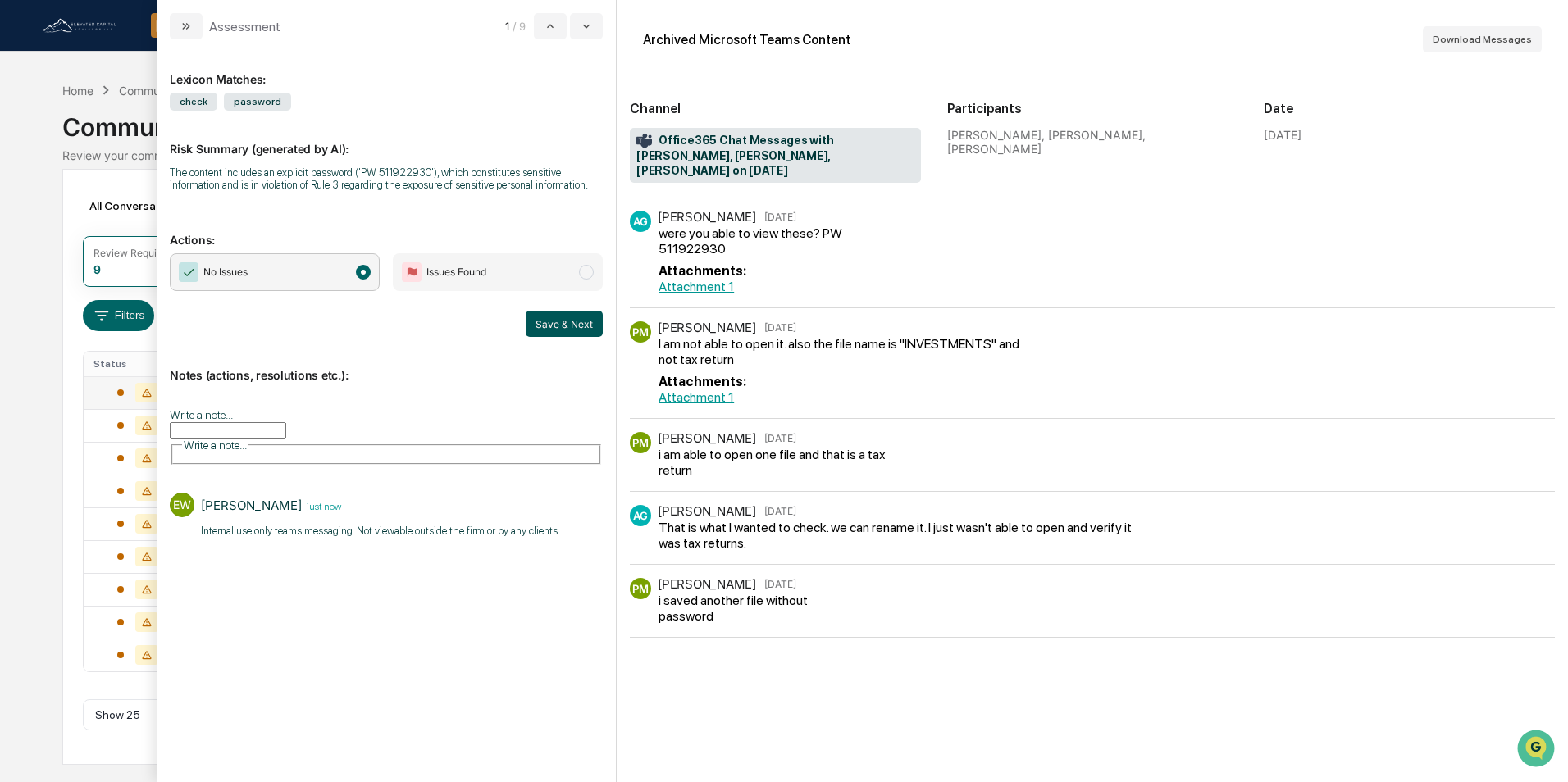
click at [559, 325] on button "Save & Next" at bounding box center [564, 324] width 77 height 27
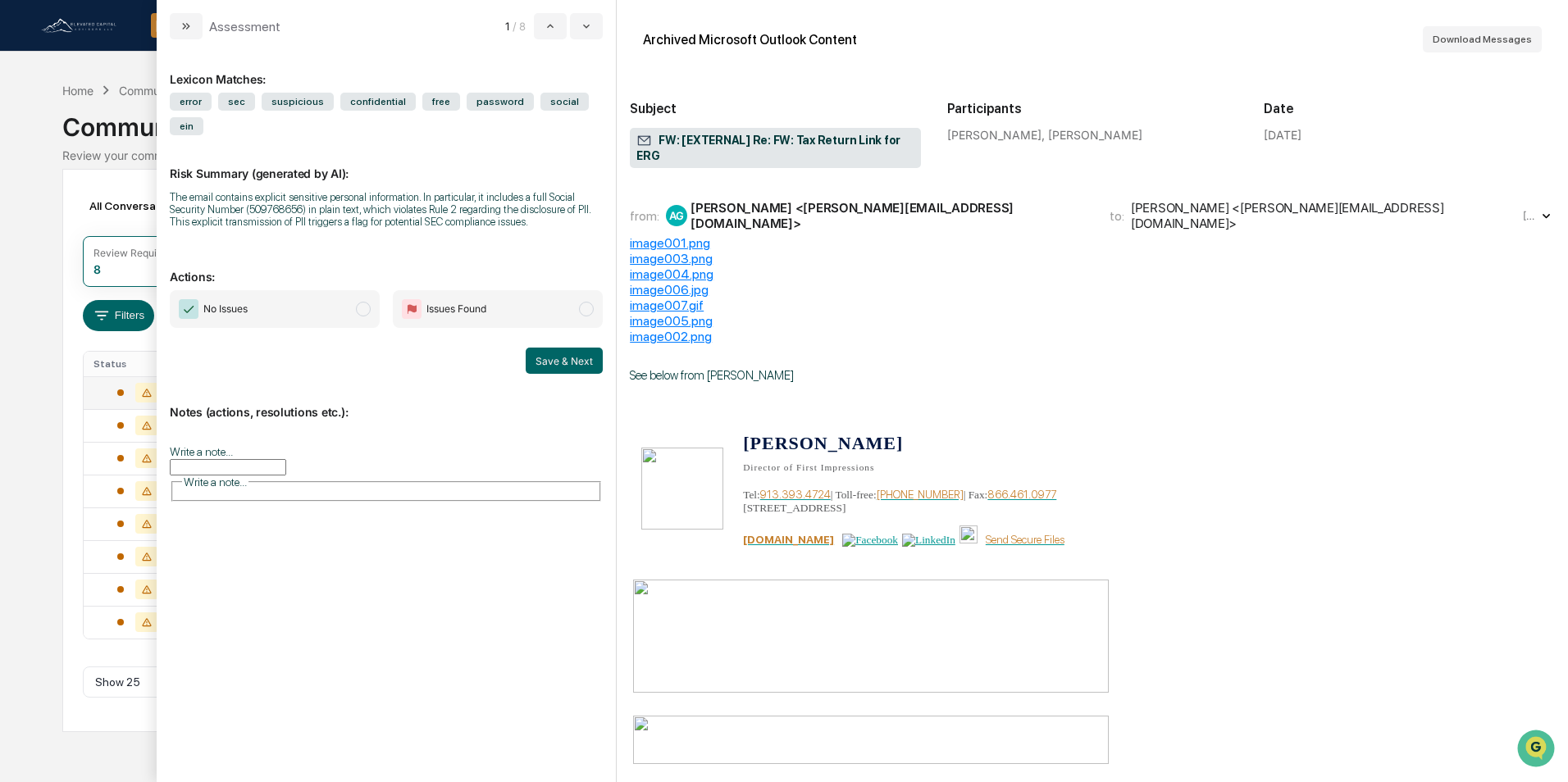
click at [827, 211] on div "from: AG [PERSON_NAME] <[PERSON_NAME][EMAIL_ADDRESS][DOMAIN_NAME]> to: [PERSON_…" at bounding box center [1092, 215] width 925 height 39
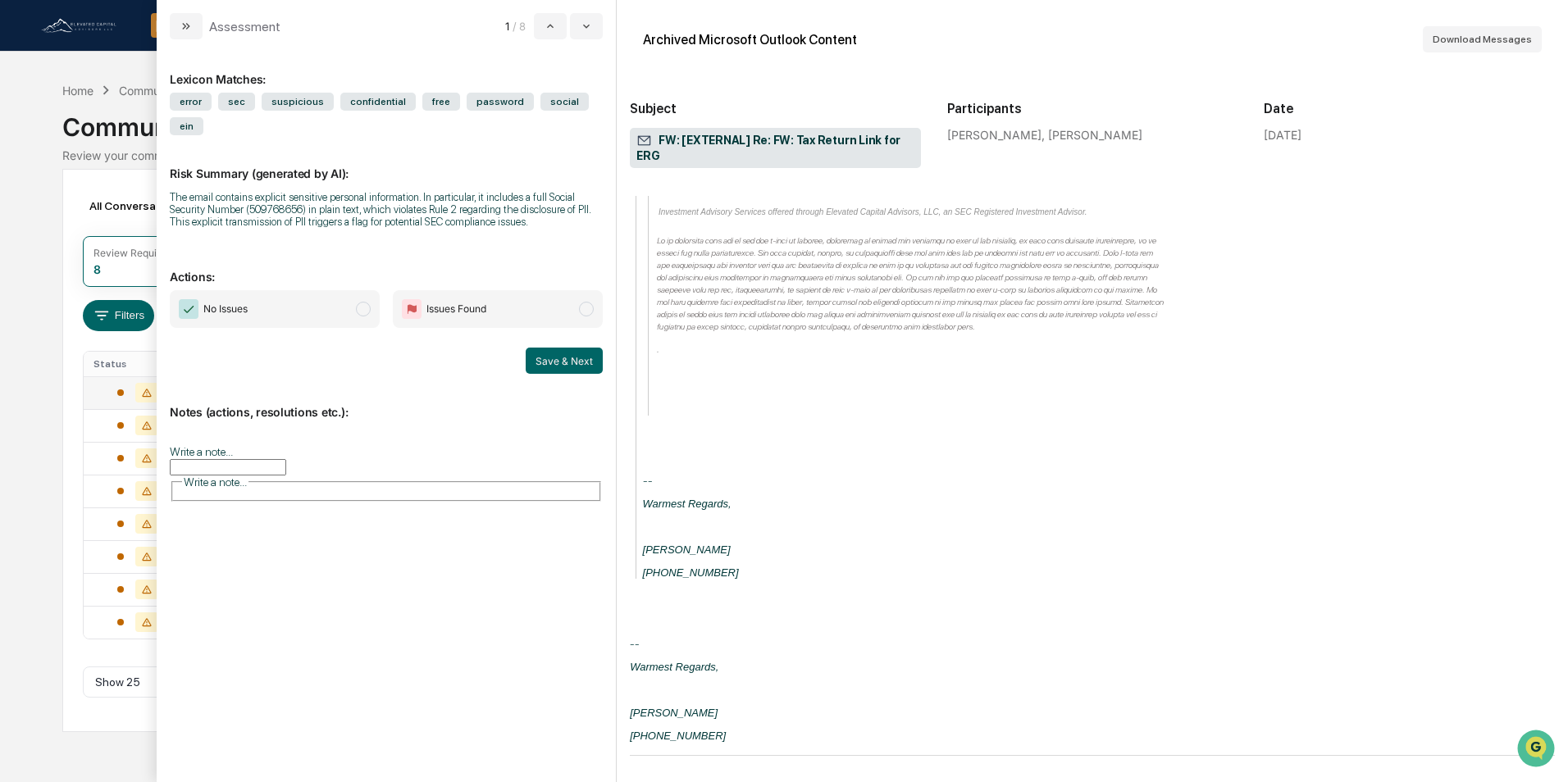
scroll to position [4777, 0]
click at [285, 459] on input "Write a note..." at bounding box center [227, 467] width 116 height 17
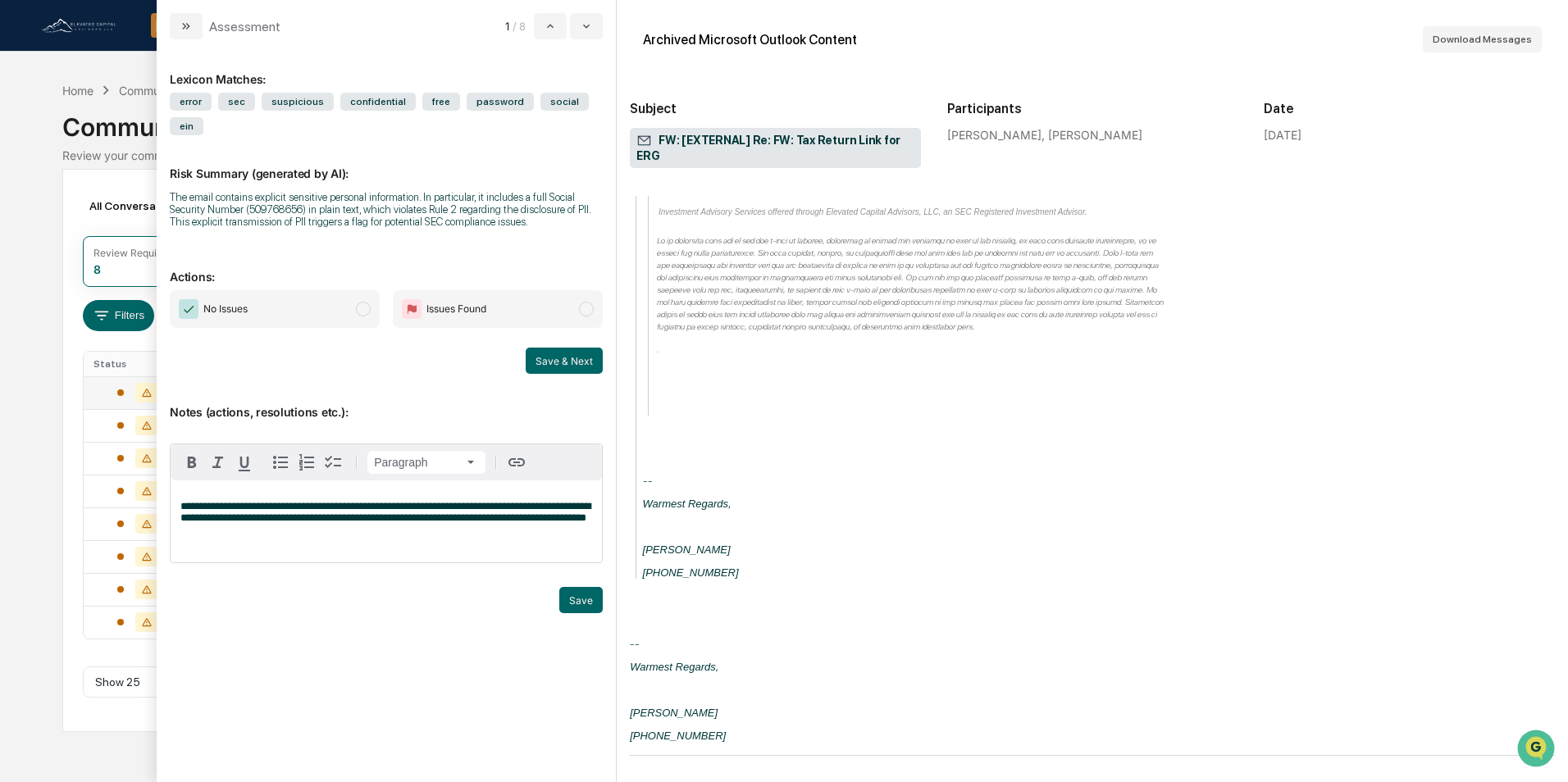
click at [359, 301] on span "modal" at bounding box center [364, 309] width 15 height 15
click at [588, 587] on button "Save" at bounding box center [581, 600] width 43 height 27
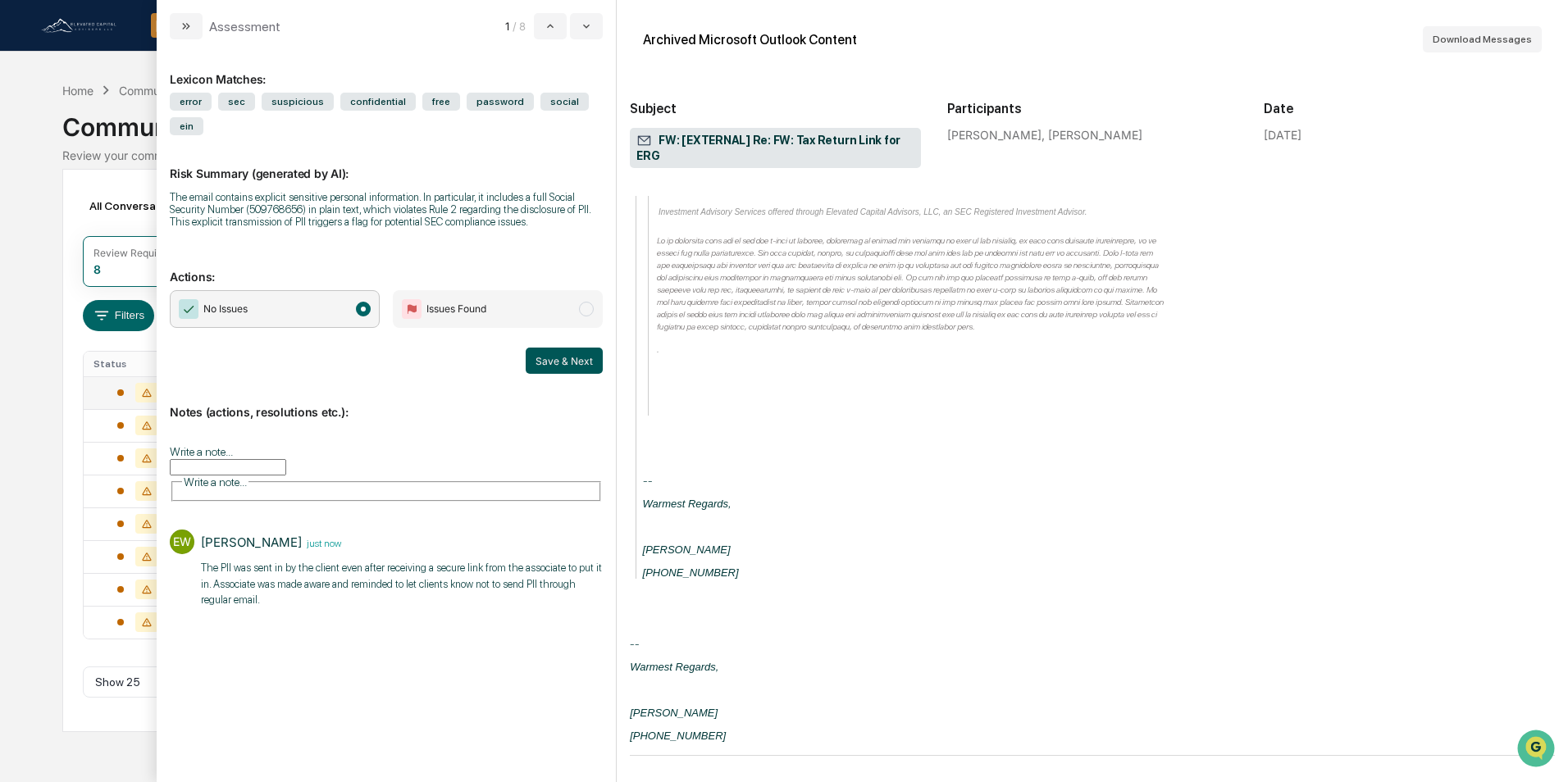
click at [567, 348] on button "Save & Next" at bounding box center [564, 361] width 77 height 27
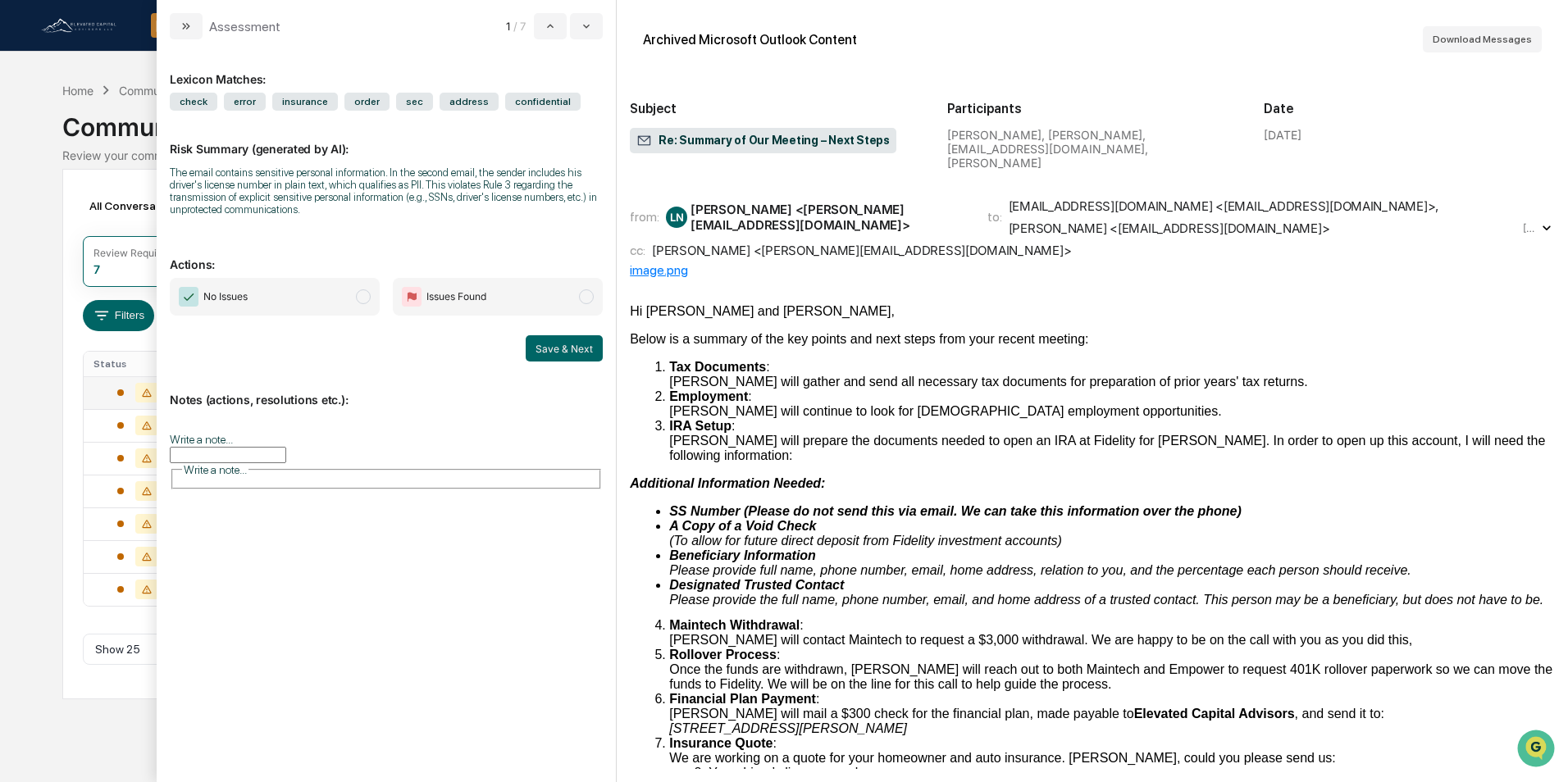
click at [935, 221] on div "from: LN [PERSON_NAME] <[PERSON_NAME][EMAIL_ADDRESS][DOMAIN_NAME]> to: [EMAIL_A…" at bounding box center [1075, 217] width 890 height 37
click at [248, 447] on input "Write a note..." at bounding box center [227, 455] width 116 height 17
drag, startPoint x: 471, startPoint y: 294, endPoint x: 452, endPoint y: 310, distance: 24.8
click at [471, 293] on span "Issues Found" at bounding box center [457, 297] width 60 height 17
click at [247, 482] on div "*" at bounding box center [386, 509] width 432 height 82
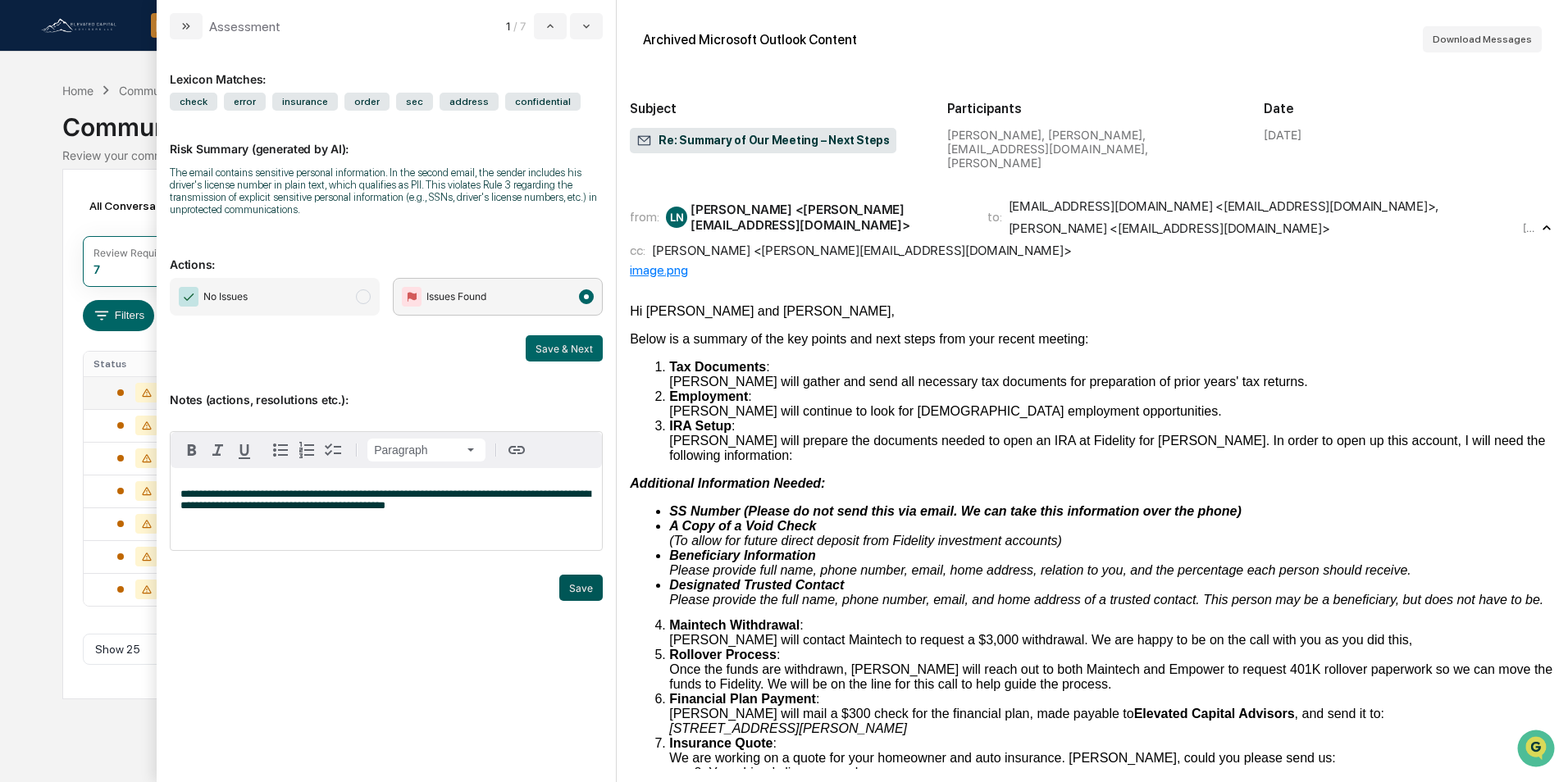
click at [585, 595] on button "Save" at bounding box center [581, 588] width 43 height 27
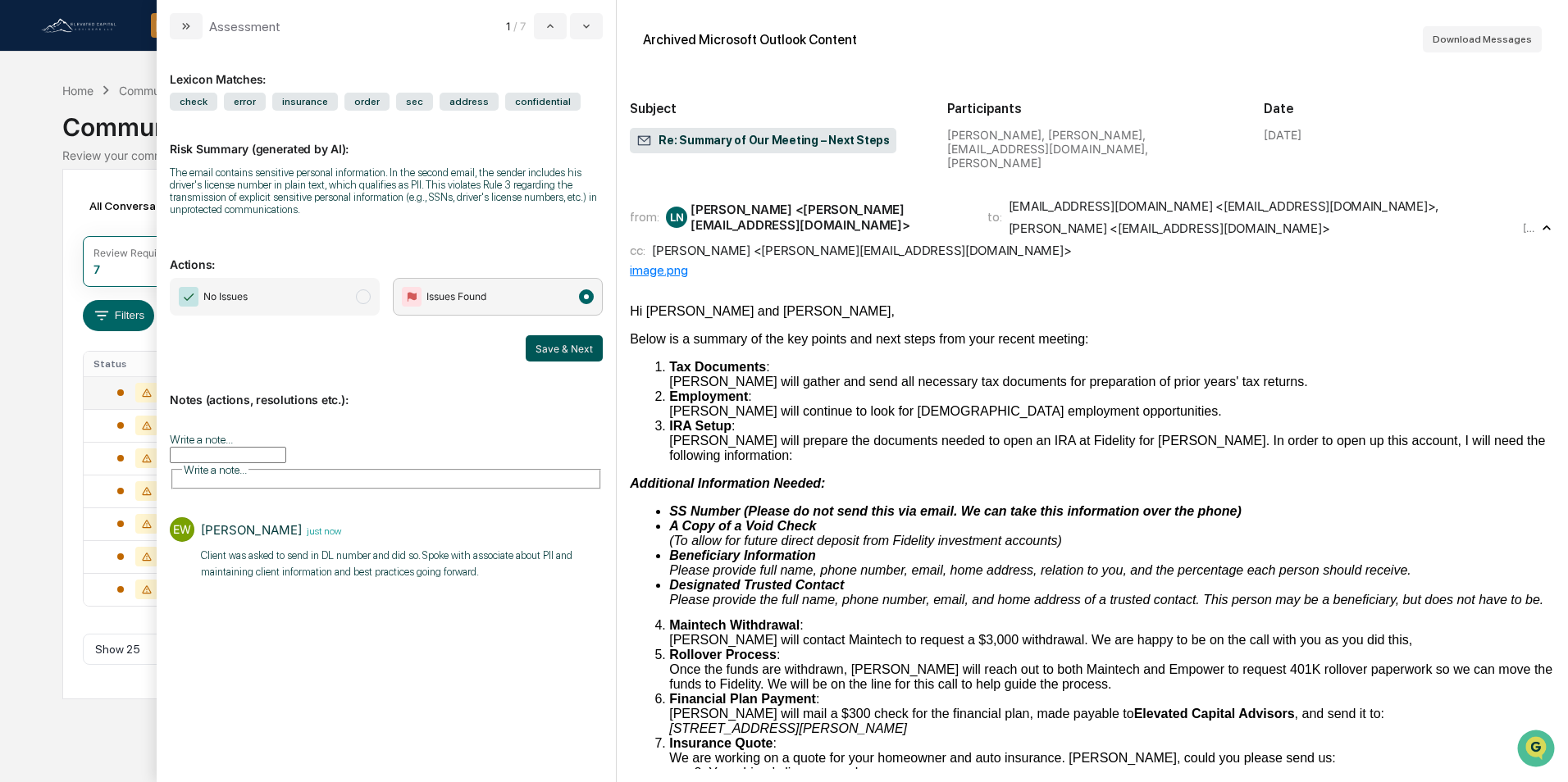
click at [564, 350] on button "Save & Next" at bounding box center [564, 349] width 77 height 27
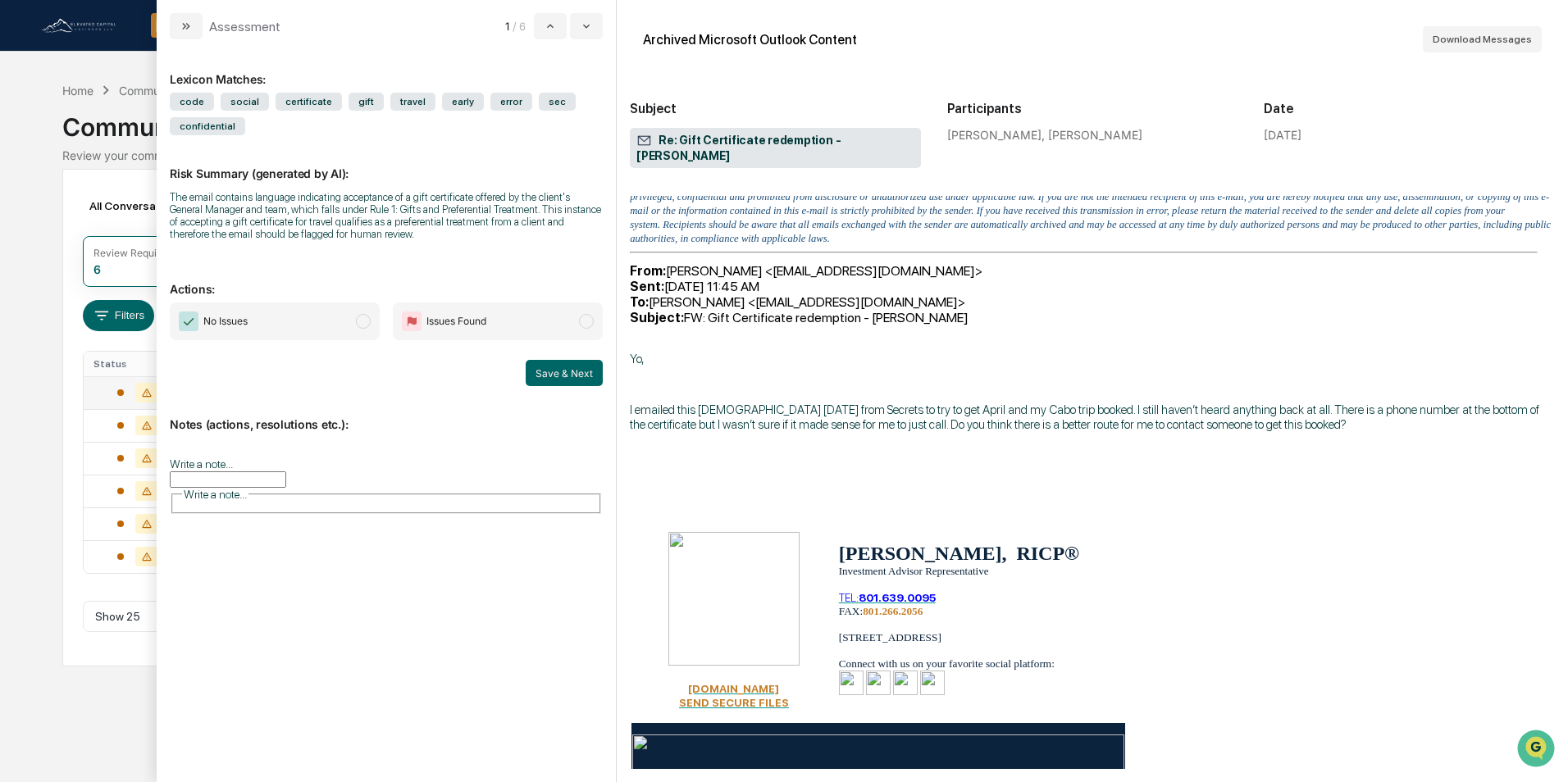
scroll to position [3605, 0]
drag, startPoint x: 330, startPoint y: 464, endPoint x: 332, endPoint y: 441, distance: 23.1
click at [286, 472] on input "Write a note..." at bounding box center [227, 480] width 116 height 17
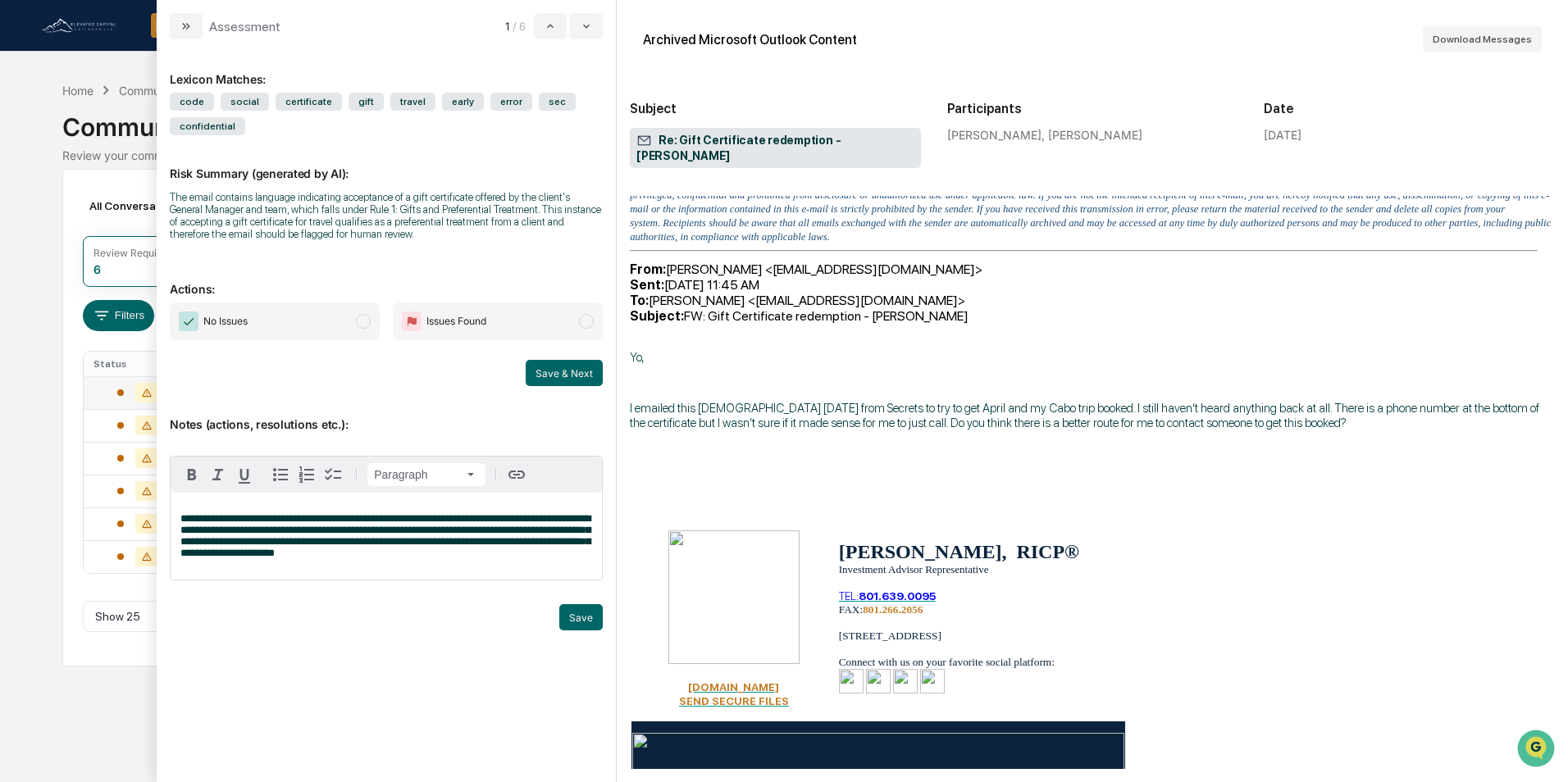
click at [328, 320] on span "No Issues" at bounding box center [274, 320] width 210 height 37
click at [570, 616] on button "Save" at bounding box center [581, 618] width 43 height 27
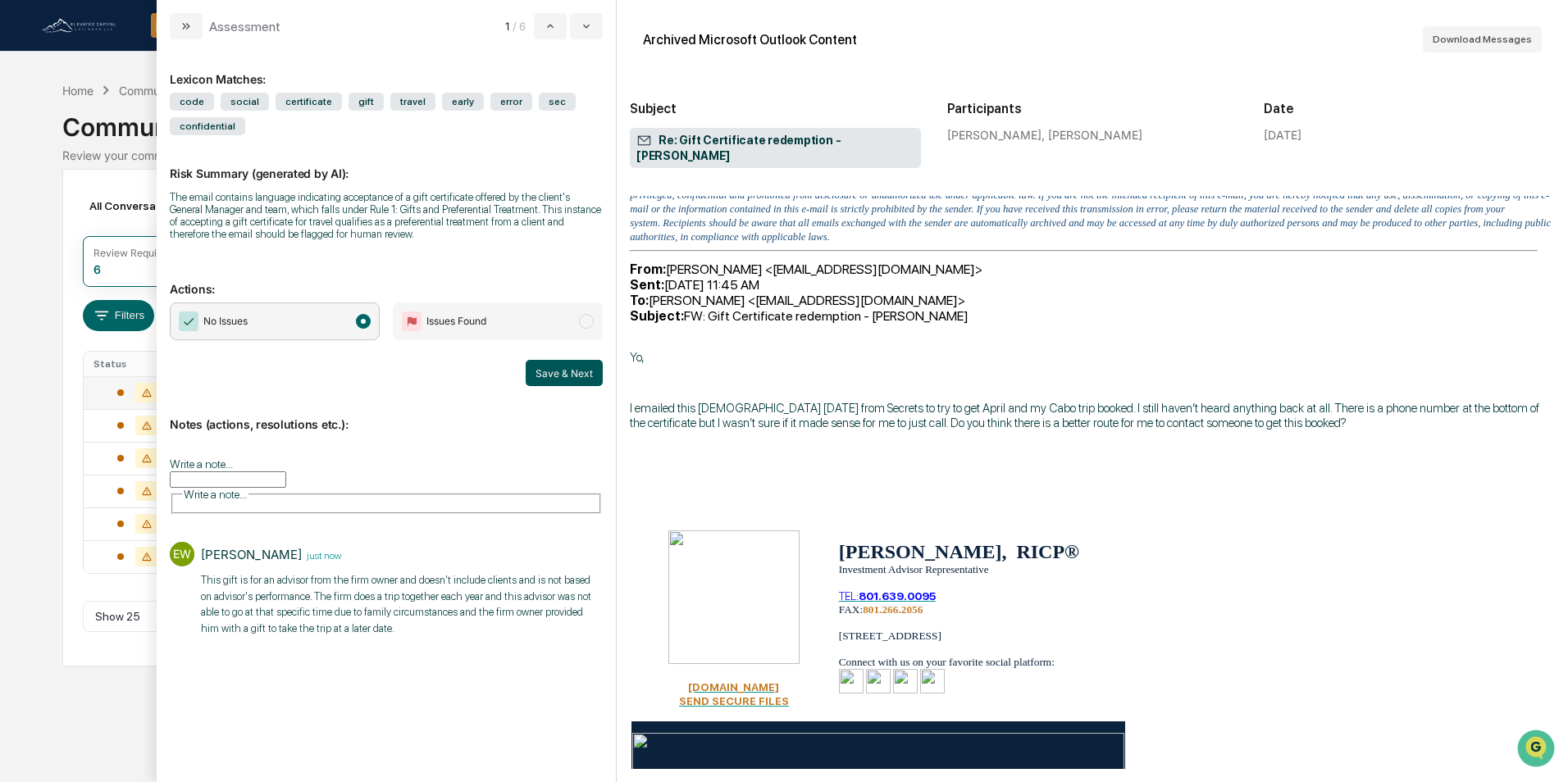
click at [569, 369] on button "Save & Next" at bounding box center [564, 374] width 77 height 27
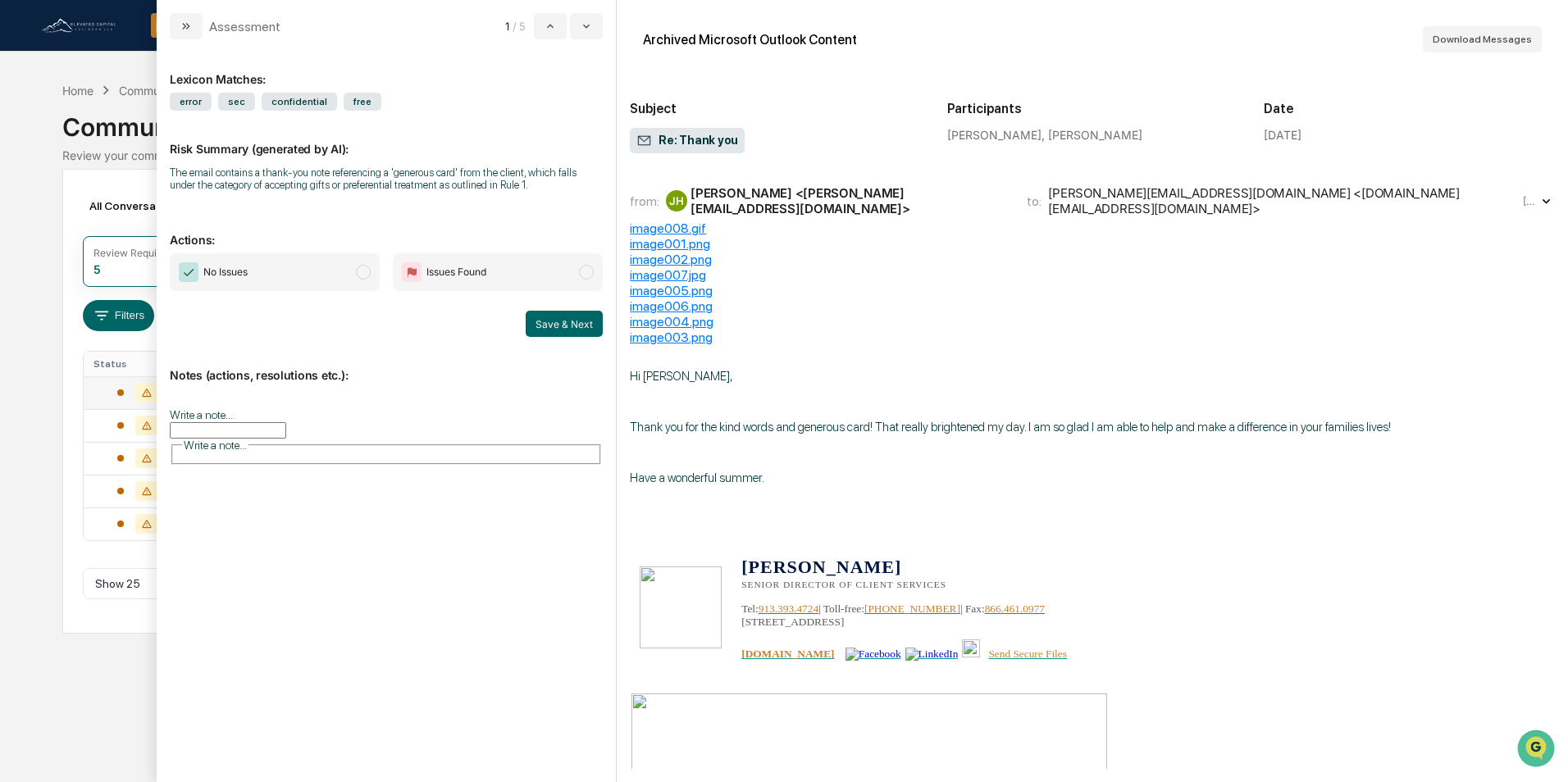
click at [286, 423] on input "Write a note..." at bounding box center [227, 431] width 116 height 17
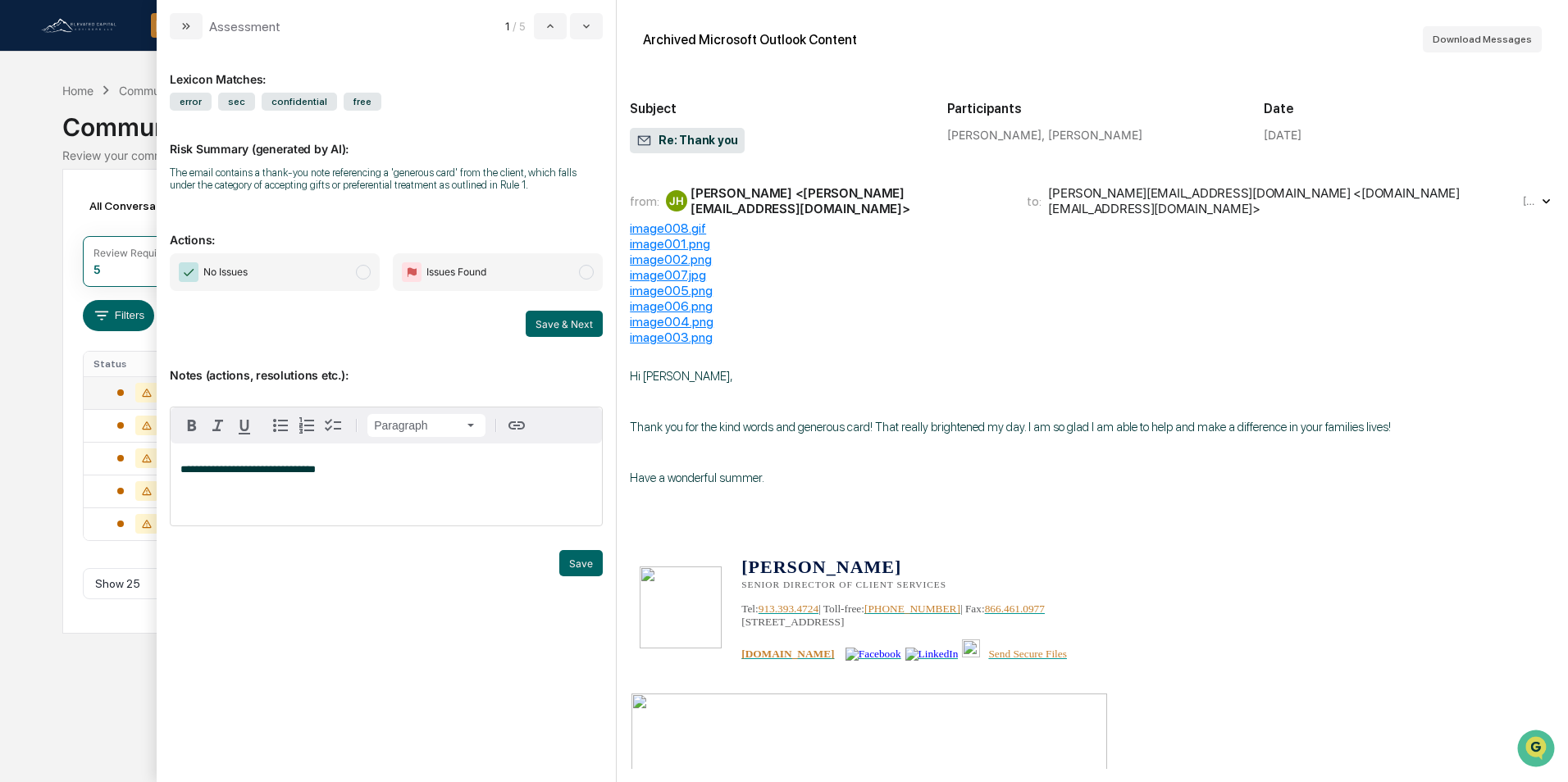
click at [880, 202] on div "[PERSON_NAME] <[PERSON_NAME][EMAIL_ADDRESS][DOMAIN_NAME]>" at bounding box center [848, 201] width 316 height 32
click at [584, 565] on button "Save" at bounding box center [581, 564] width 43 height 27
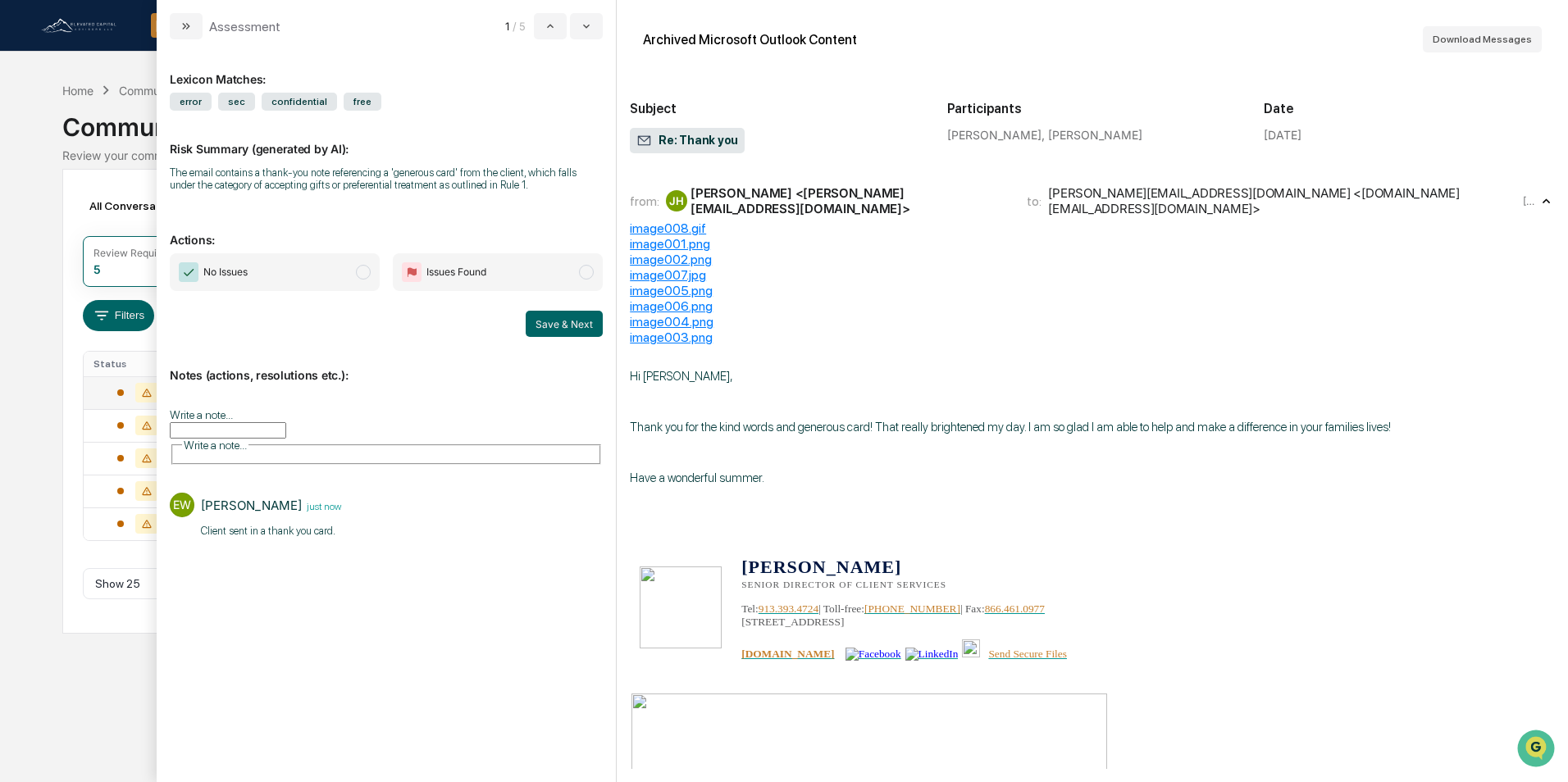
click at [335, 277] on span "No Issues" at bounding box center [274, 271] width 210 height 37
click at [545, 319] on button "Save & Next" at bounding box center [564, 324] width 77 height 27
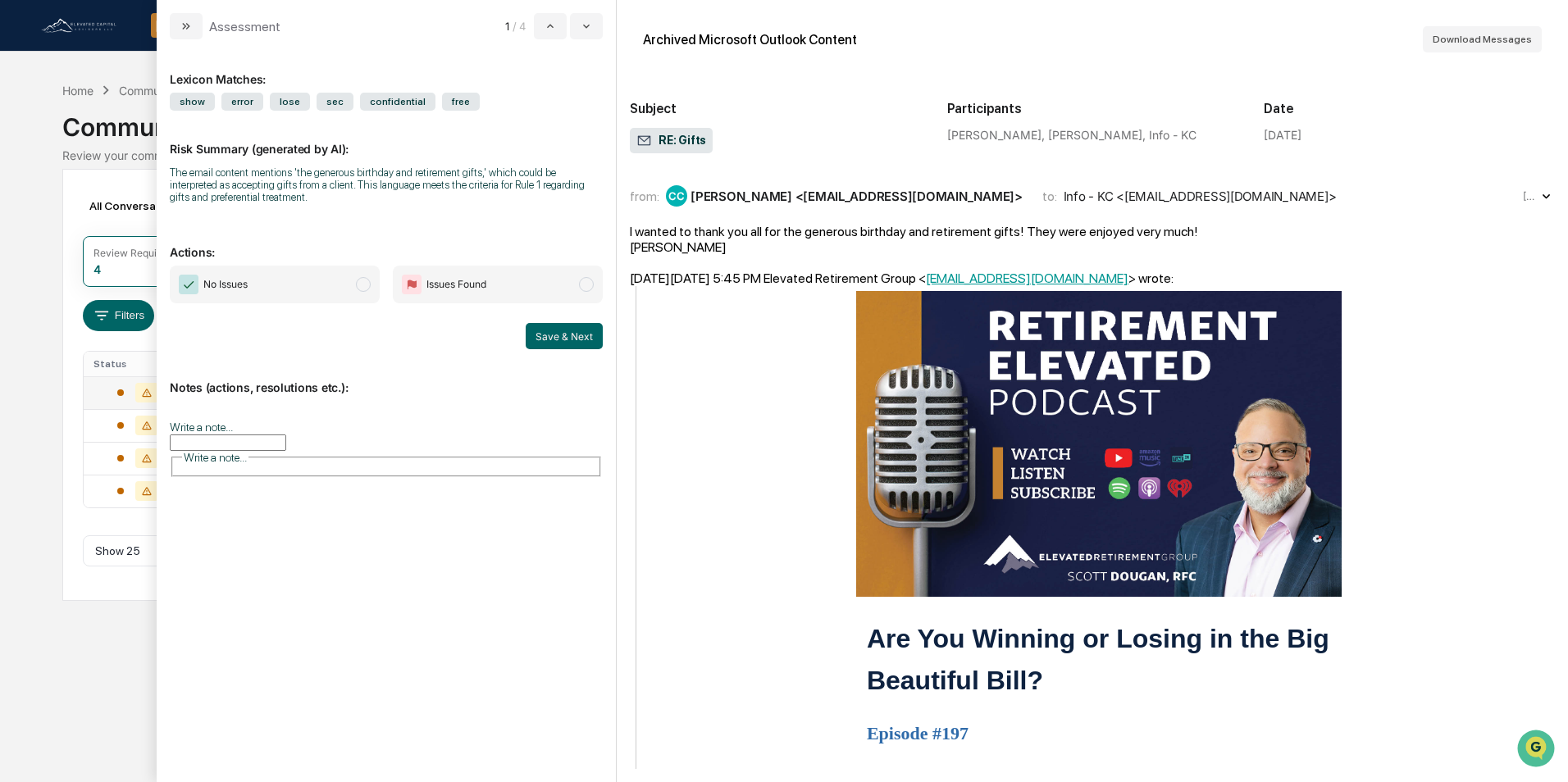
click at [810, 203] on div "[PERSON_NAME] <[EMAIL_ADDRESS][DOMAIN_NAME]>" at bounding box center [857, 196] width 332 height 16
click at [269, 435] on input "Write a note..." at bounding box center [227, 443] width 116 height 17
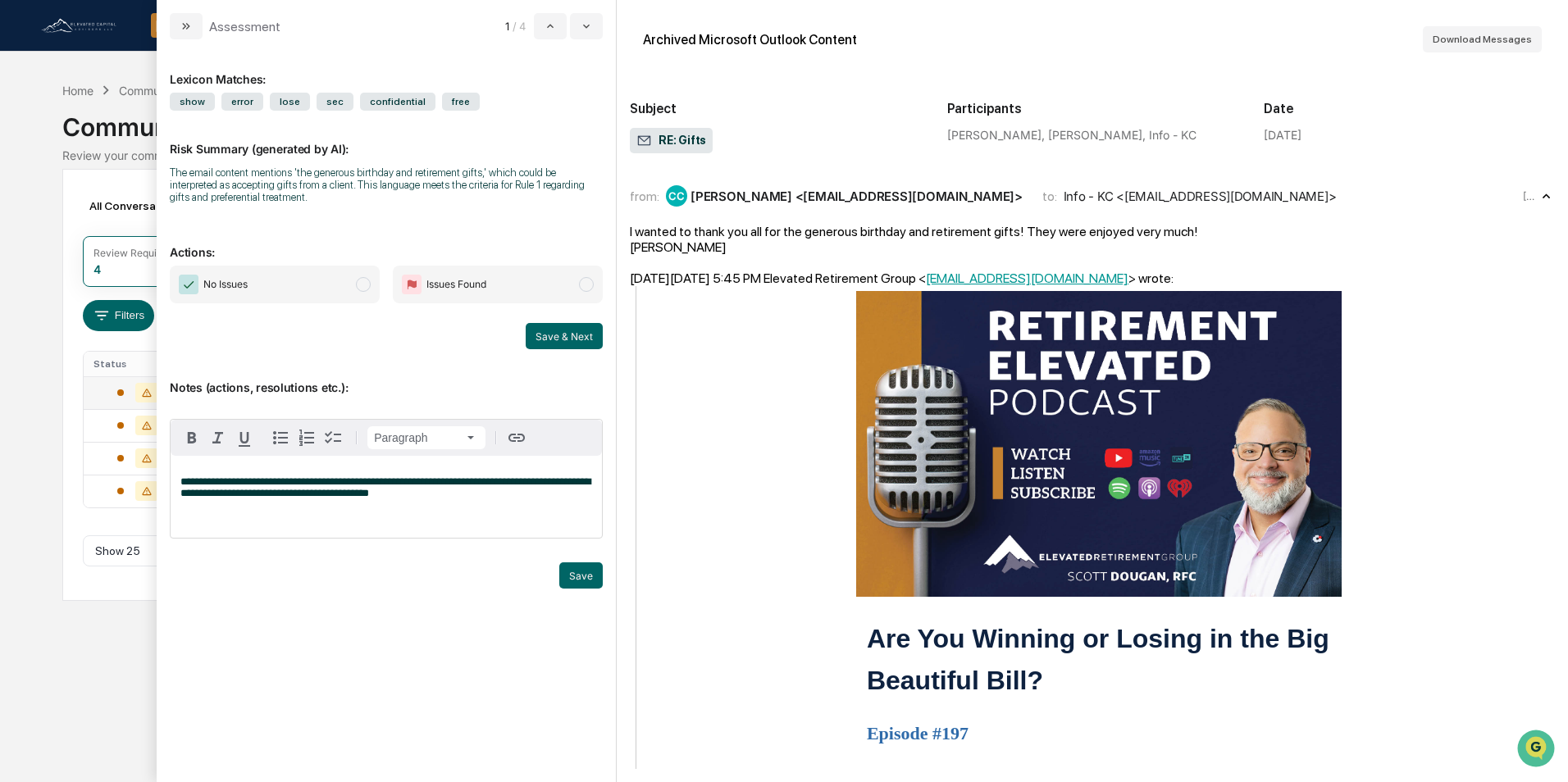
click at [580, 484] on span "**********" at bounding box center [385, 487] width 410 height 22
click at [363, 496] on span "**********" at bounding box center [385, 487] width 410 height 22
click at [375, 496] on p "**********" at bounding box center [386, 488] width 412 height 23
drag, startPoint x: 335, startPoint y: 271, endPoint x: 335, endPoint y: 292, distance: 21.0
click at [335, 271] on span "No Issues" at bounding box center [274, 284] width 210 height 37
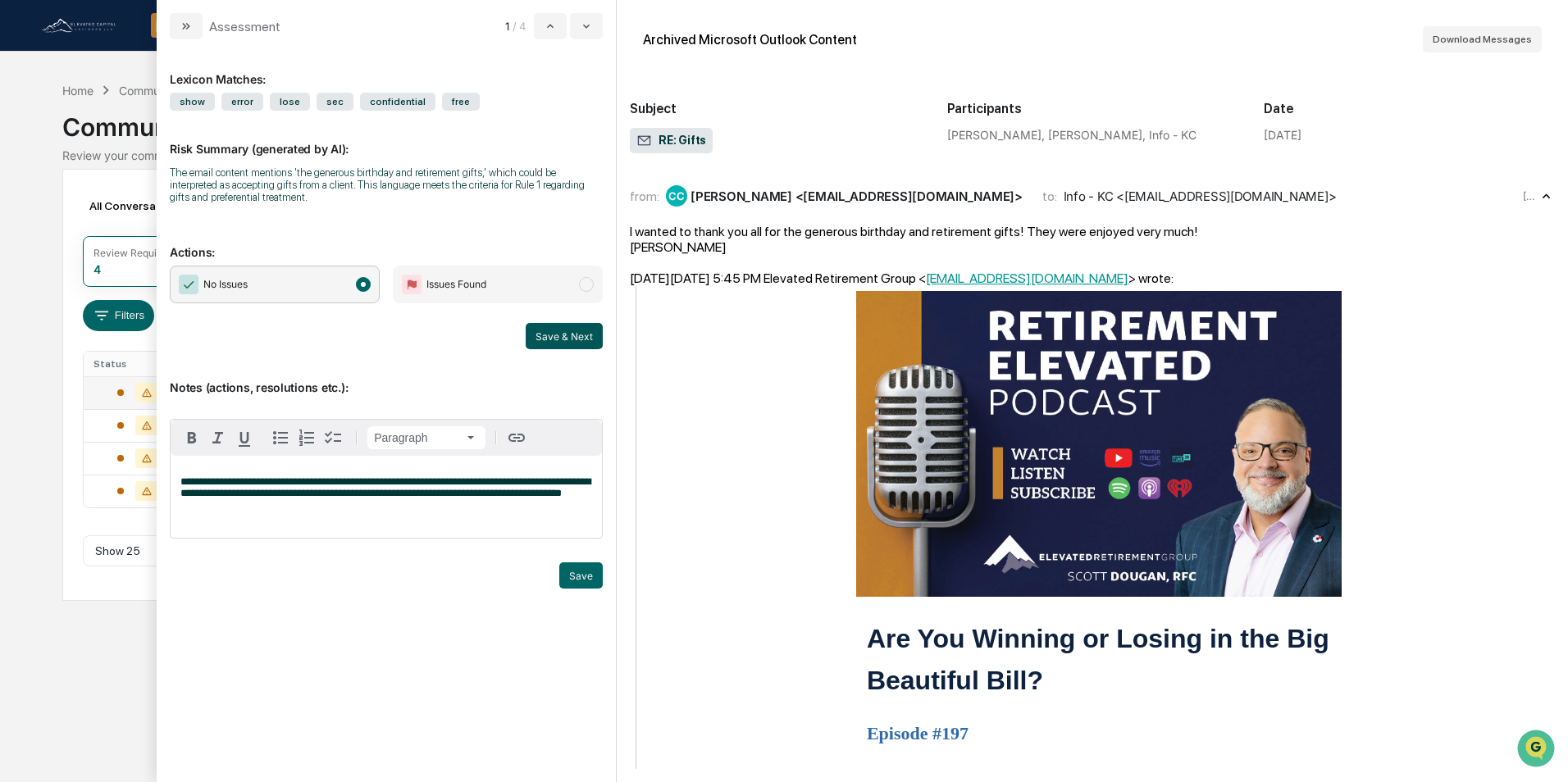
click at [563, 334] on button "Save & Next" at bounding box center [564, 336] width 77 height 27
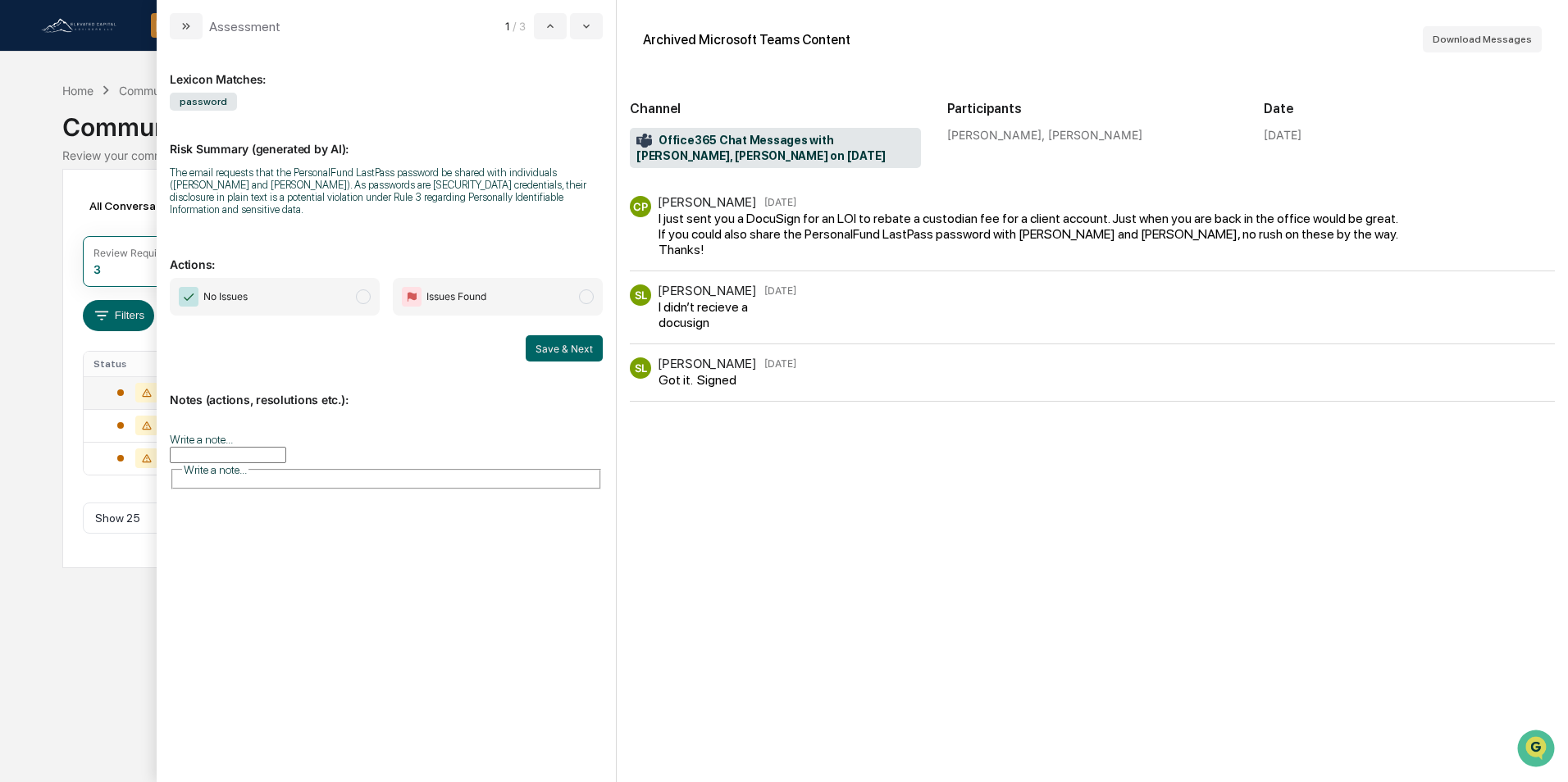
click at [286, 447] on input "Write a note..." at bounding box center [227, 455] width 116 height 17
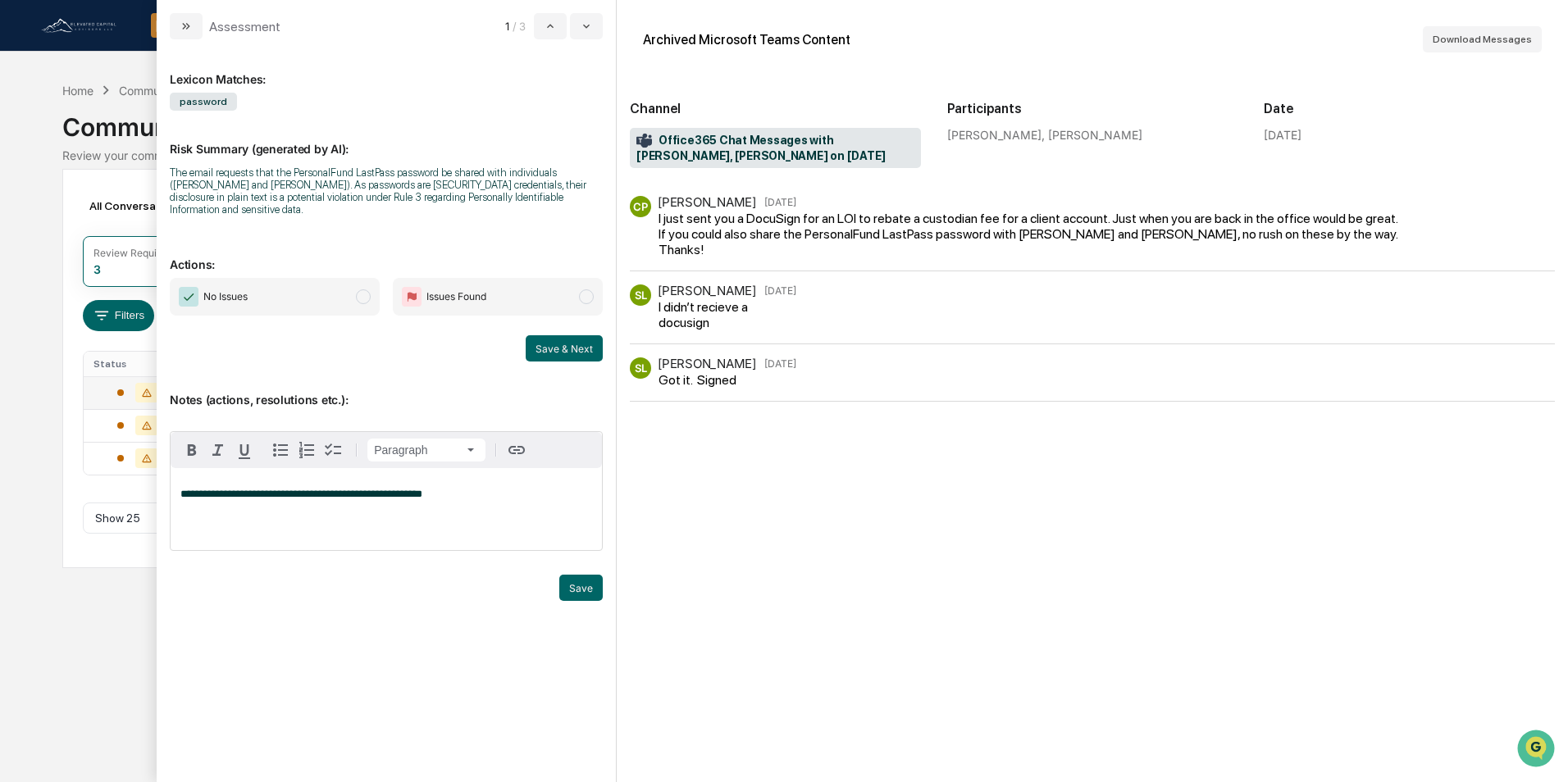
click at [344, 288] on span "No Issues" at bounding box center [274, 296] width 210 height 37
click at [580, 579] on button "Save" at bounding box center [581, 588] width 43 height 27
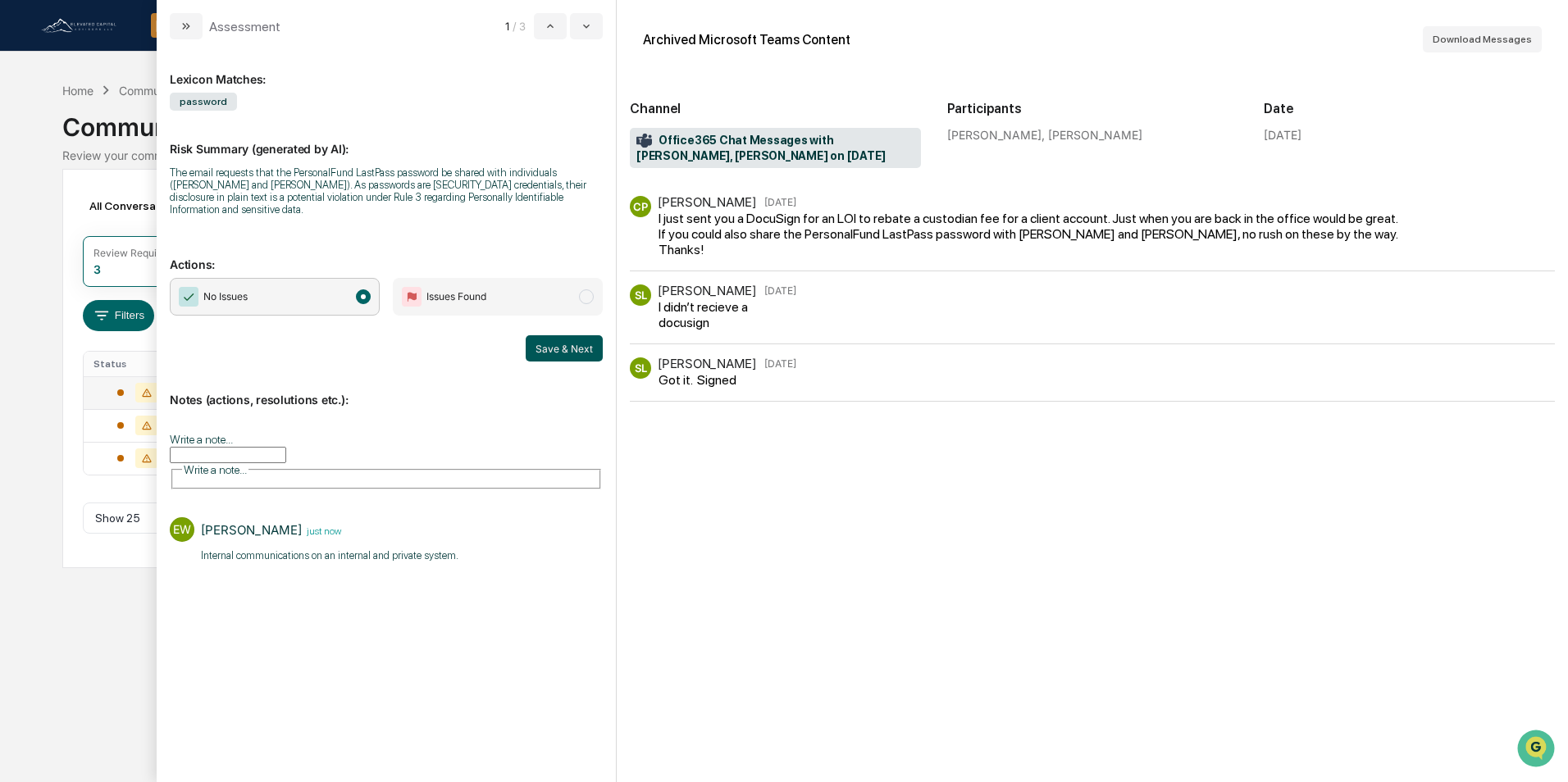
click at [574, 342] on button "Save & Next" at bounding box center [564, 349] width 77 height 27
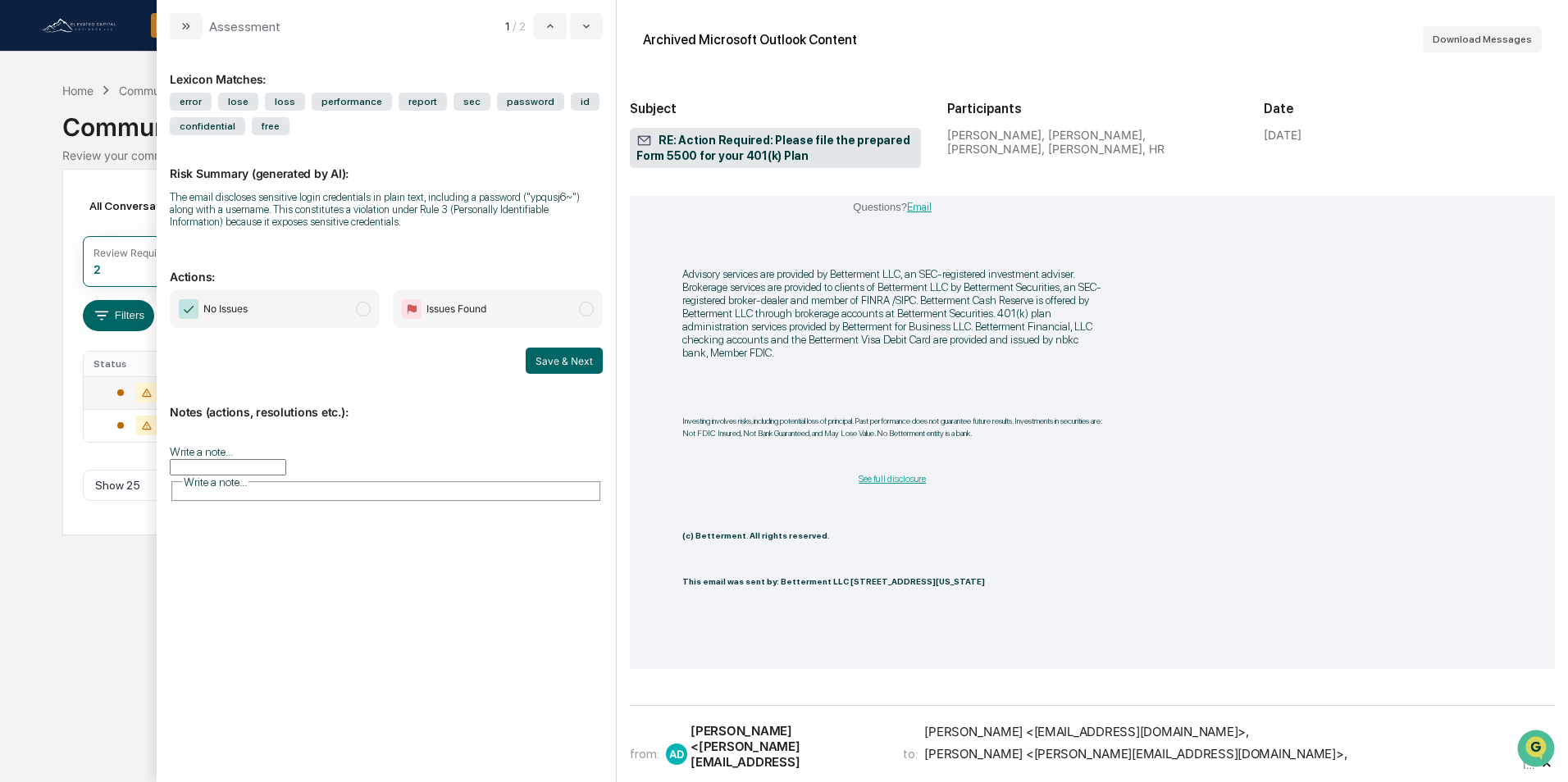
scroll to position [2624, 0]
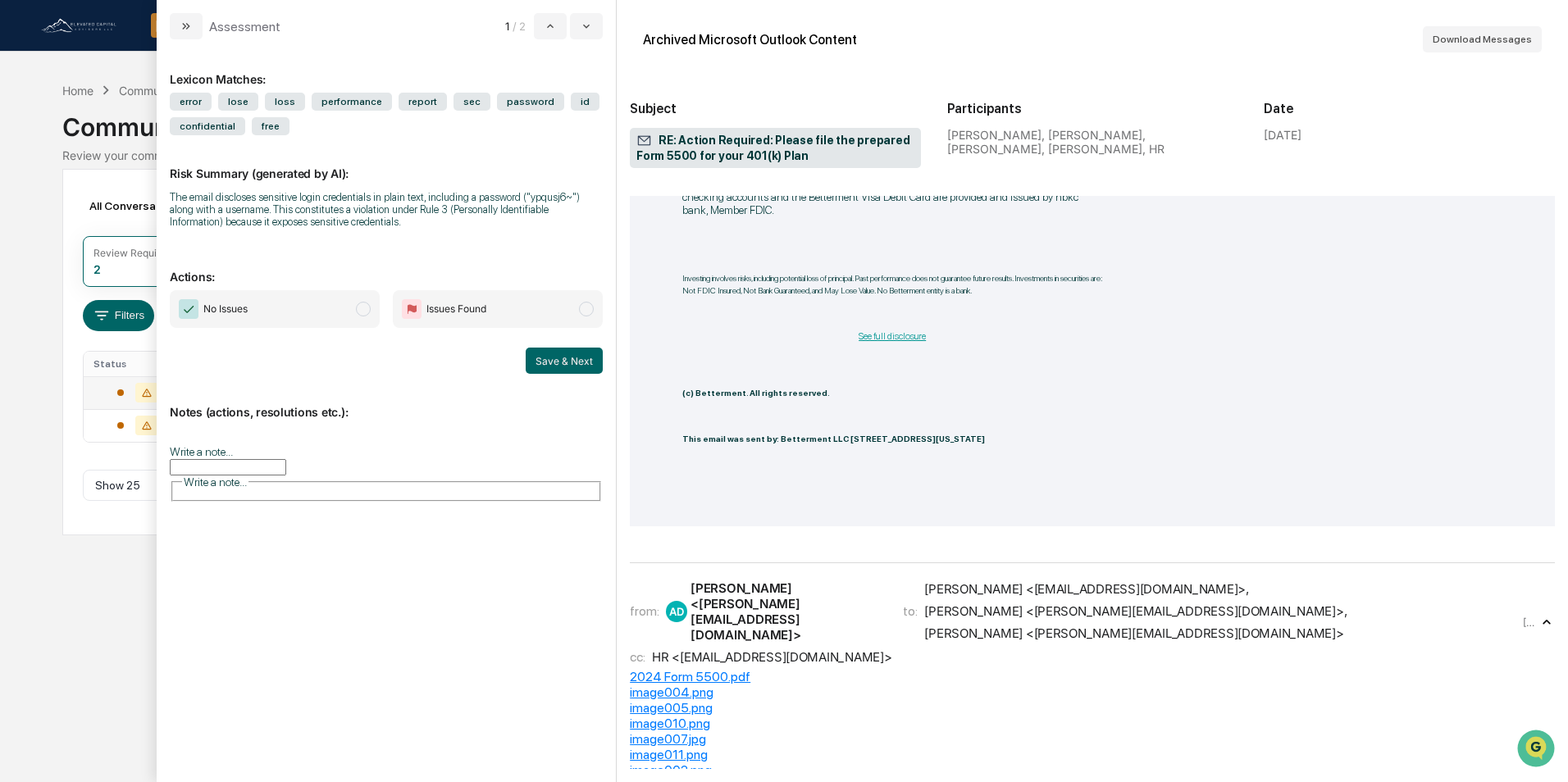
click at [261, 462] on input "Write a note..." at bounding box center [227, 467] width 116 height 17
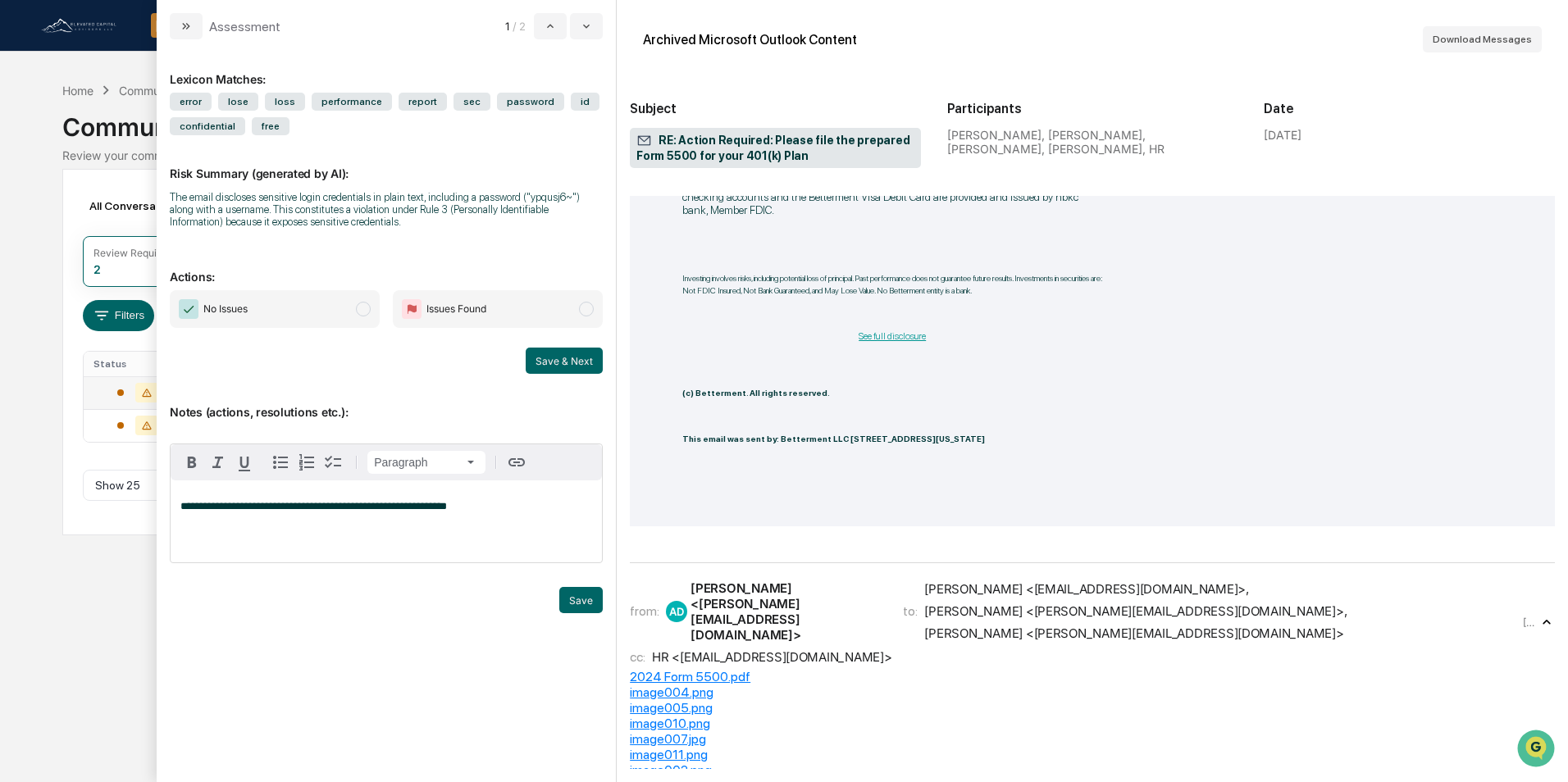
click at [335, 311] on span "No Issues" at bounding box center [274, 309] width 210 height 37
click at [575, 599] on button "Save" at bounding box center [581, 600] width 43 height 27
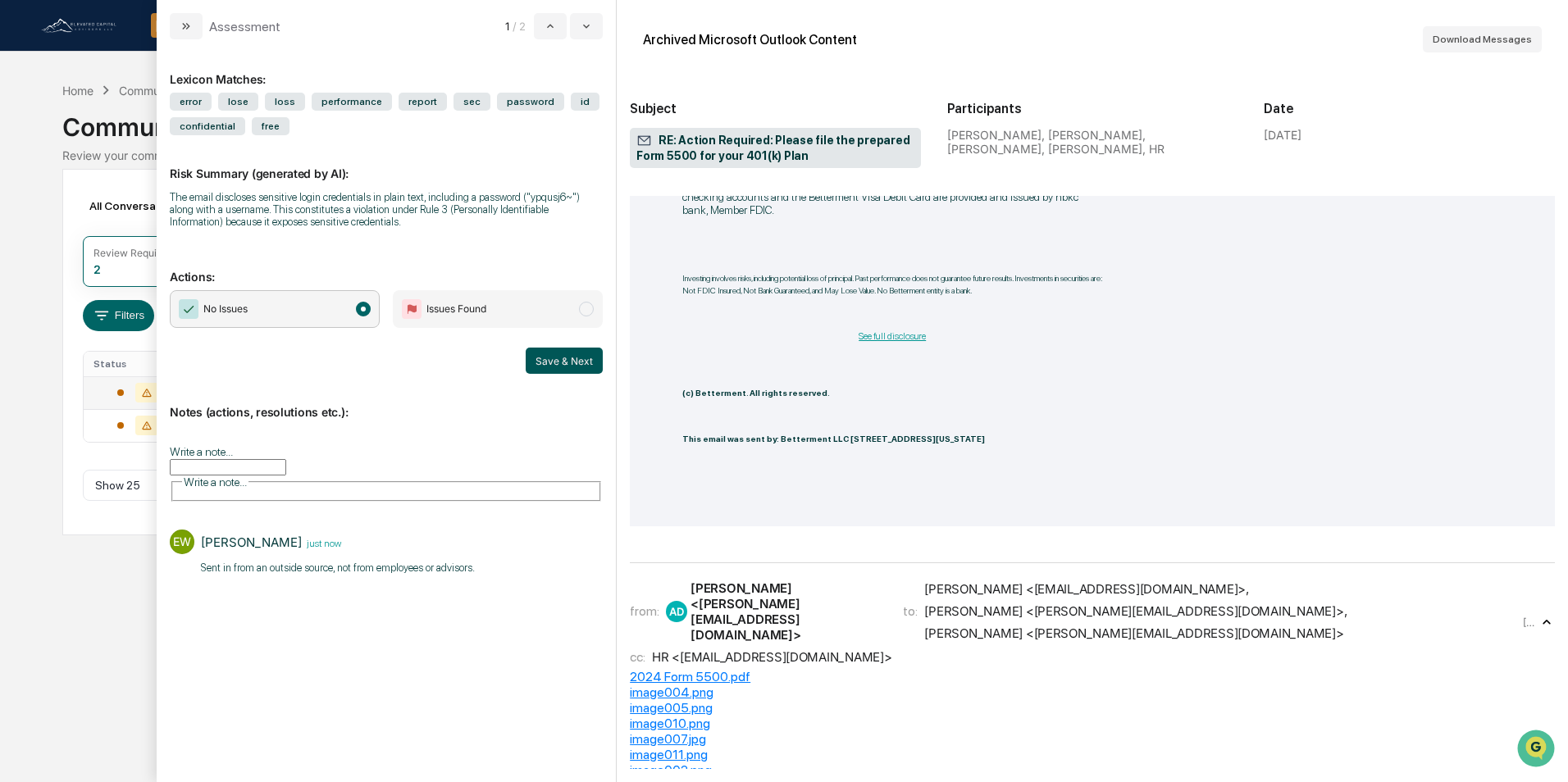
click at [544, 369] on button "Save & Next" at bounding box center [564, 361] width 77 height 27
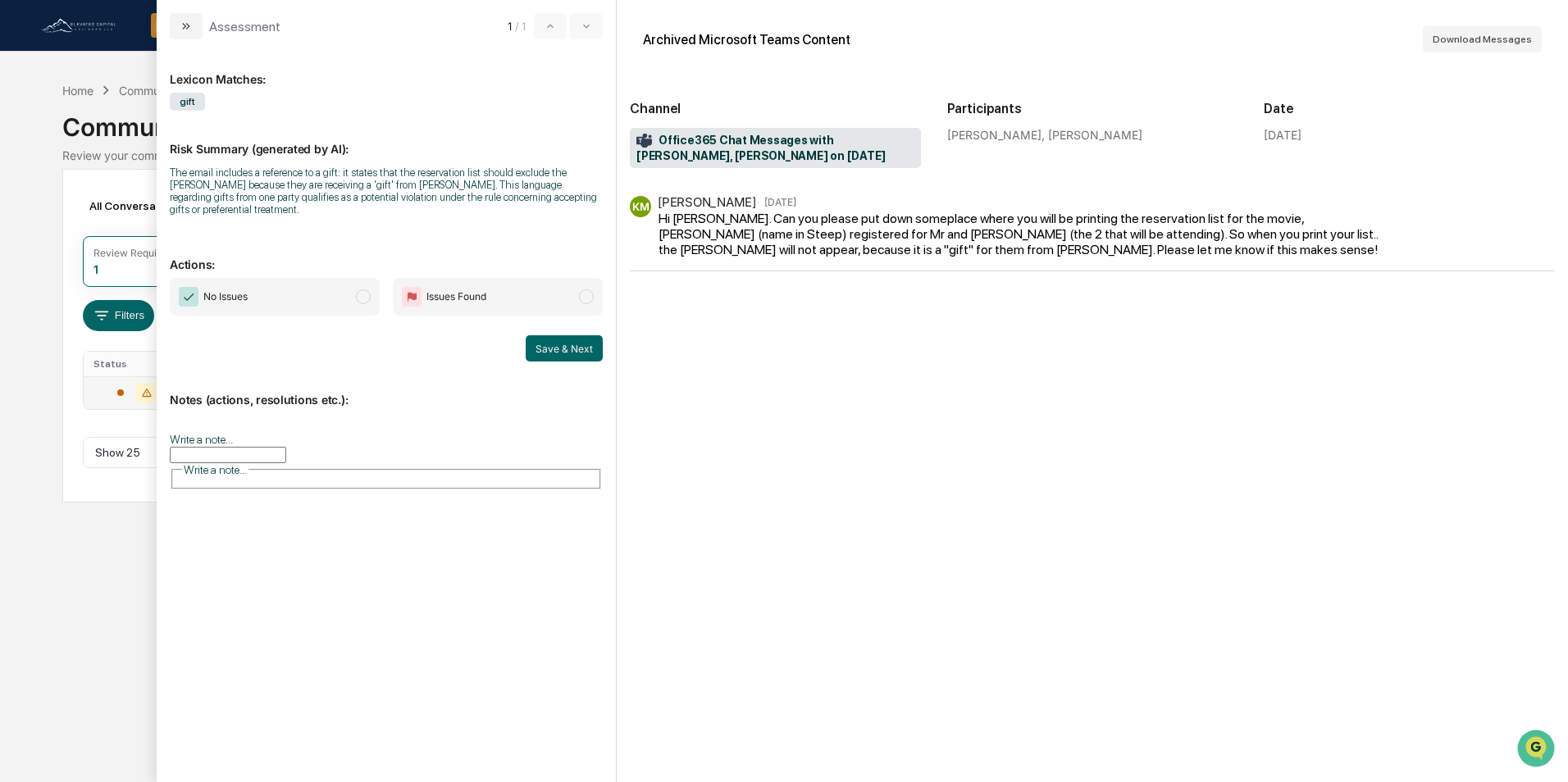
click at [328, 285] on span "No Issues" at bounding box center [274, 296] width 210 height 37
click at [286, 447] on input "Write a note..." at bounding box center [227, 455] width 116 height 17
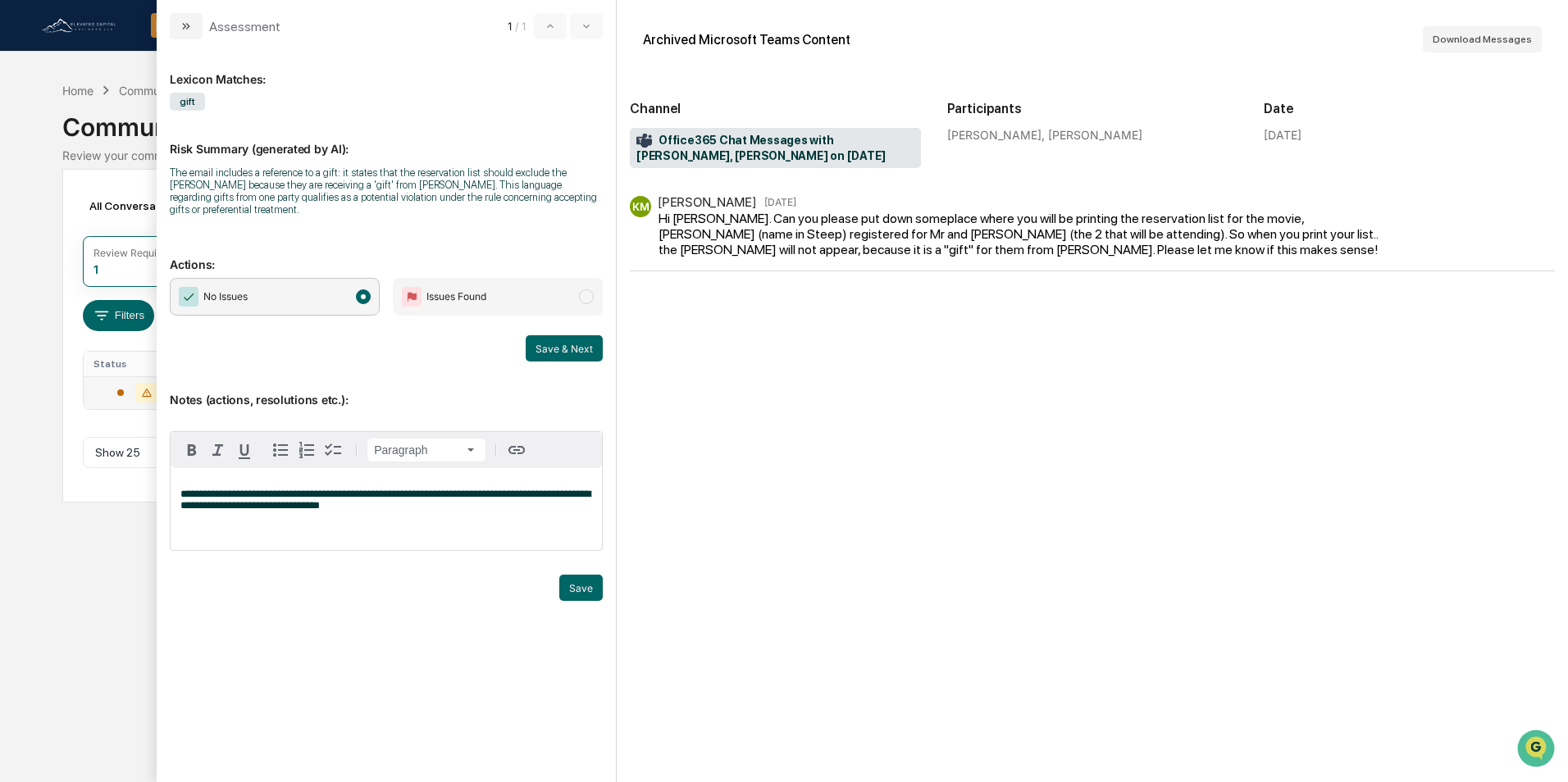
drag, startPoint x: 573, startPoint y: 574, endPoint x: 563, endPoint y: 507, distance: 67.7
click at [574, 574] on button "Save" at bounding box center [581, 588] width 43 height 27
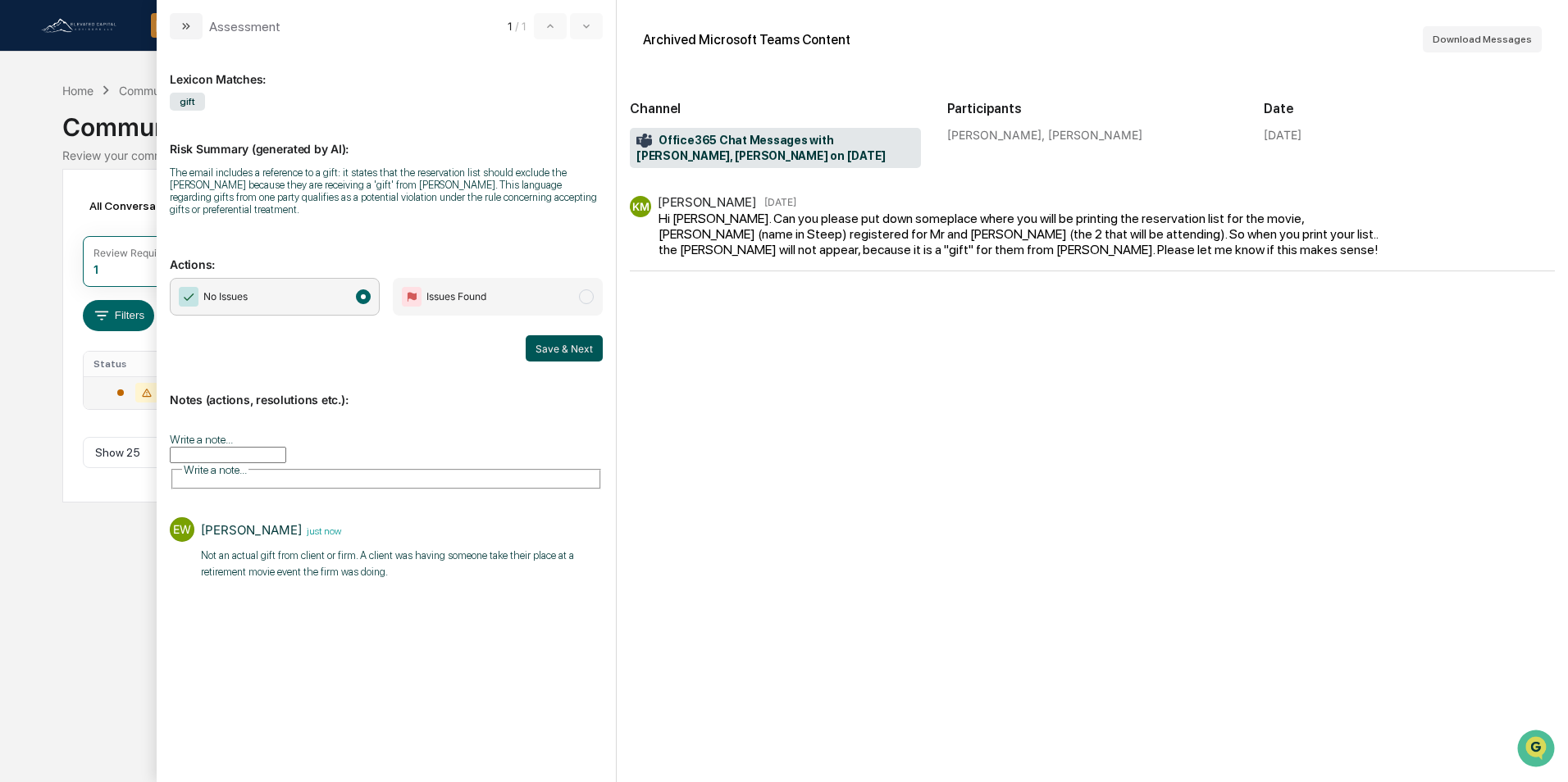
click at [570, 335] on button "Save & Next" at bounding box center [564, 349] width 77 height 27
